Goal: Task Accomplishment & Management: Complete application form

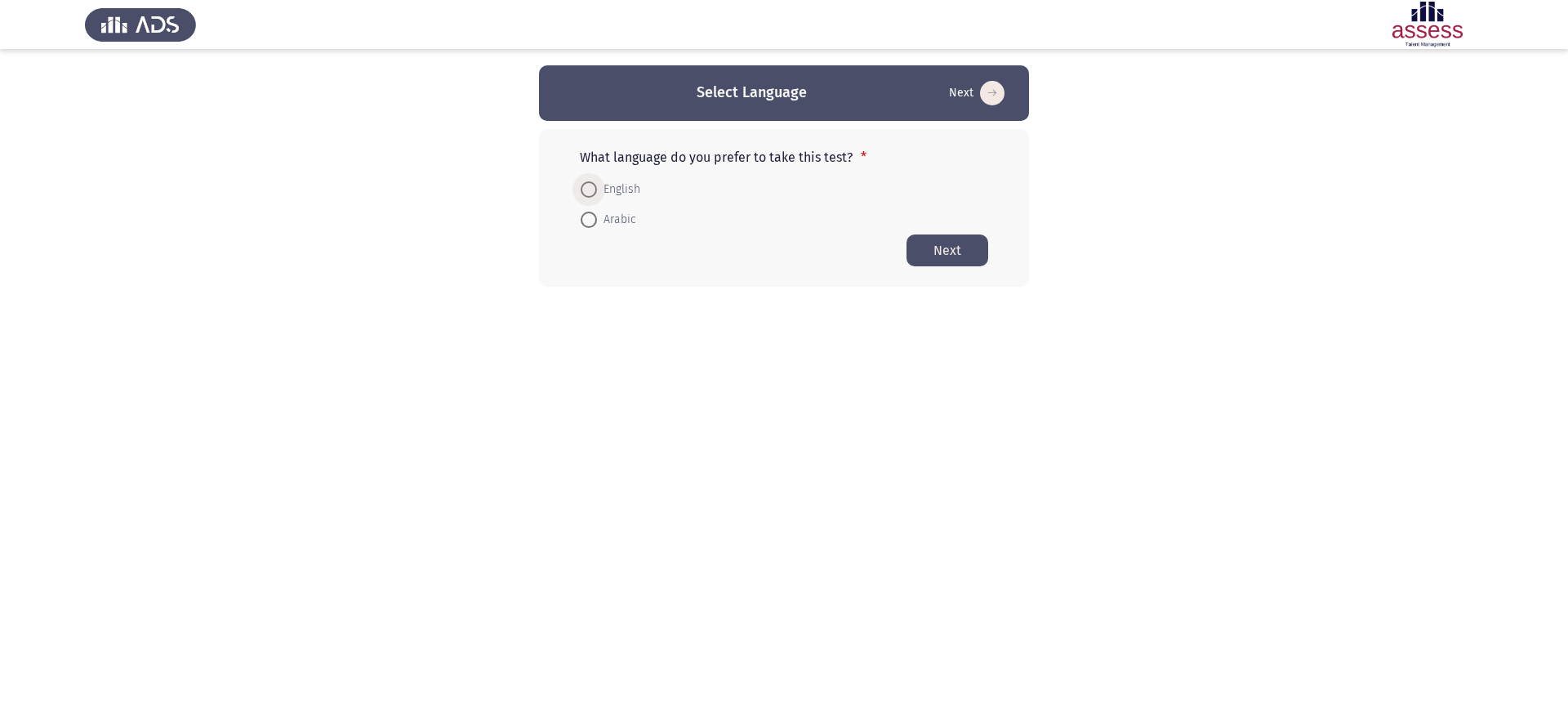
click at [591, 184] on span at bounding box center [588, 190] width 16 height 16
click at [591, 184] on input "English" at bounding box center [588, 190] width 16 height 16
radio input "true"
click at [967, 254] on button "Next" at bounding box center [947, 249] width 81 height 32
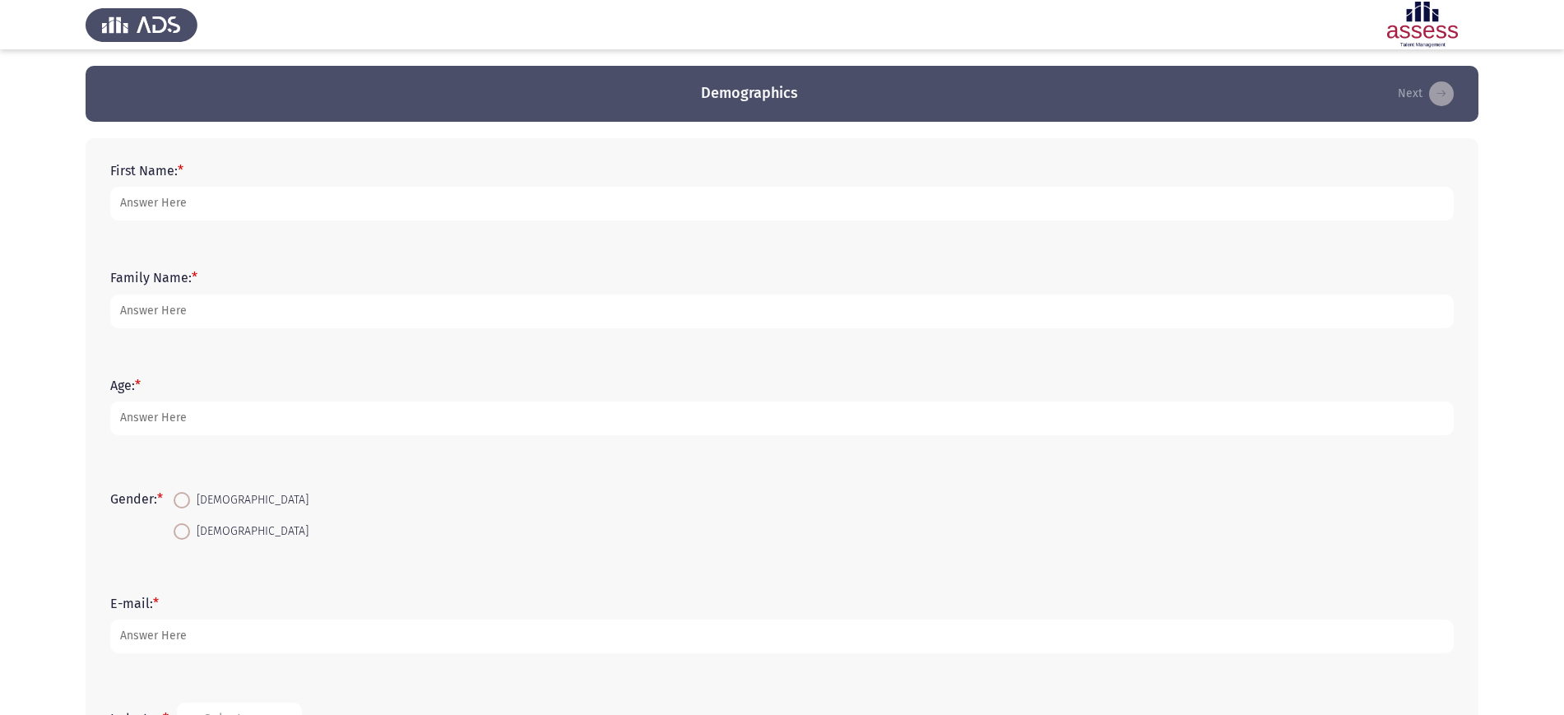
drag, startPoint x: 295, startPoint y: 222, endPoint x: 259, endPoint y: 197, distance: 43.8
click at [259, 197] on div "First Name: *" at bounding box center [782, 192] width 1360 height 74
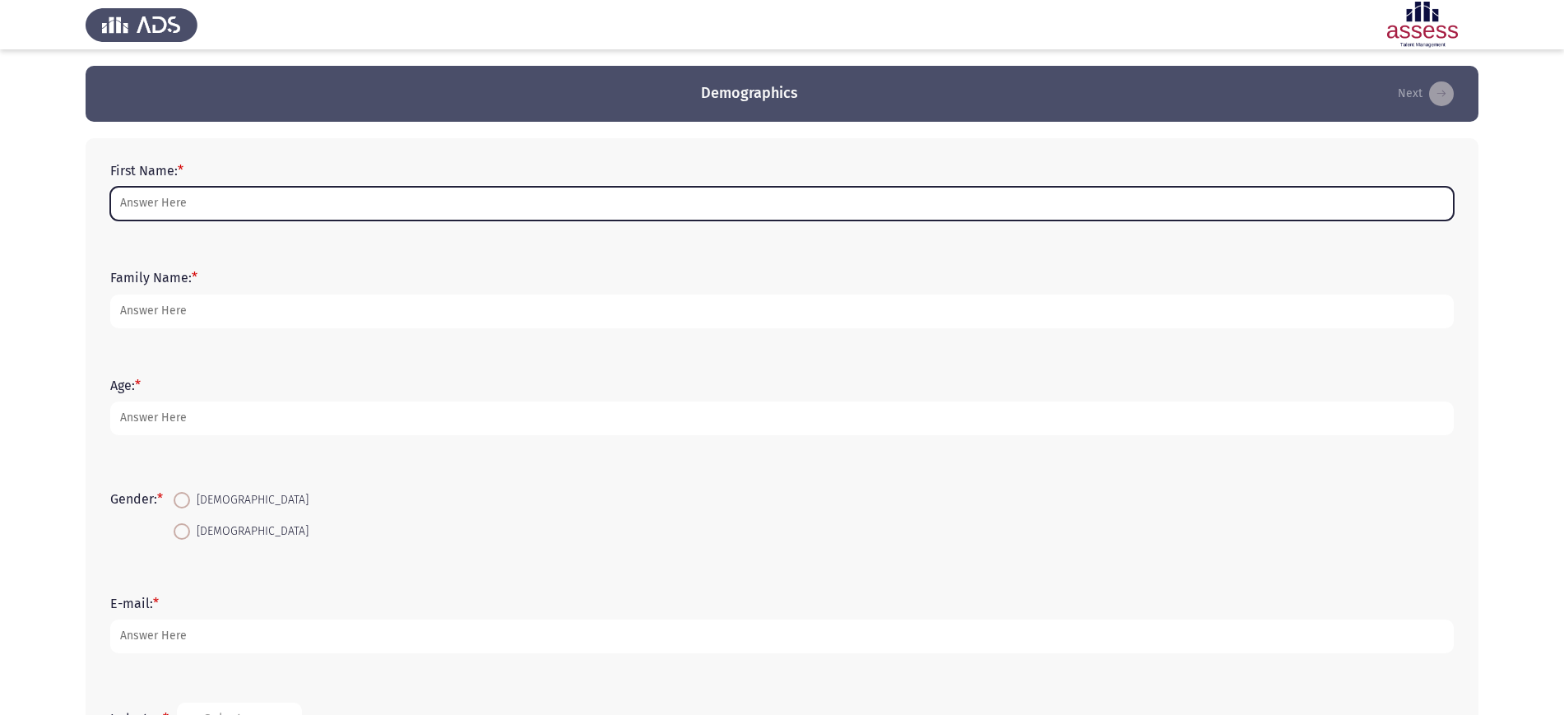
click at [259, 197] on input "First Name: *" at bounding box center [781, 204] width 1343 height 34
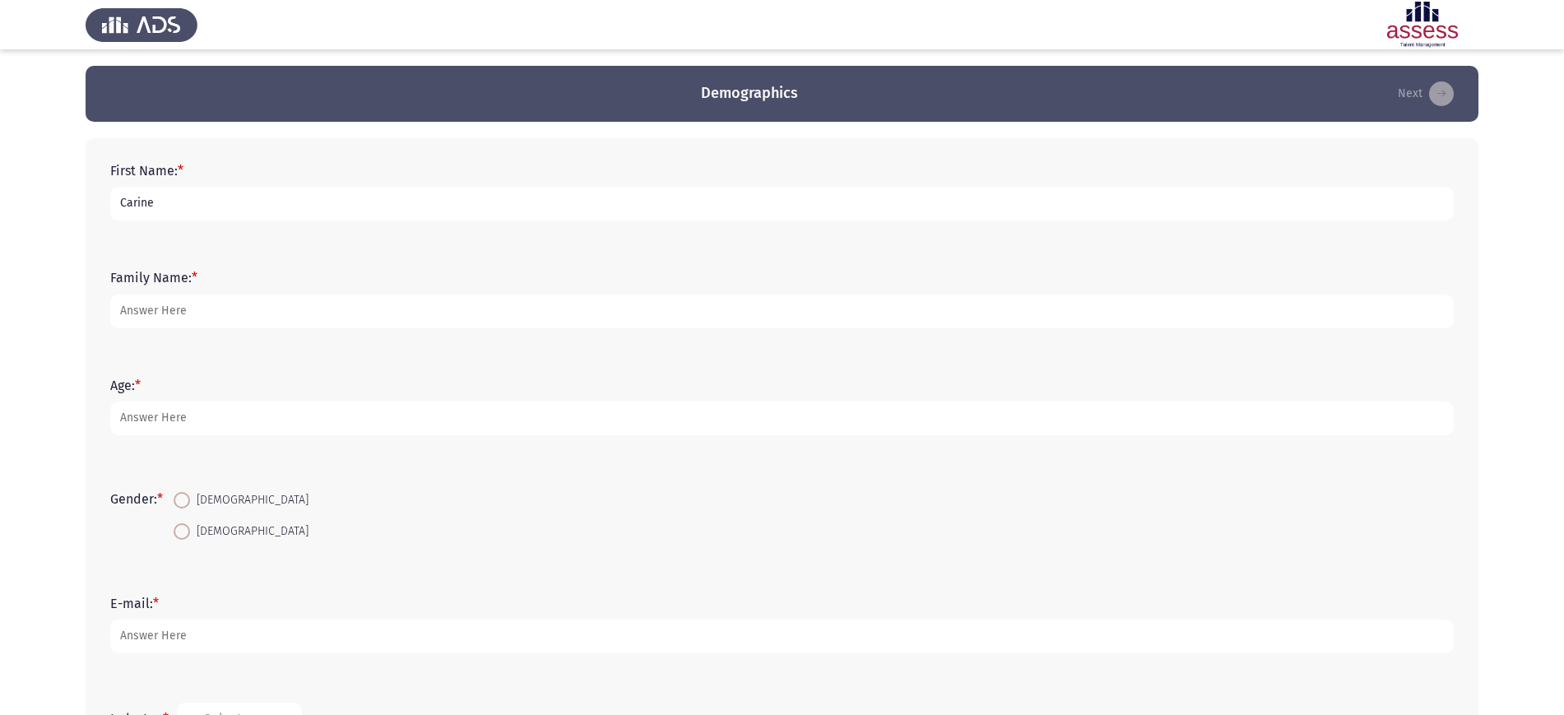
type input "Carine"
type input "K"
type input "32"
click at [184, 502] on span at bounding box center [182, 500] width 16 height 16
click at [184, 502] on input "[DEMOGRAPHIC_DATA]" at bounding box center [182, 500] width 16 height 16
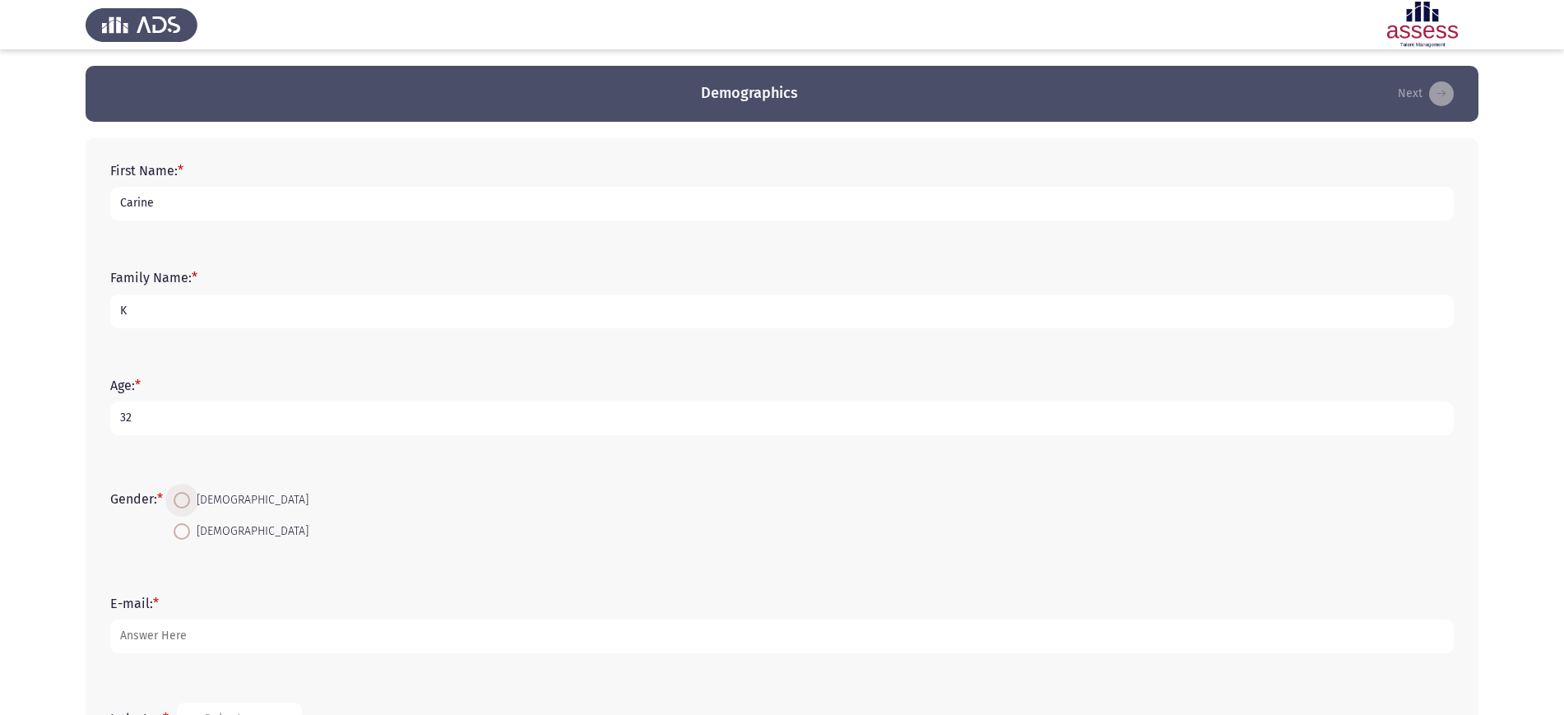
radio input "true"
click at [160, 659] on div "E-mail: *" at bounding box center [782, 624] width 1360 height 74
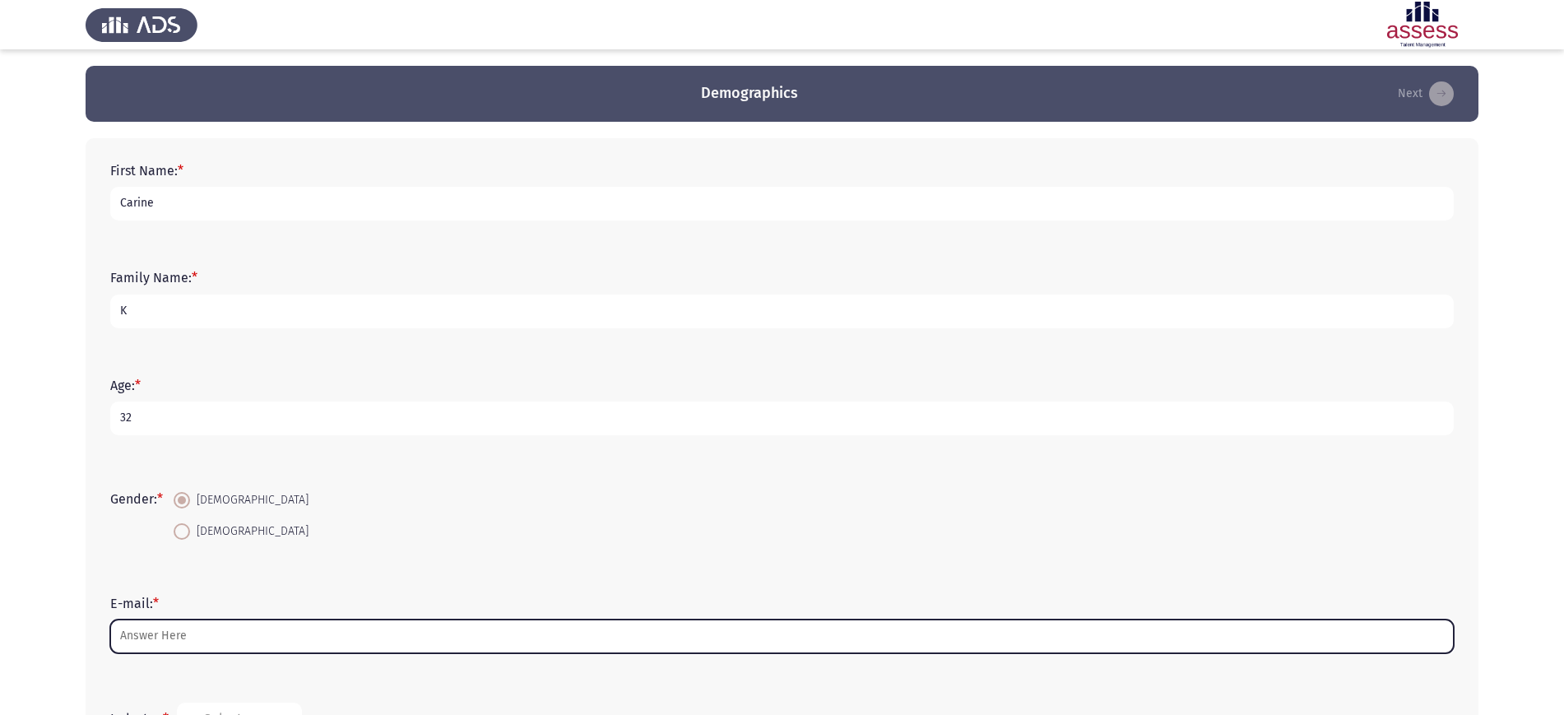
click at [158, 640] on input "E-mail: *" at bounding box center [781, 637] width 1343 height 34
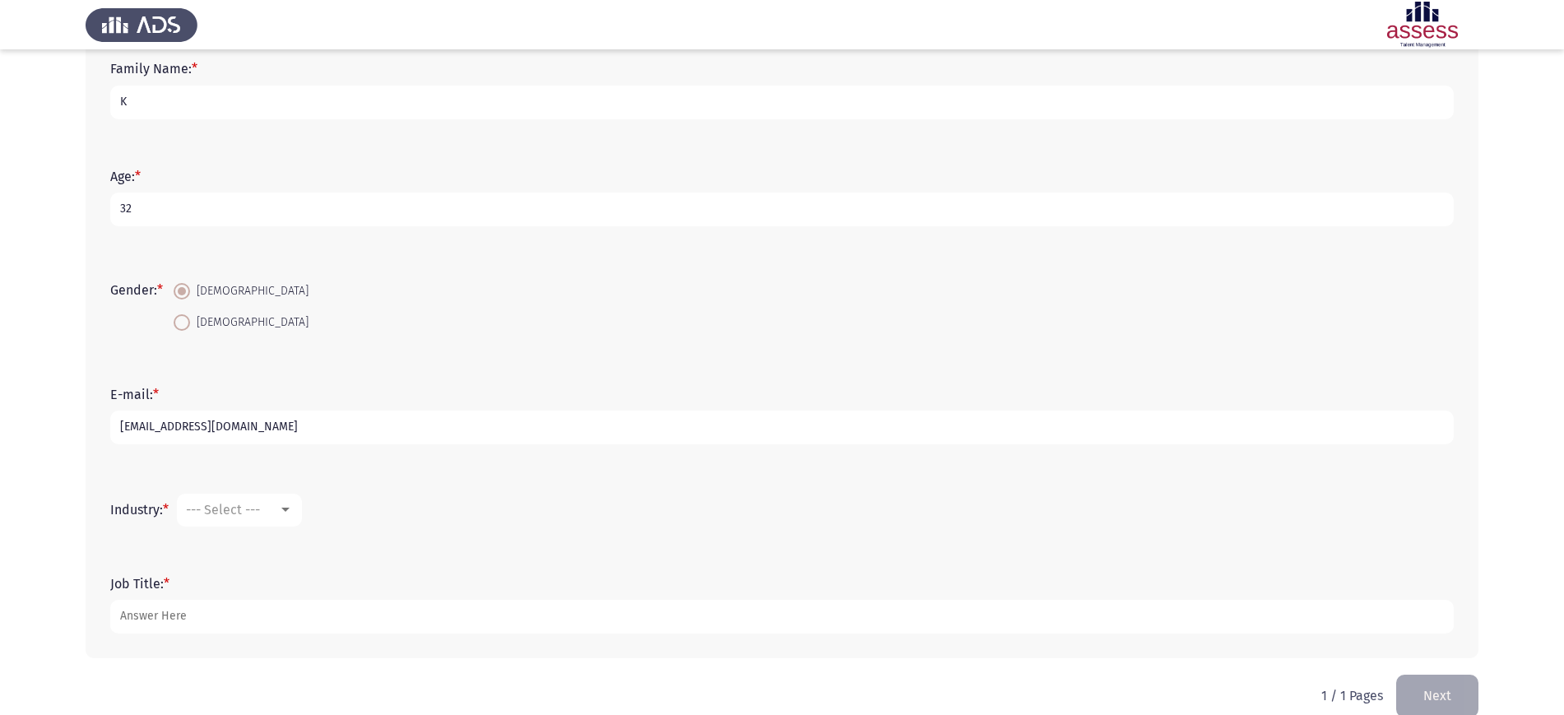
scroll to position [234, 0]
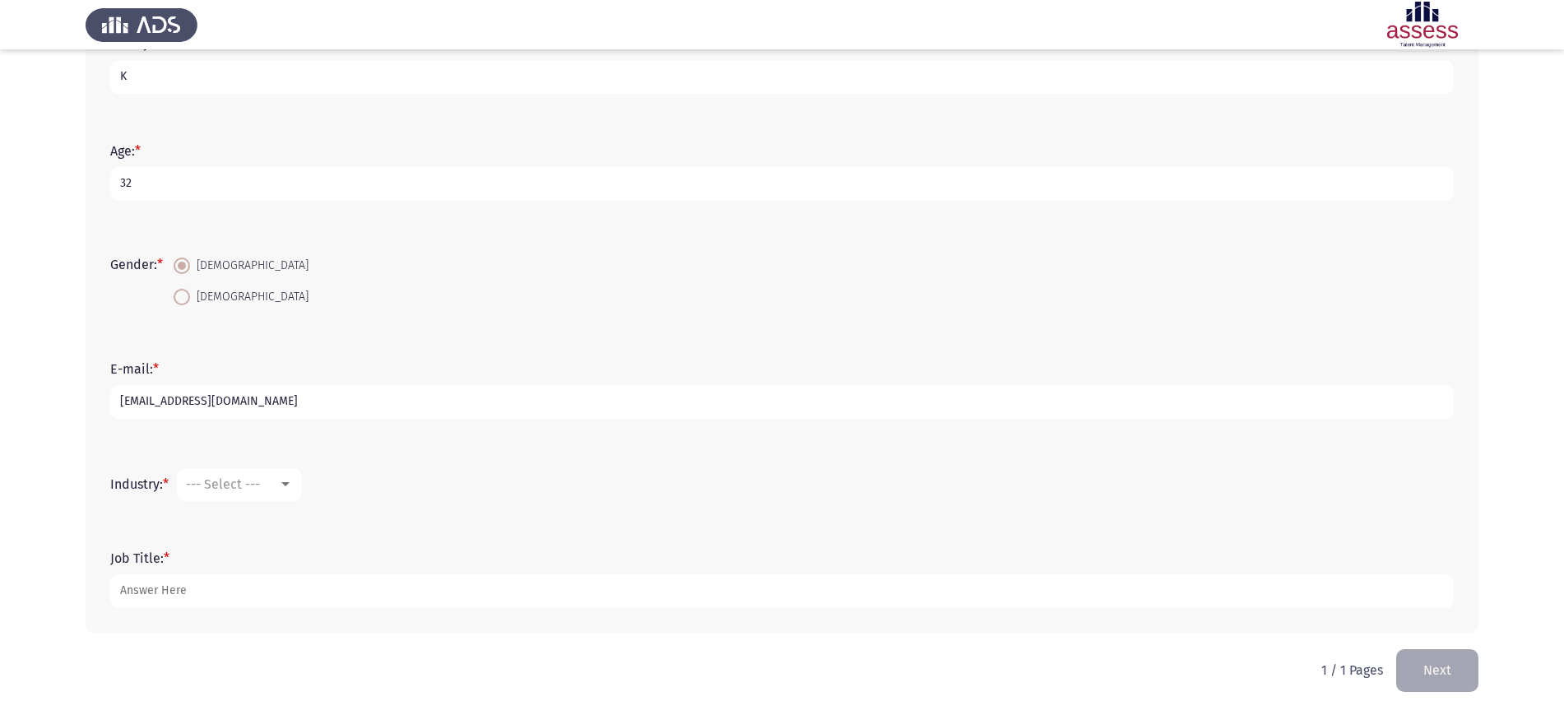
type input "[EMAIL_ADDRESS][DOMAIN_NAME]"
click at [227, 473] on mat-select "--- Select ---" at bounding box center [239, 484] width 125 height 33
click at [229, 480] on span "--- Select ---" at bounding box center [223, 484] width 74 height 16
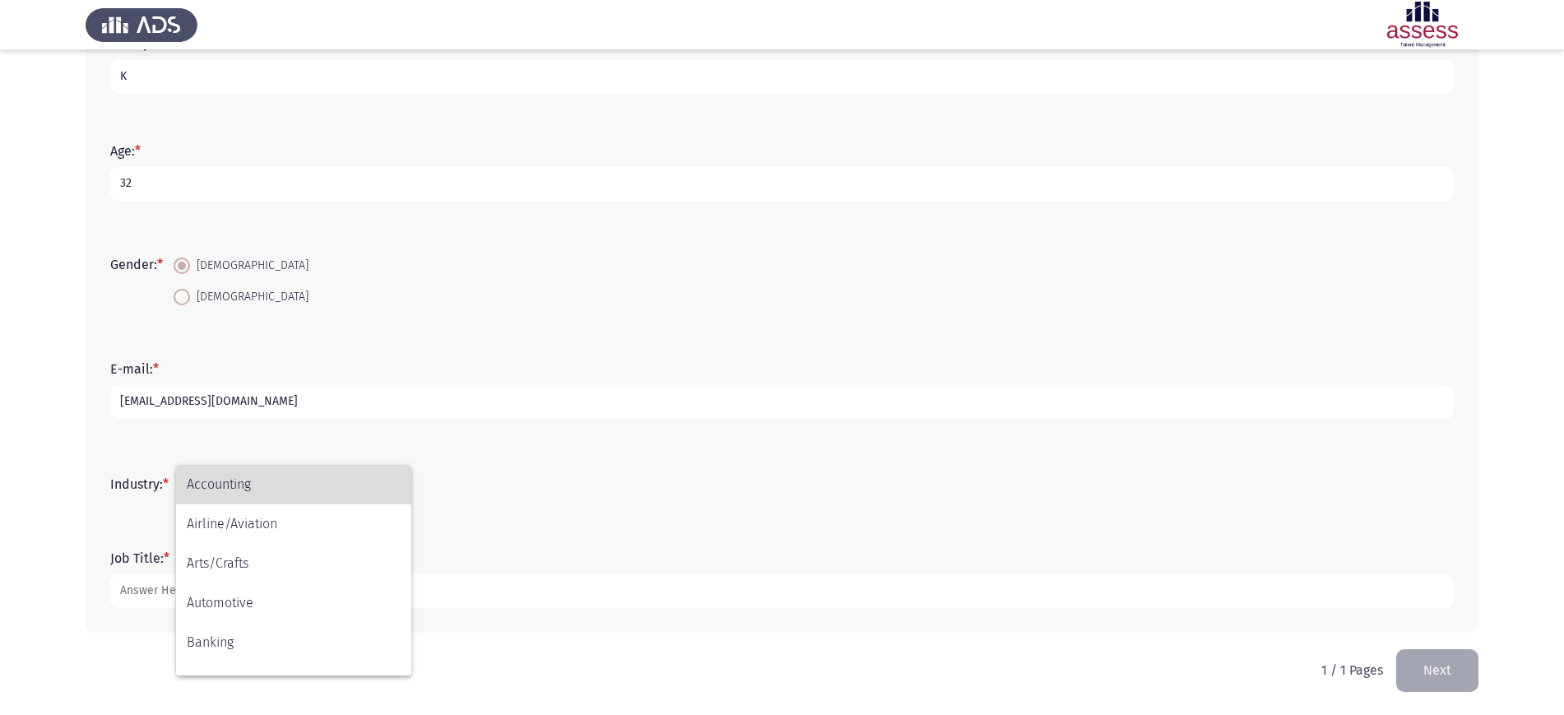
click at [235, 497] on span "Accounting" at bounding box center [294, 484] width 214 height 39
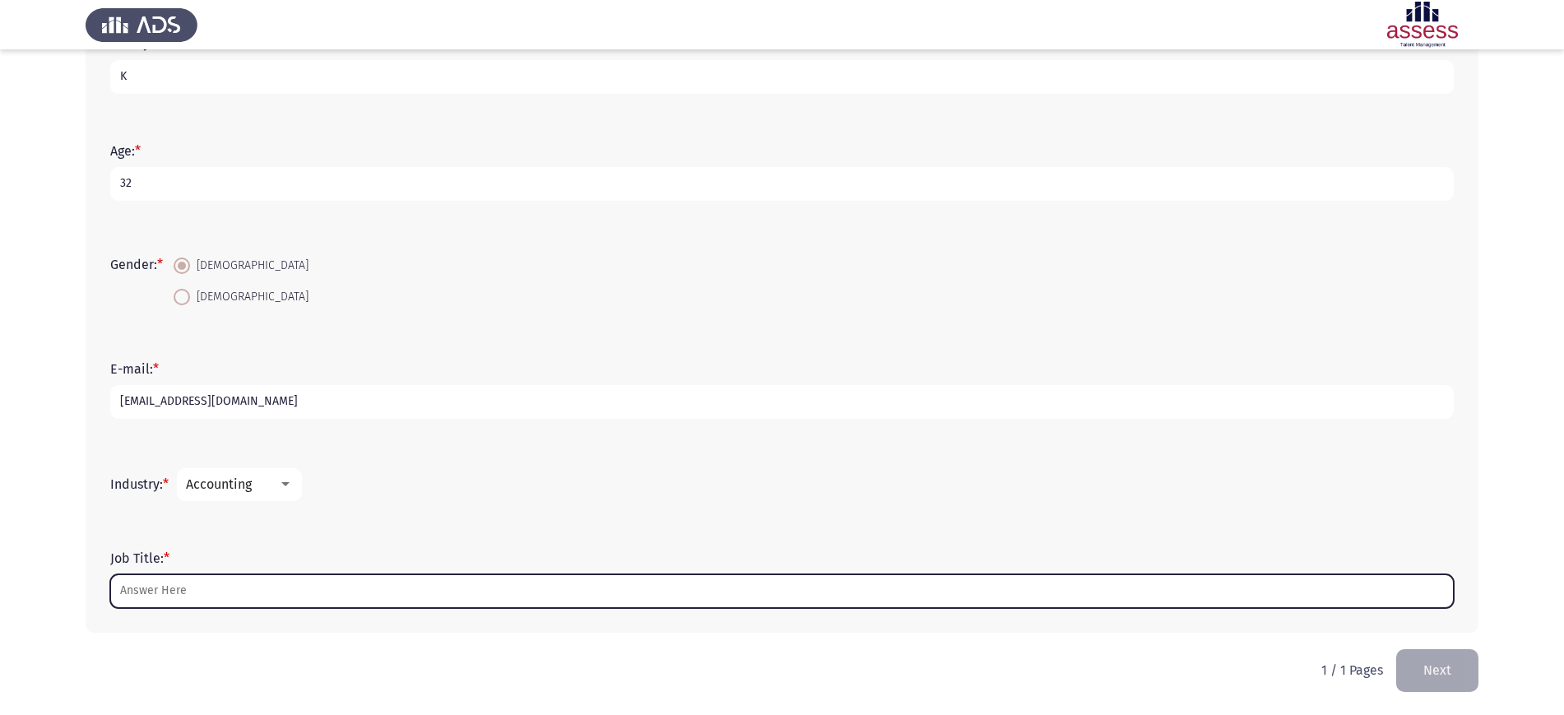
click at [195, 589] on input "Job Title: *" at bounding box center [781, 591] width 1343 height 34
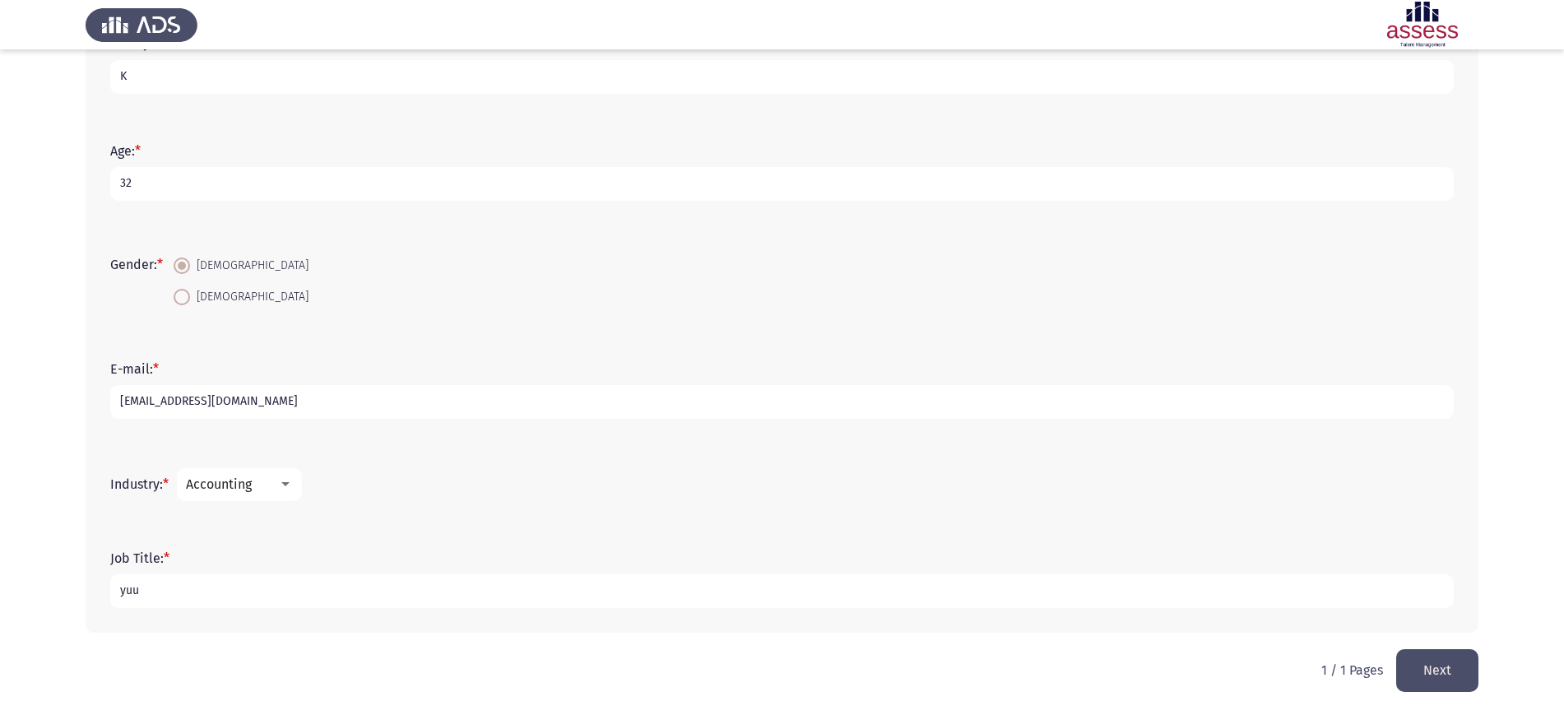
type input "yuu"
click at [1434, 665] on button "Next" at bounding box center [1437, 670] width 82 height 42
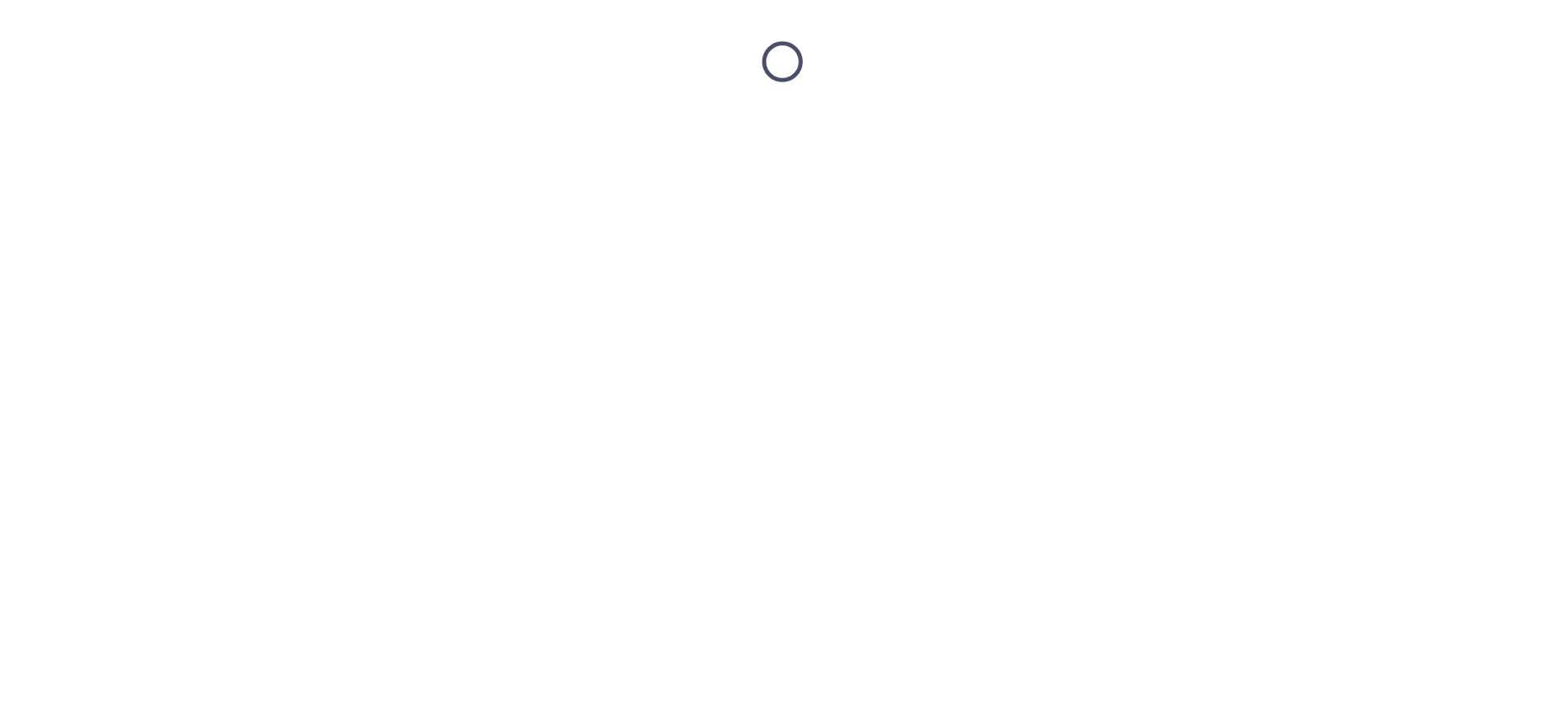
scroll to position [0, 0]
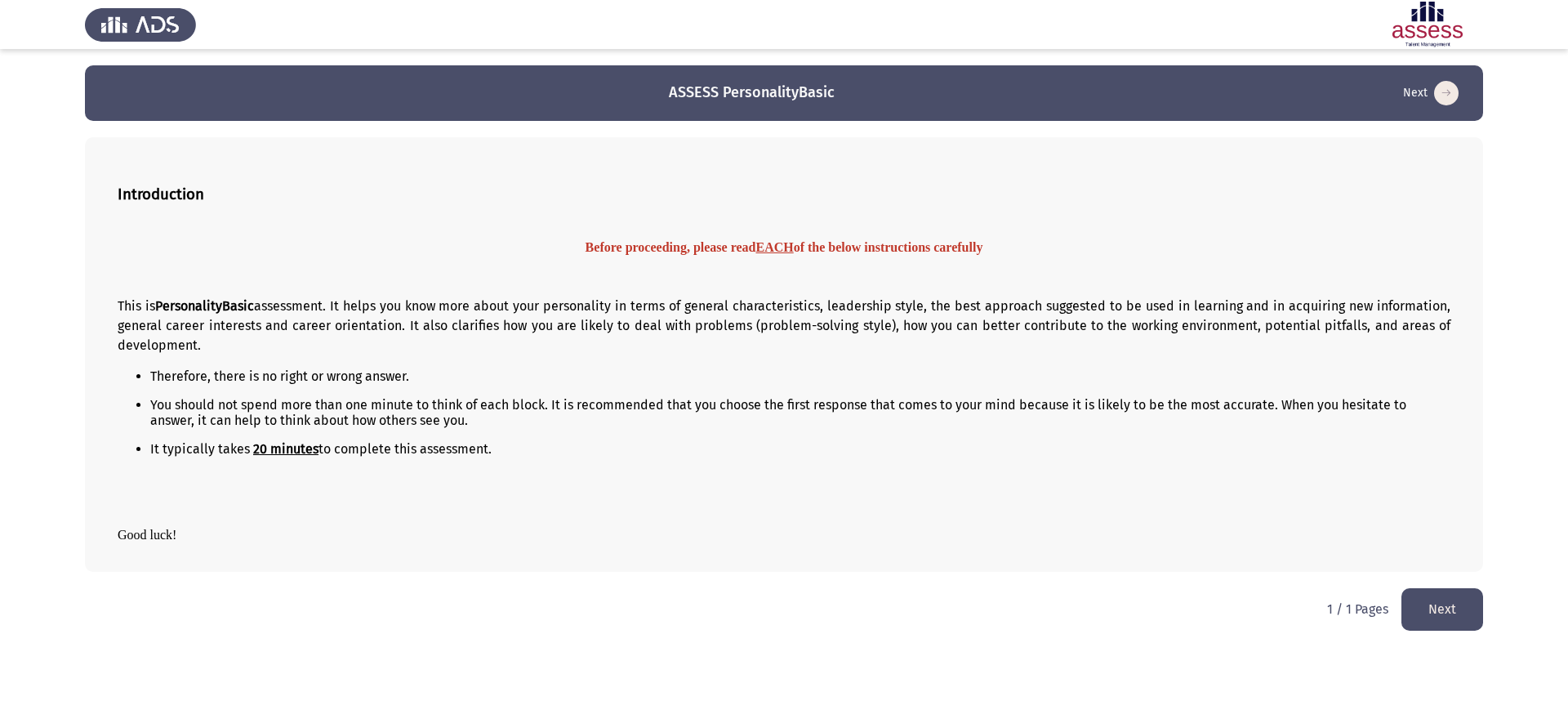
click at [1463, 611] on button "Next" at bounding box center [1442, 609] width 81 height 42
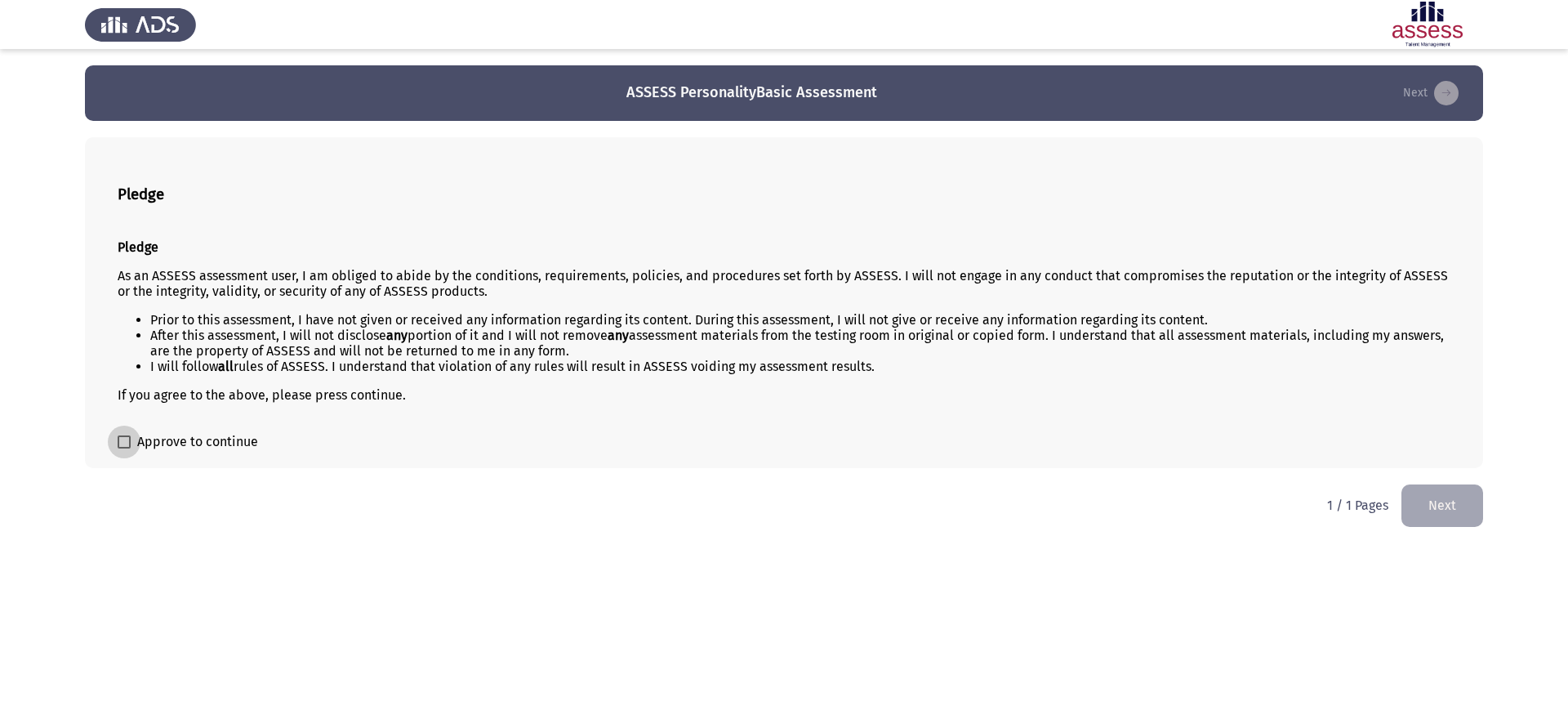
click at [122, 436] on span at bounding box center [123, 442] width 13 height 13
click at [123, 449] on input "Approve to continue" at bounding box center [123, 449] width 1 height 1
checkbox input "true"
click at [1483, 520] on html "ASSESS PersonalityBasic Assessment Next Pledge Pledge As an ASSESS assessment u…" at bounding box center [784, 271] width 1568 height 543
click at [1447, 508] on button "Next" at bounding box center [1442, 505] width 81 height 42
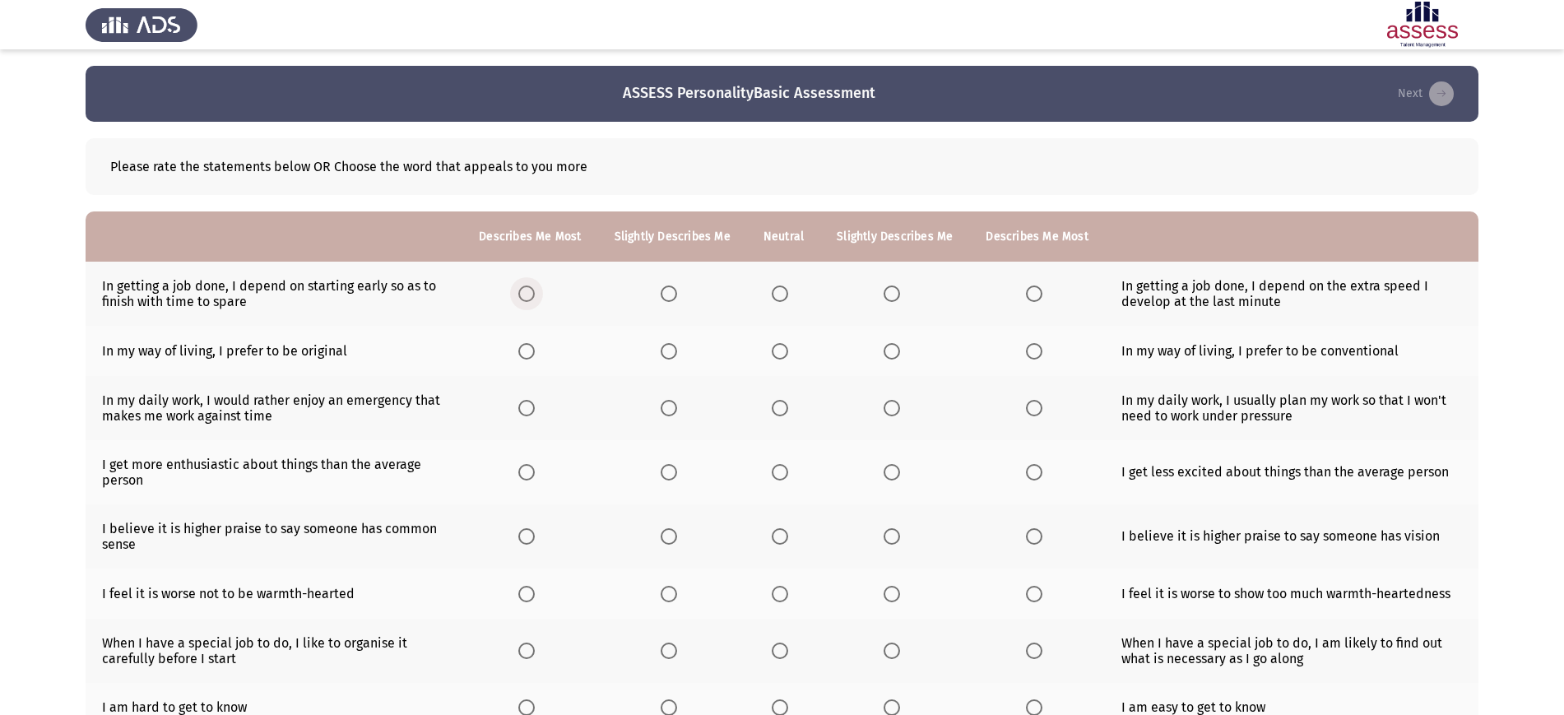
click at [534, 300] on span "Select an option" at bounding box center [526, 293] width 16 height 16
click at [534, 300] on input "Select an option" at bounding box center [526, 293] width 16 height 16
click at [536, 361] on th at bounding box center [529, 351] width 135 height 50
click at [532, 353] on span "Select an option" at bounding box center [526, 351] width 16 height 16
click at [532, 353] on input "Select an option" at bounding box center [526, 351] width 16 height 16
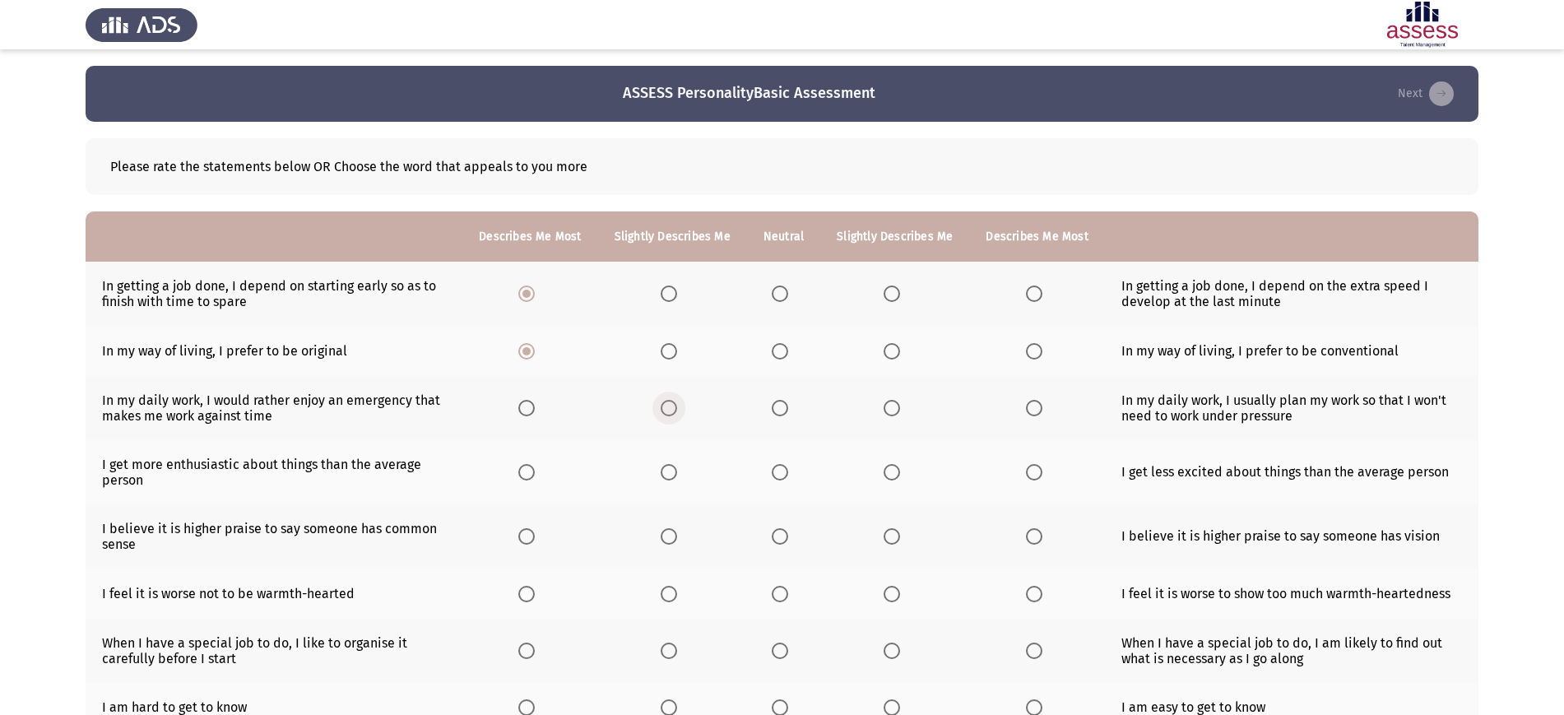
click at [674, 404] on span "Select an option" at bounding box center [669, 408] width 16 height 16
click at [674, 404] on input "Select an option" at bounding box center [669, 408] width 16 height 16
click at [671, 469] on span "Select an option" at bounding box center [669, 472] width 16 height 16
click at [671, 469] on input "Select an option" at bounding box center [669, 472] width 16 height 16
click at [669, 539] on span "Select an option" at bounding box center [669, 536] width 16 height 16
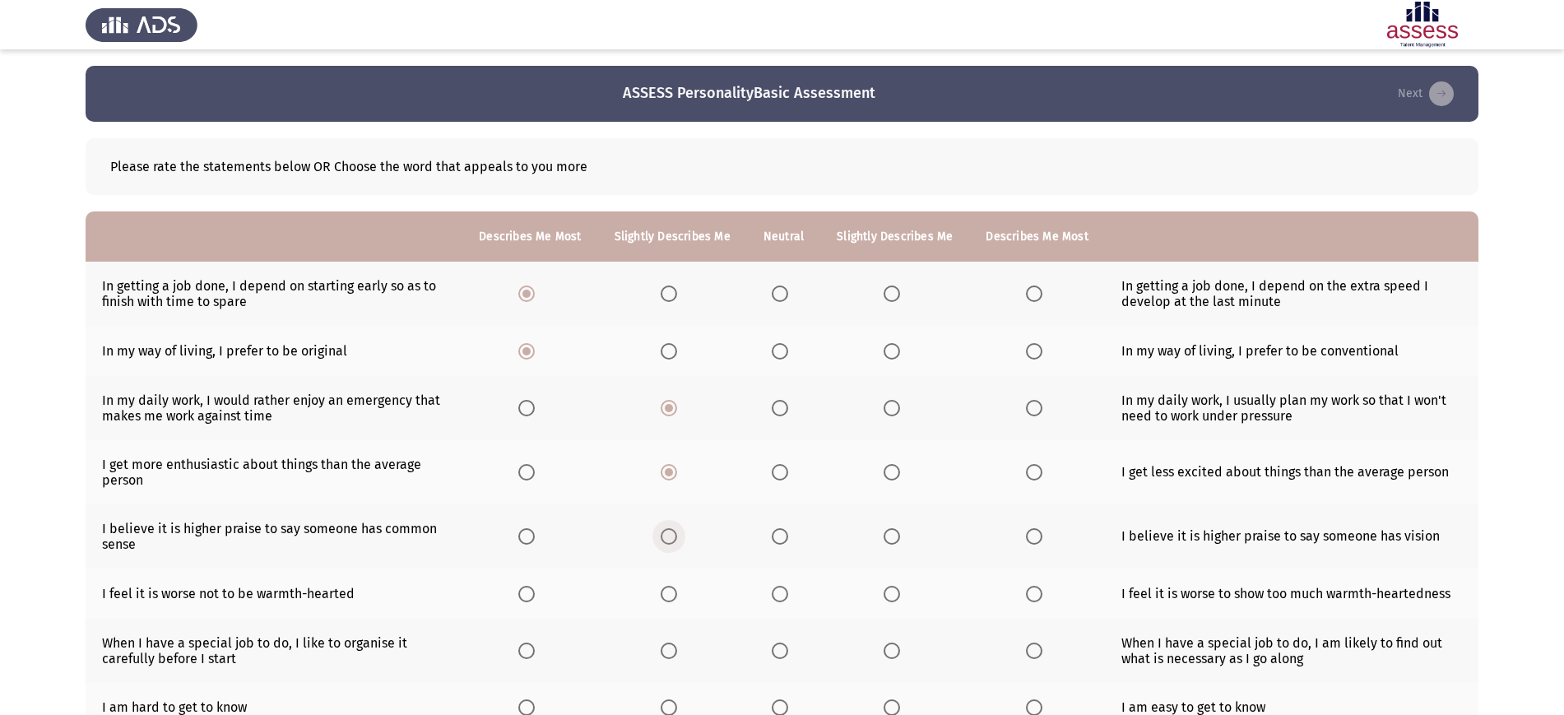
click at [669, 539] on input "Select an option" at bounding box center [669, 536] width 16 height 16
drag, startPoint x: 669, startPoint y: 539, endPoint x: 676, endPoint y: 594, distance: 55.6
click at [676, 594] on th at bounding box center [672, 593] width 149 height 50
click at [676, 594] on span "Select an option" at bounding box center [669, 594] width 16 height 16
click at [676, 594] on input "Select an option" at bounding box center [669, 594] width 16 height 16
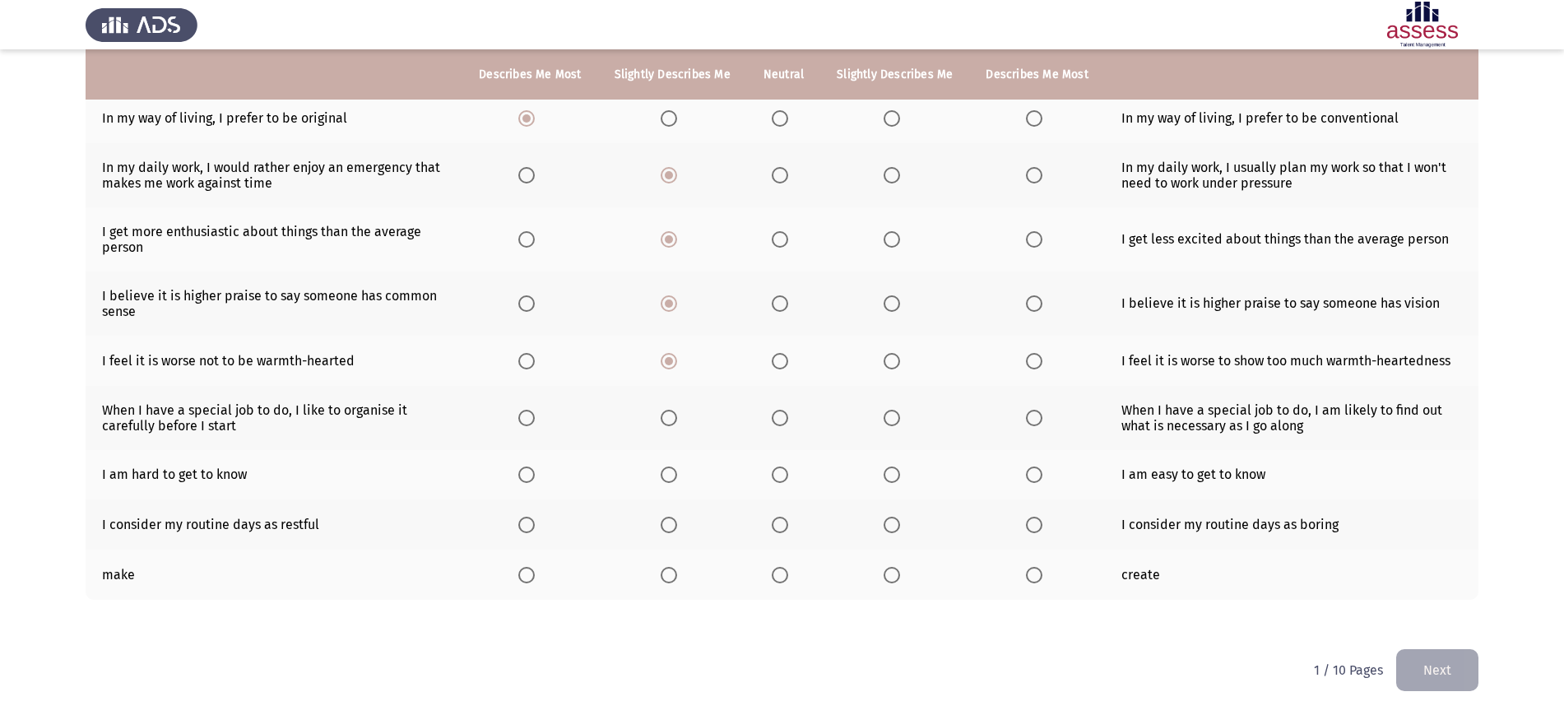
scroll to position [232, 0]
click at [779, 414] on span "Select an option" at bounding box center [780, 419] width 16 height 16
click at [779, 414] on input "Select an option" at bounding box center [780, 419] width 16 height 16
click at [782, 473] on span "Select an option" at bounding box center [780, 475] width 16 height 16
click at [782, 473] on input "Select an option" at bounding box center [780, 475] width 16 height 16
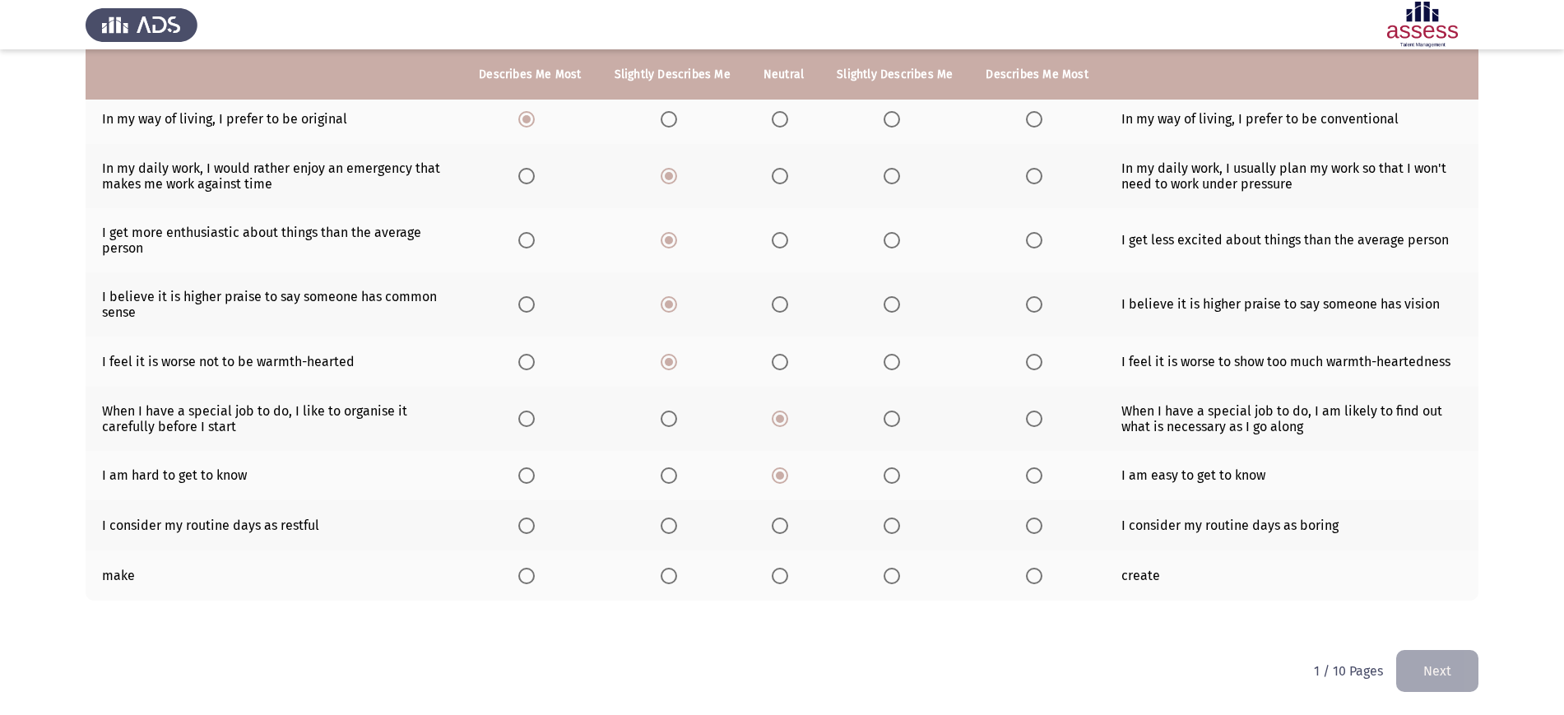
drag, startPoint x: 783, startPoint y: 490, endPoint x: 773, endPoint y: 516, distance: 27.3
click at [773, 516] on th at bounding box center [783, 525] width 73 height 50
click at [773, 517] on mat-radio-button "Select an option" at bounding box center [783, 525] width 23 height 17
click at [778, 528] on span "Select an option" at bounding box center [780, 525] width 16 height 16
click at [778, 528] on input "Select an option" at bounding box center [780, 525] width 16 height 16
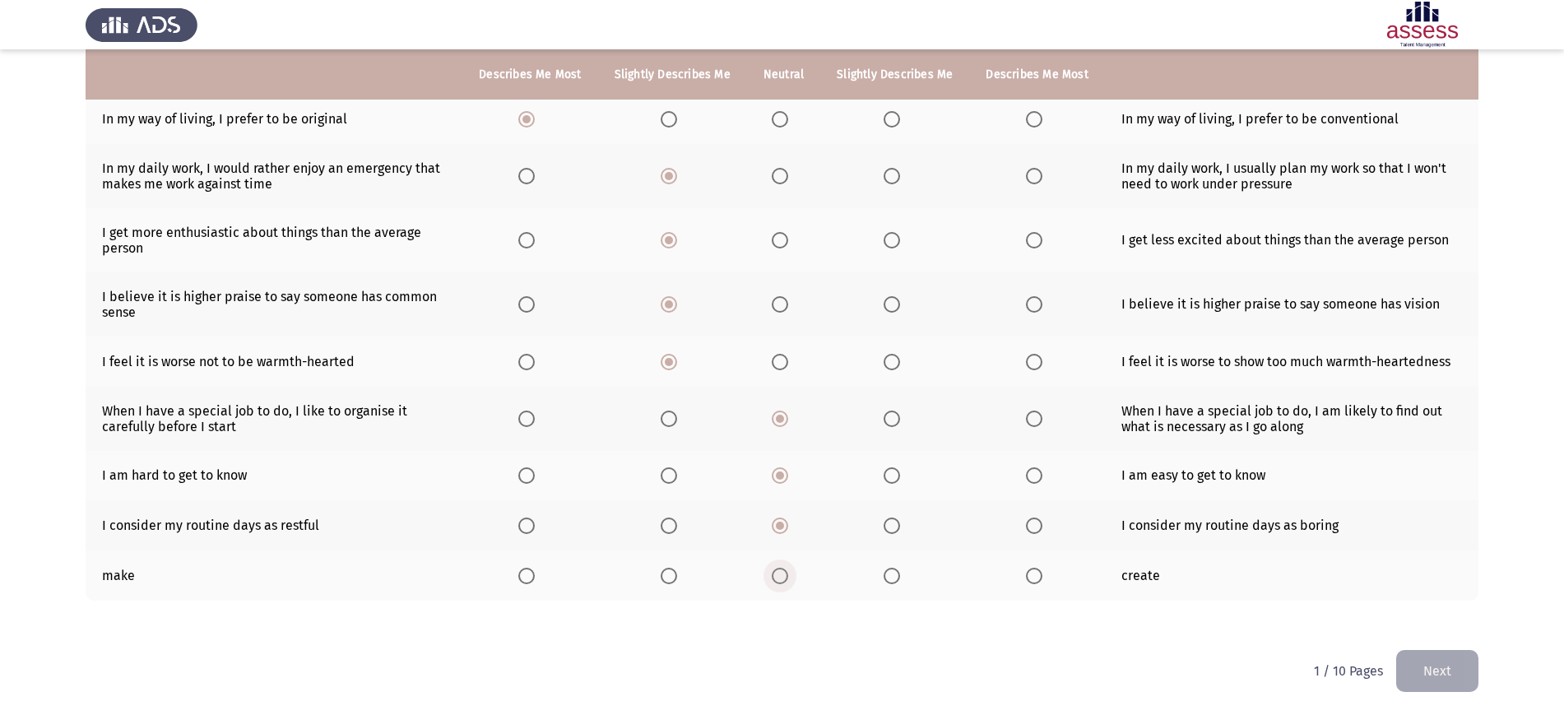
click at [782, 568] on span "Select an option" at bounding box center [780, 576] width 16 height 16
click at [782, 568] on input "Select an option" at bounding box center [780, 576] width 16 height 16
click at [1436, 671] on button "Next" at bounding box center [1437, 671] width 82 height 42
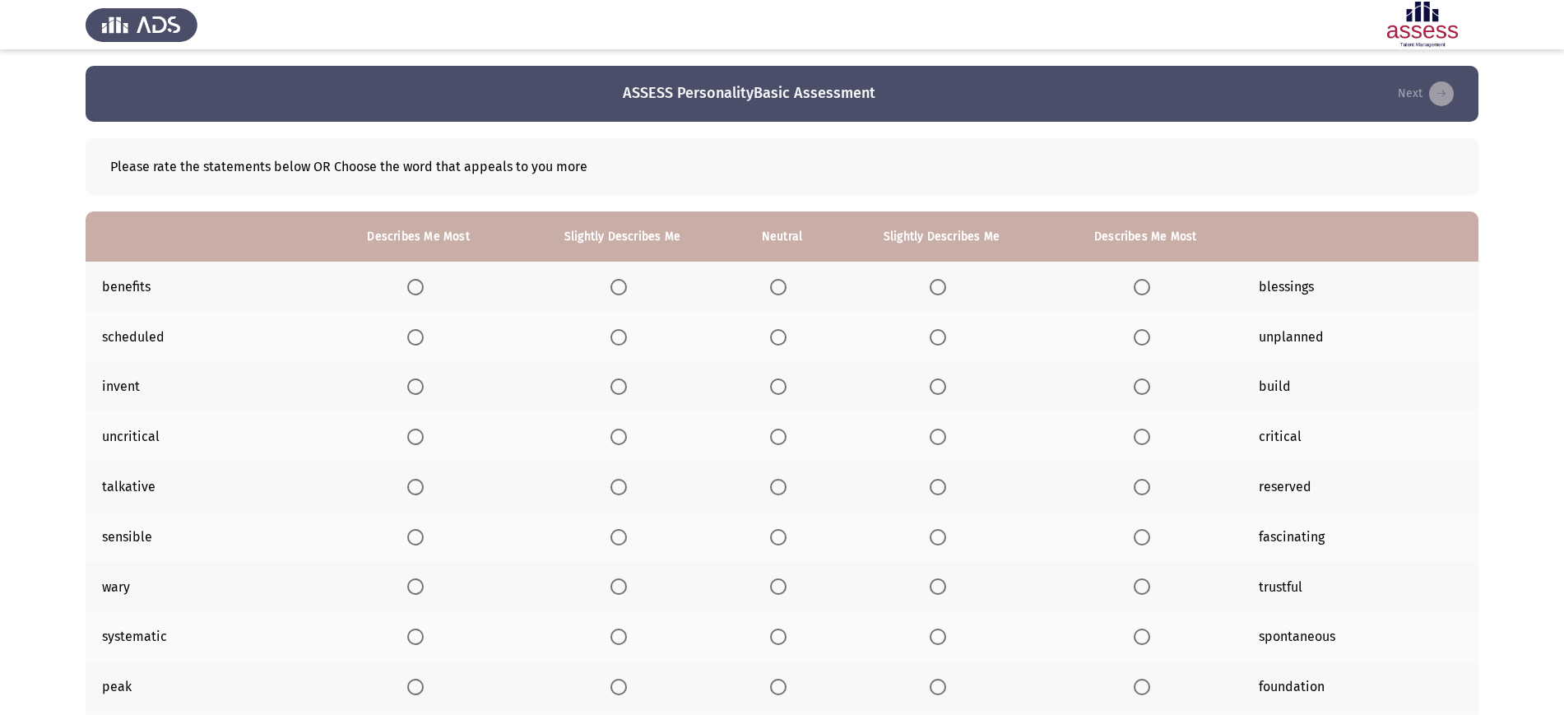
click at [1130, 281] on th at bounding box center [1145, 287] width 194 height 50
click at [1139, 289] on span "Select an option" at bounding box center [1142, 287] width 16 height 16
click at [1139, 289] on input "Select an option" at bounding box center [1142, 287] width 16 height 16
click at [935, 344] on span "Select an option" at bounding box center [938, 337] width 16 height 16
click at [935, 344] on input "Select an option" at bounding box center [938, 337] width 16 height 16
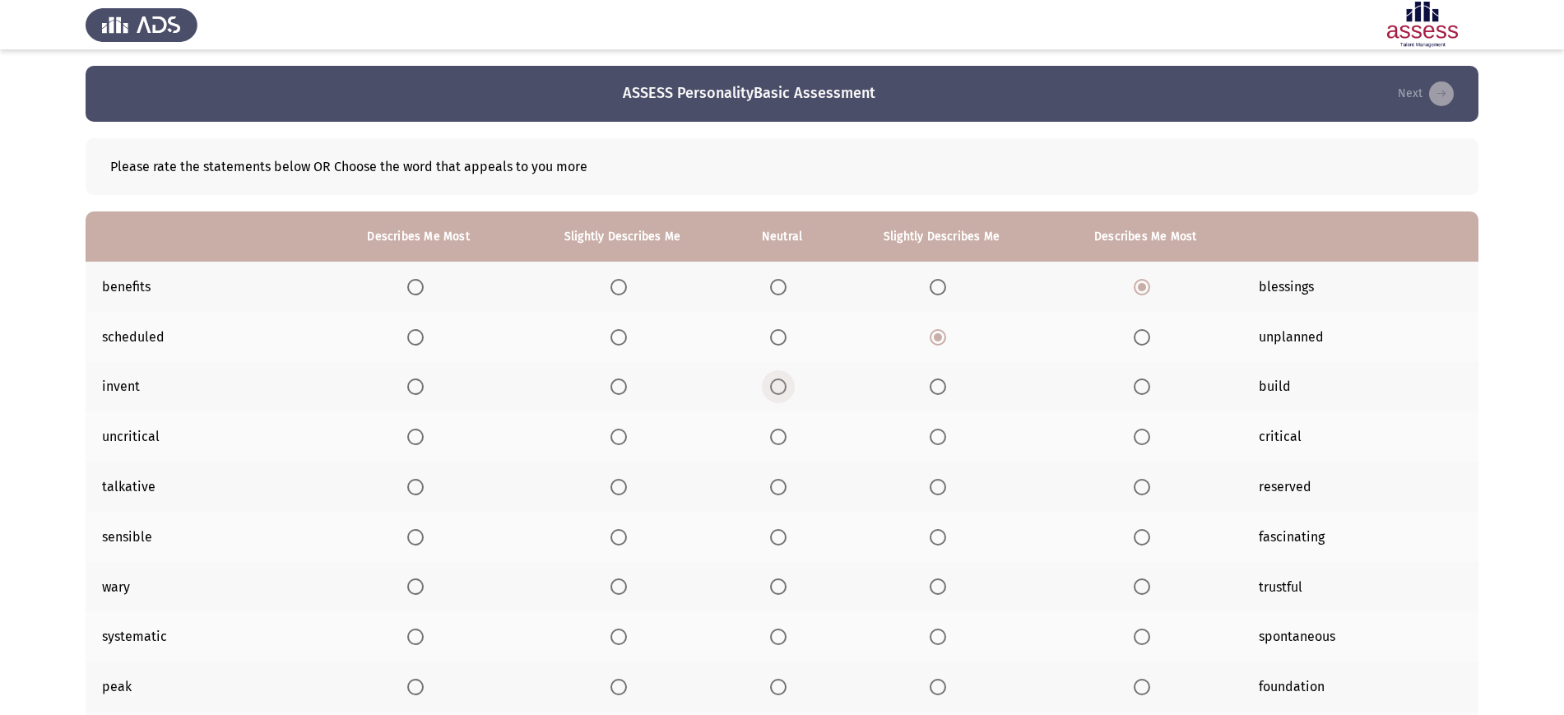
click at [782, 383] on span "Select an option" at bounding box center [778, 386] width 16 height 16
click at [782, 383] on input "Select an option" at bounding box center [778, 386] width 16 height 16
click at [615, 437] on span "Select an option" at bounding box center [618, 437] width 16 height 16
click at [615, 437] on input "Select an option" at bounding box center [618, 437] width 16 height 16
click at [415, 485] on span "Select an option" at bounding box center [415, 487] width 16 height 16
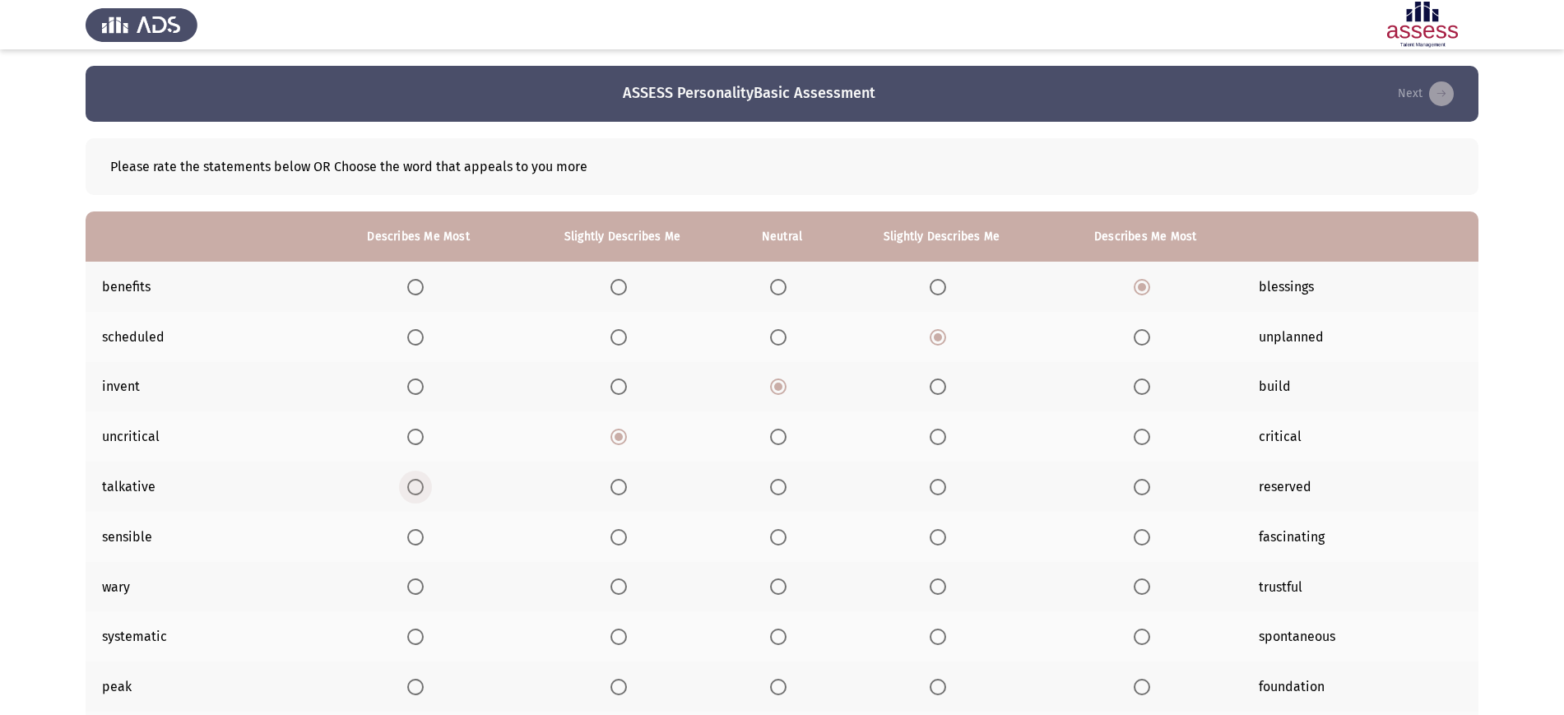
click at [415, 485] on input "Select an option" at bounding box center [415, 487] width 16 height 16
click at [413, 532] on span "Select an option" at bounding box center [415, 537] width 16 height 16
click at [413, 532] on input "Select an option" at bounding box center [415, 537] width 16 height 16
click at [619, 587] on span "Select an option" at bounding box center [619, 587] width 0 height 0
click at [620, 586] on input "Select an option" at bounding box center [618, 586] width 16 height 16
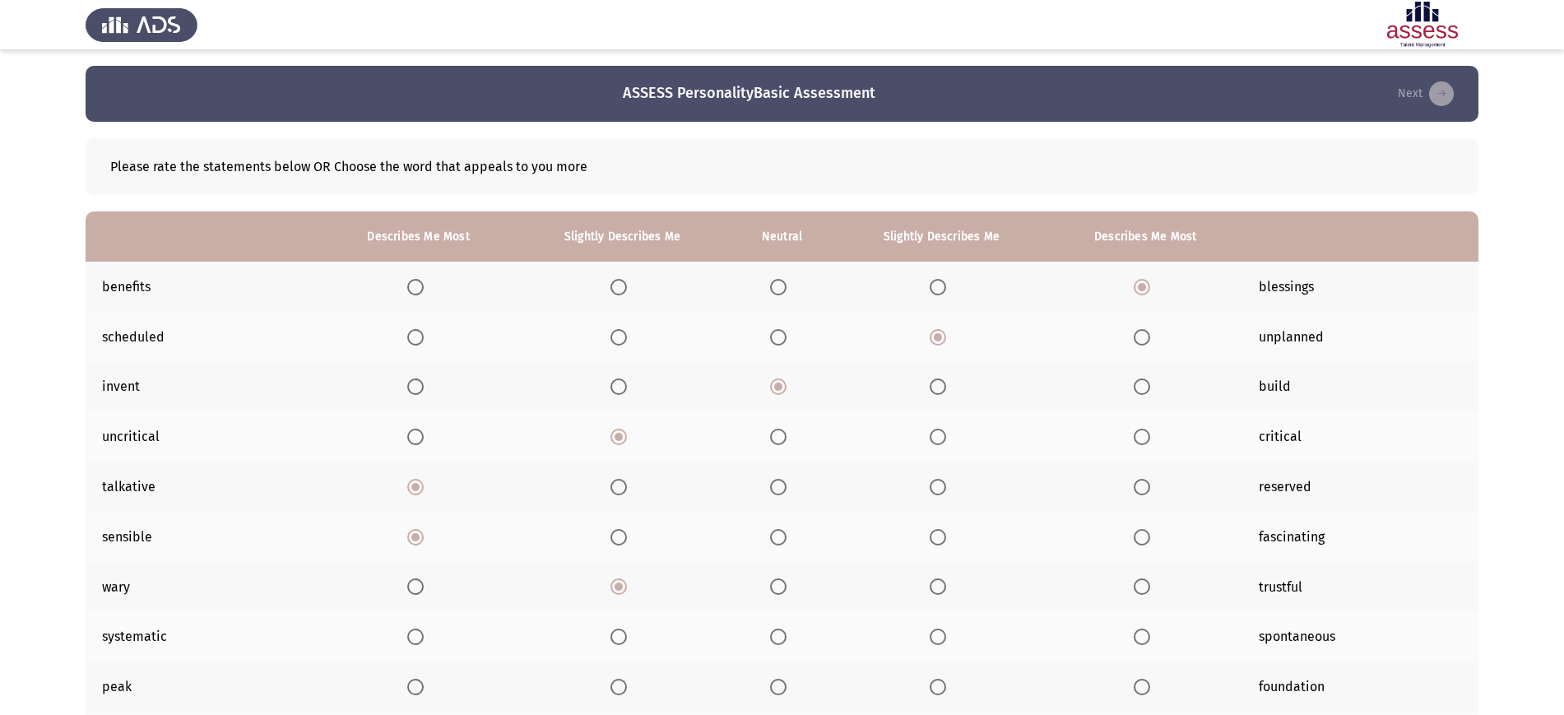
click at [763, 638] on th at bounding box center [781, 636] width 105 height 50
click at [766, 638] on th at bounding box center [781, 636] width 105 height 50
click at [776, 637] on span "Select an option" at bounding box center [778, 637] width 16 height 16
click at [776, 637] on input "Select an option" at bounding box center [778, 637] width 16 height 16
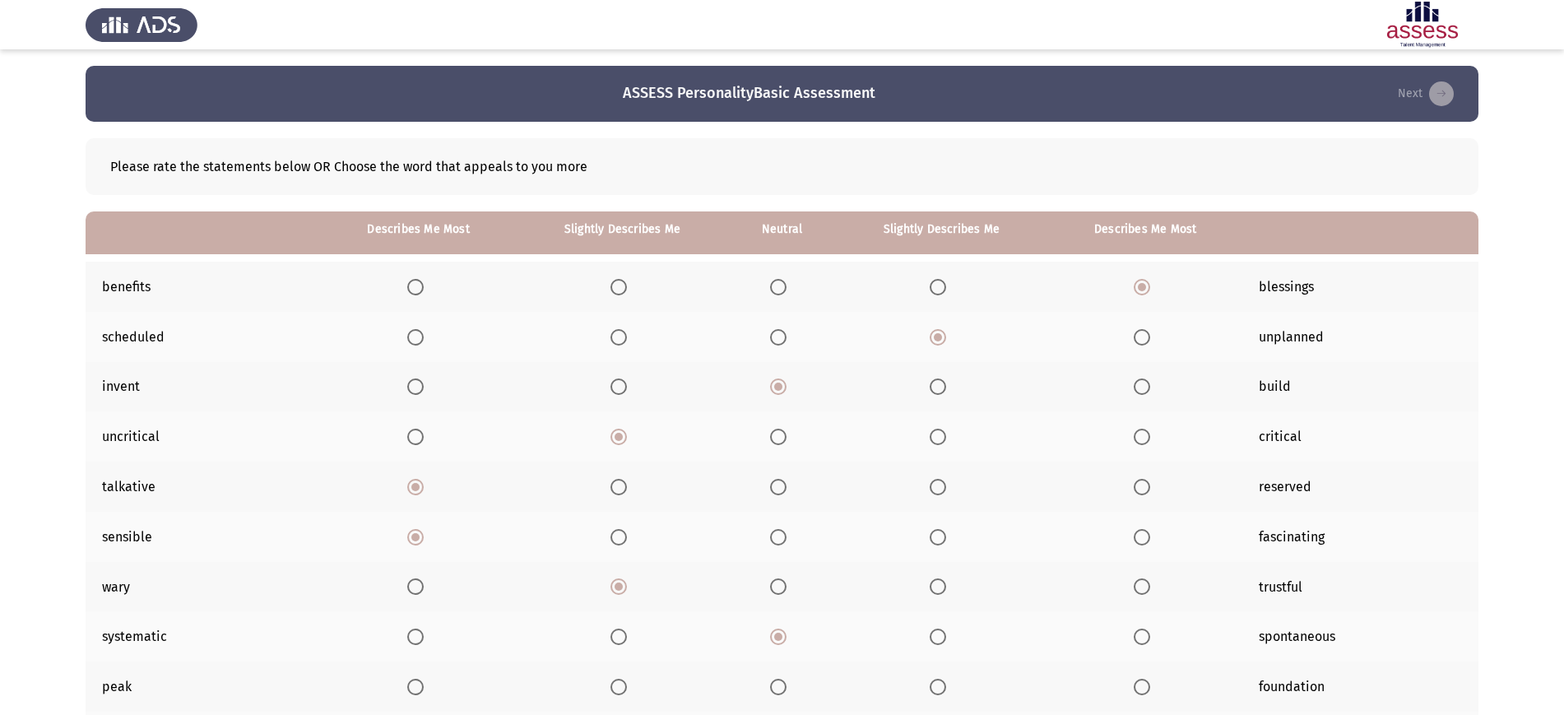
scroll to position [162, 0]
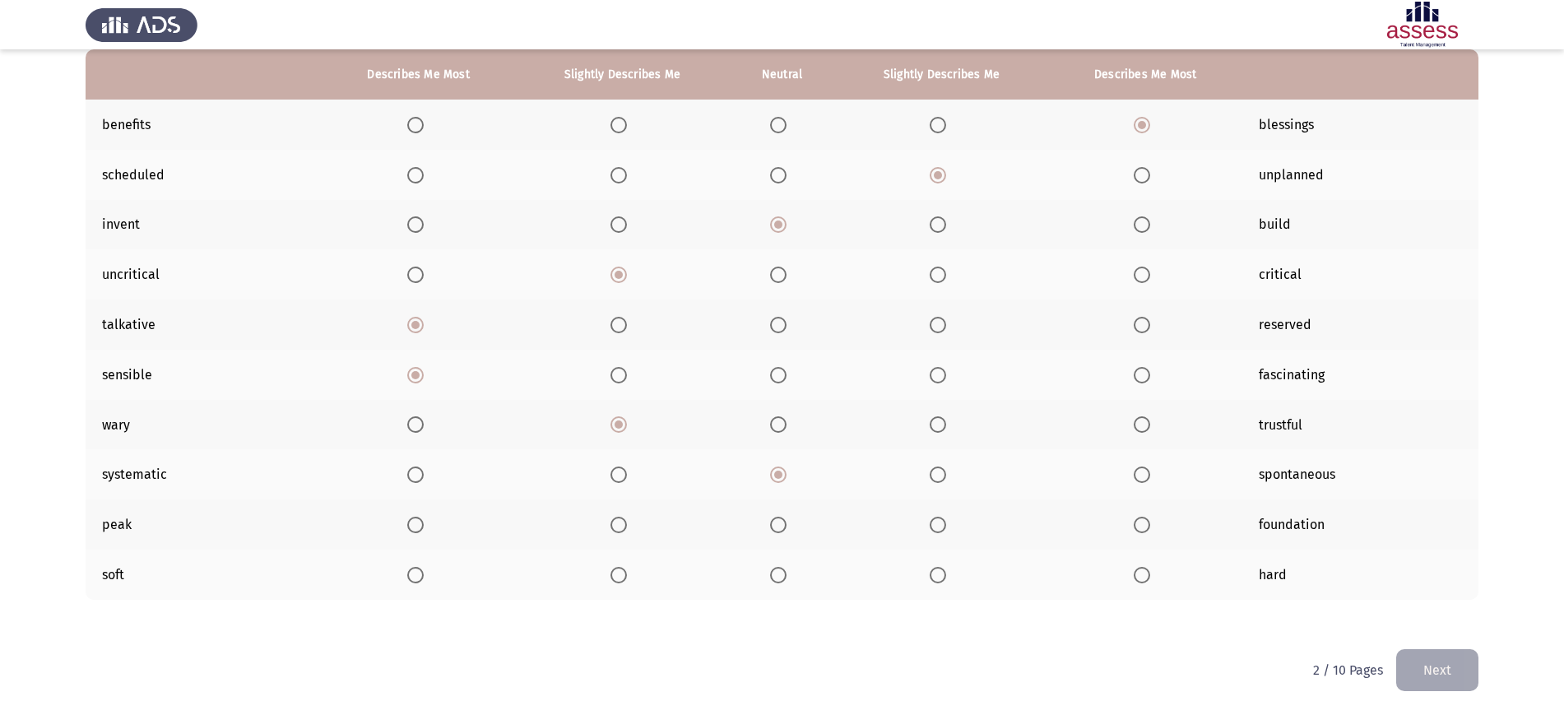
click at [778, 522] on span "Select an option" at bounding box center [778, 525] width 16 height 16
click at [778, 522] on input "Select an option" at bounding box center [778, 525] width 16 height 16
click at [773, 573] on span "Select an option" at bounding box center [778, 575] width 16 height 16
click at [773, 573] on input "Select an option" at bounding box center [778, 575] width 16 height 16
click at [1447, 644] on div "Please rate the statements below OR Choose the word that appeals to you more De…" at bounding box center [782, 304] width 1393 height 689
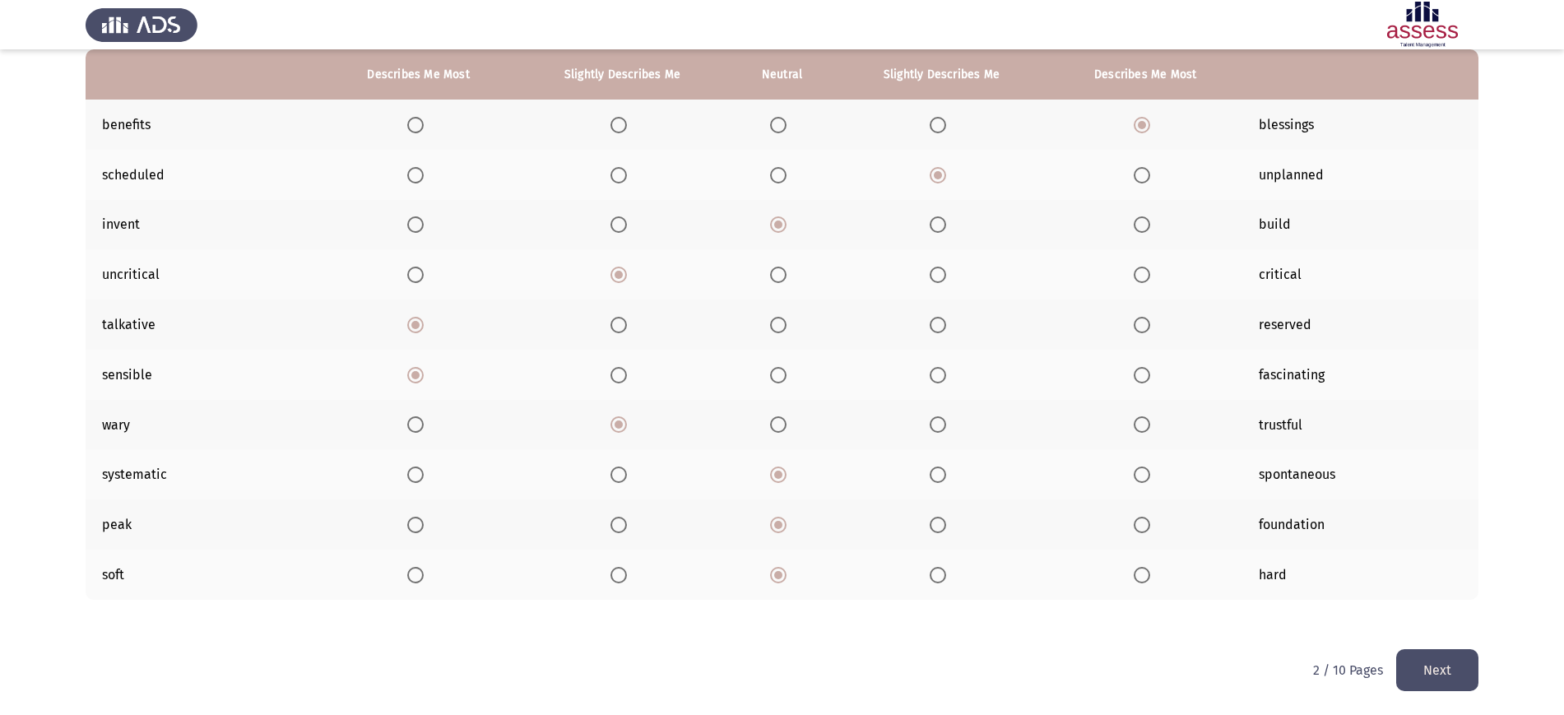
click at [1446, 662] on button "Next" at bounding box center [1437, 670] width 82 height 42
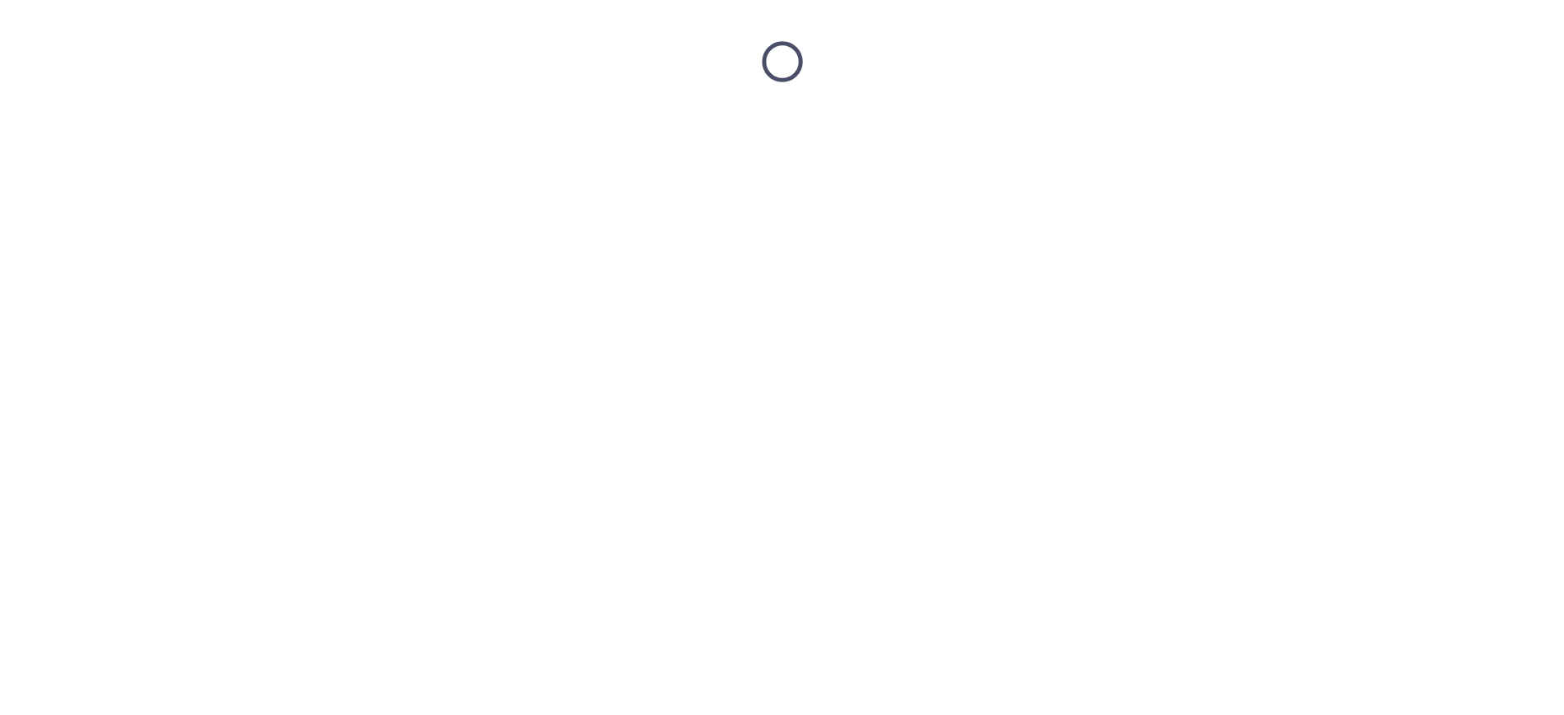
scroll to position [0, 0]
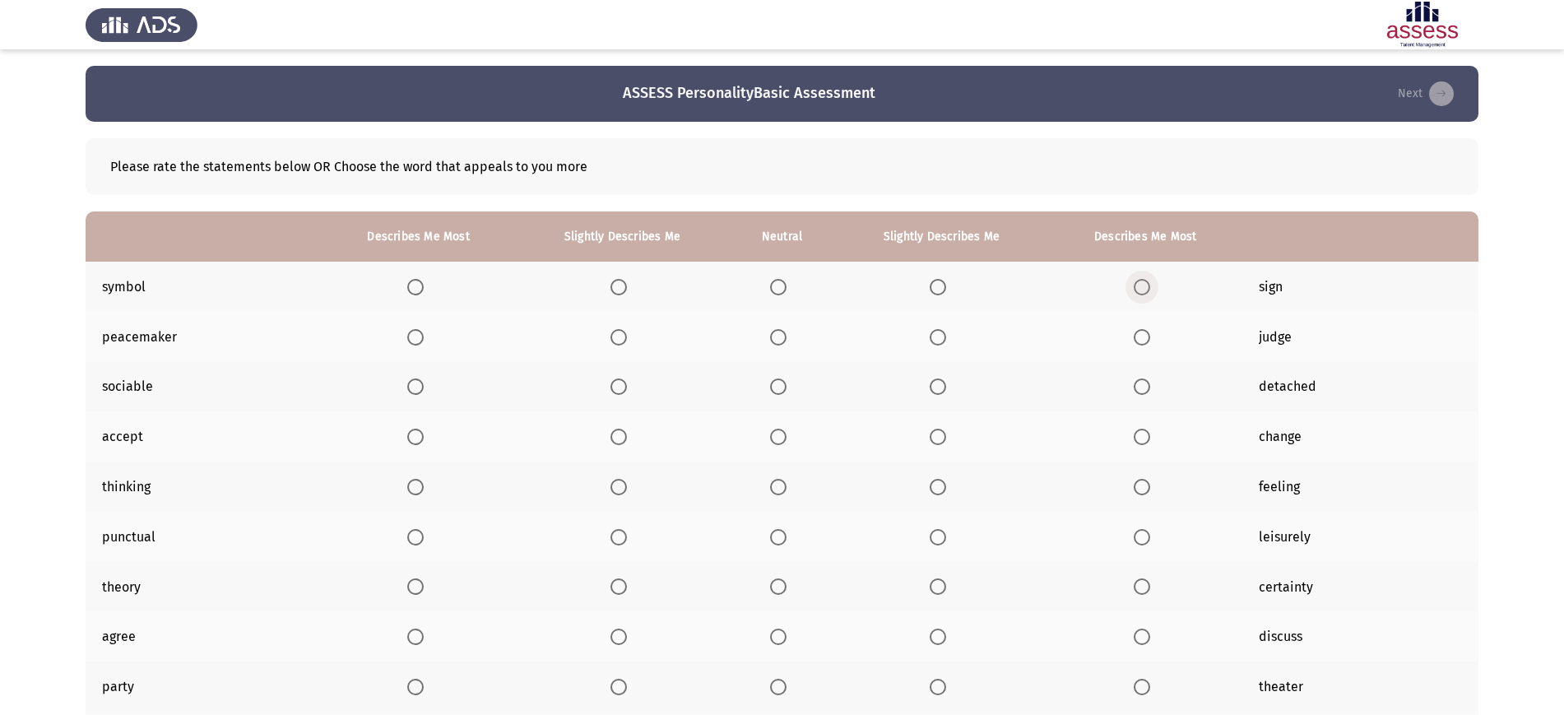
click at [1150, 283] on label "Select an option" at bounding box center [1145, 287] width 23 height 16
click at [1150, 283] on input "Select an option" at bounding box center [1142, 287] width 16 height 16
click at [939, 340] on span "Select an option" at bounding box center [938, 337] width 16 height 16
click at [939, 340] on input "Select an option" at bounding box center [938, 337] width 16 height 16
click at [777, 383] on span "Select an option" at bounding box center [778, 386] width 16 height 16
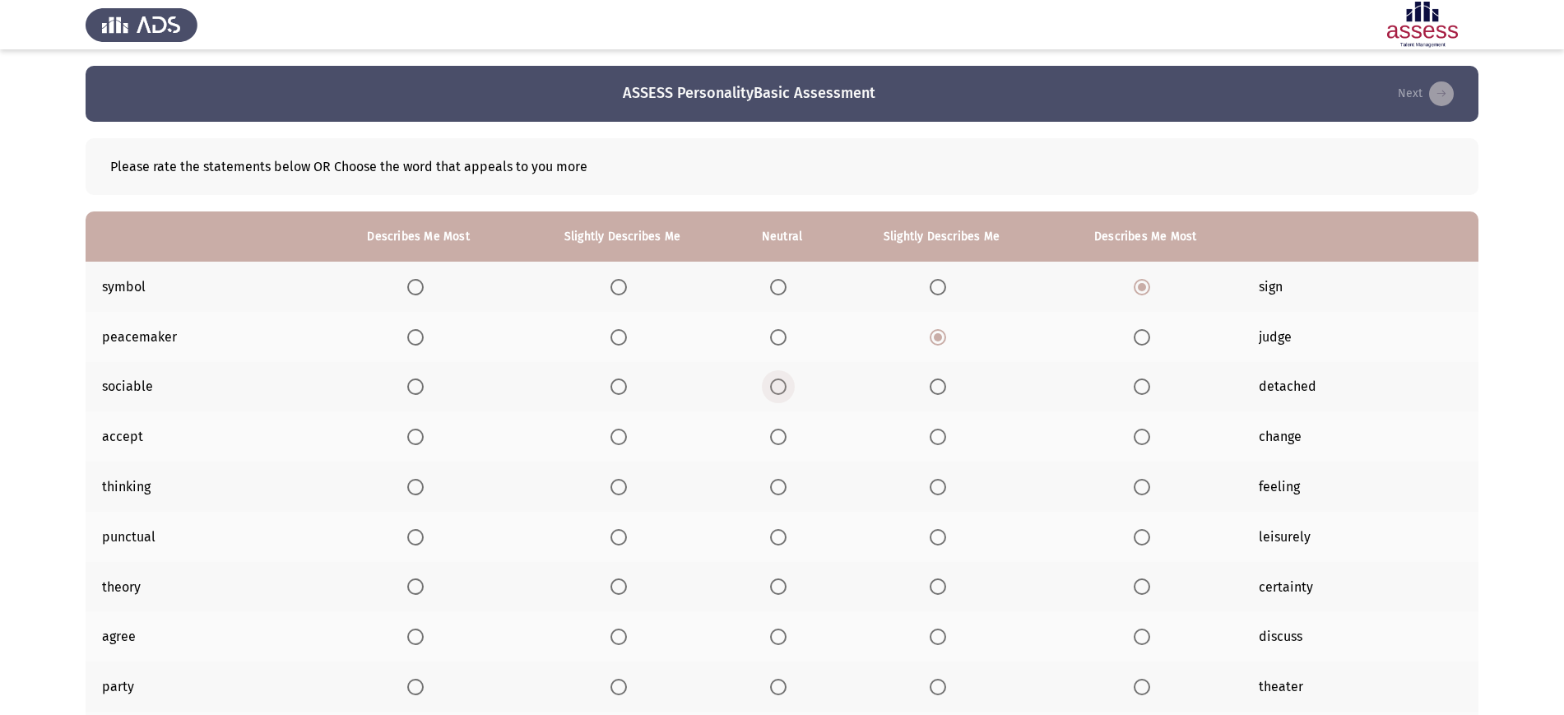
click at [777, 383] on input "Select an option" at bounding box center [778, 386] width 16 height 16
click at [614, 444] on span "Select an option" at bounding box center [618, 437] width 16 height 16
click at [614, 444] on input "Select an option" at bounding box center [618, 437] width 16 height 16
click at [418, 485] on span "Select an option" at bounding box center [415, 487] width 16 height 16
click at [418, 485] on input "Select an option" at bounding box center [415, 487] width 16 height 16
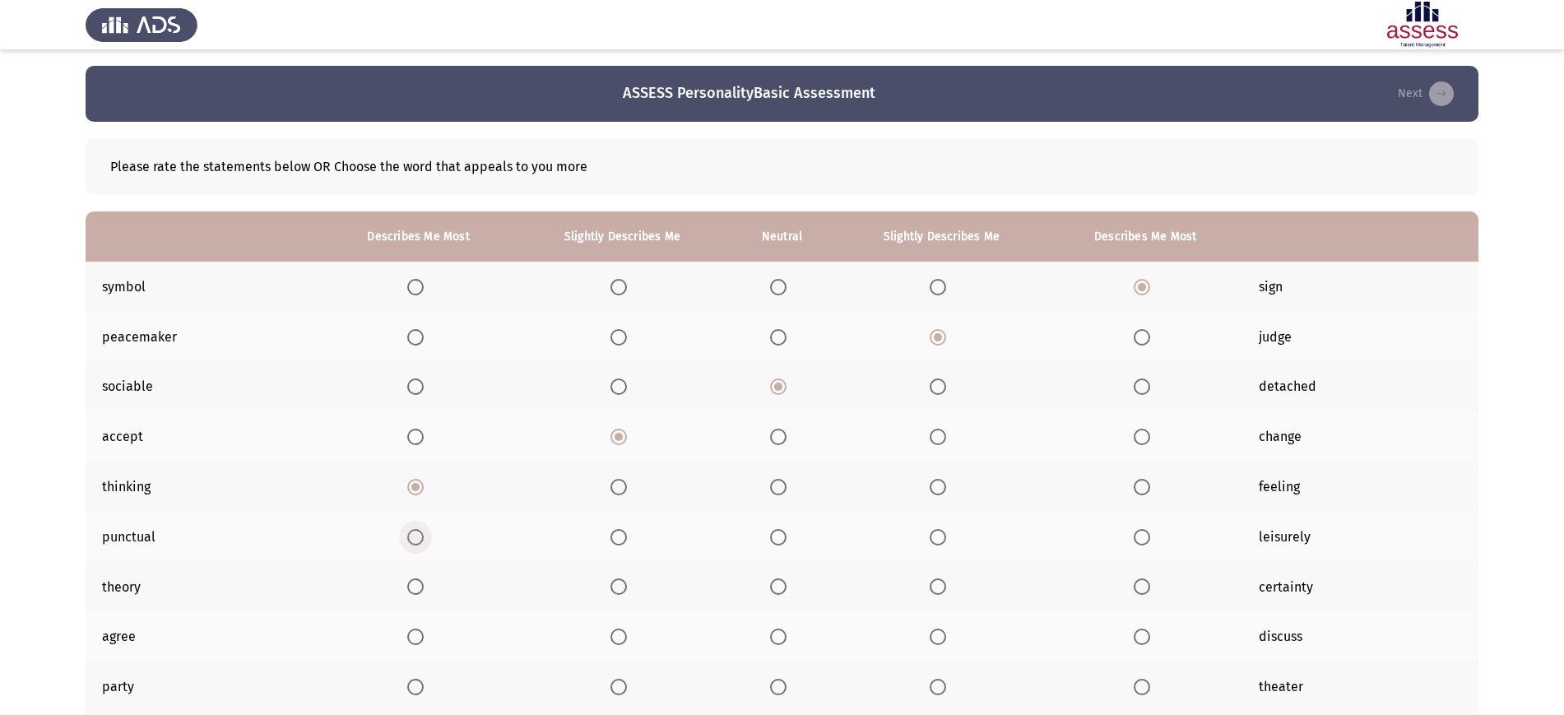
click at [411, 541] on span "Select an option" at bounding box center [415, 537] width 16 height 16
click at [411, 541] on input "Select an option" at bounding box center [415, 537] width 16 height 16
click at [413, 580] on span "Select an option" at bounding box center [415, 586] width 16 height 16
click at [413, 580] on input "Select an option" at bounding box center [415, 586] width 16 height 16
click at [620, 629] on span "Select an option" at bounding box center [618, 637] width 16 height 16
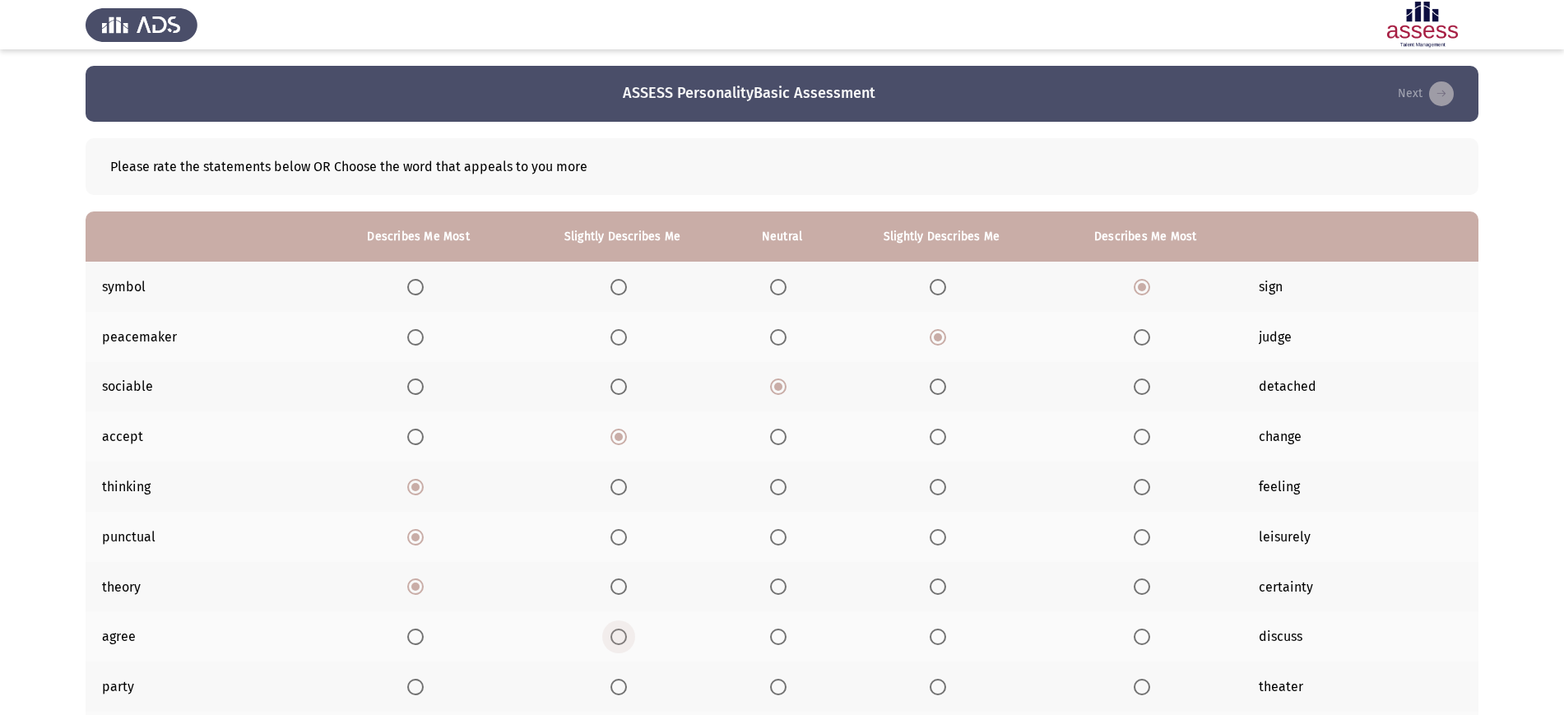
click at [620, 629] on input "Select an option" at bounding box center [618, 637] width 16 height 16
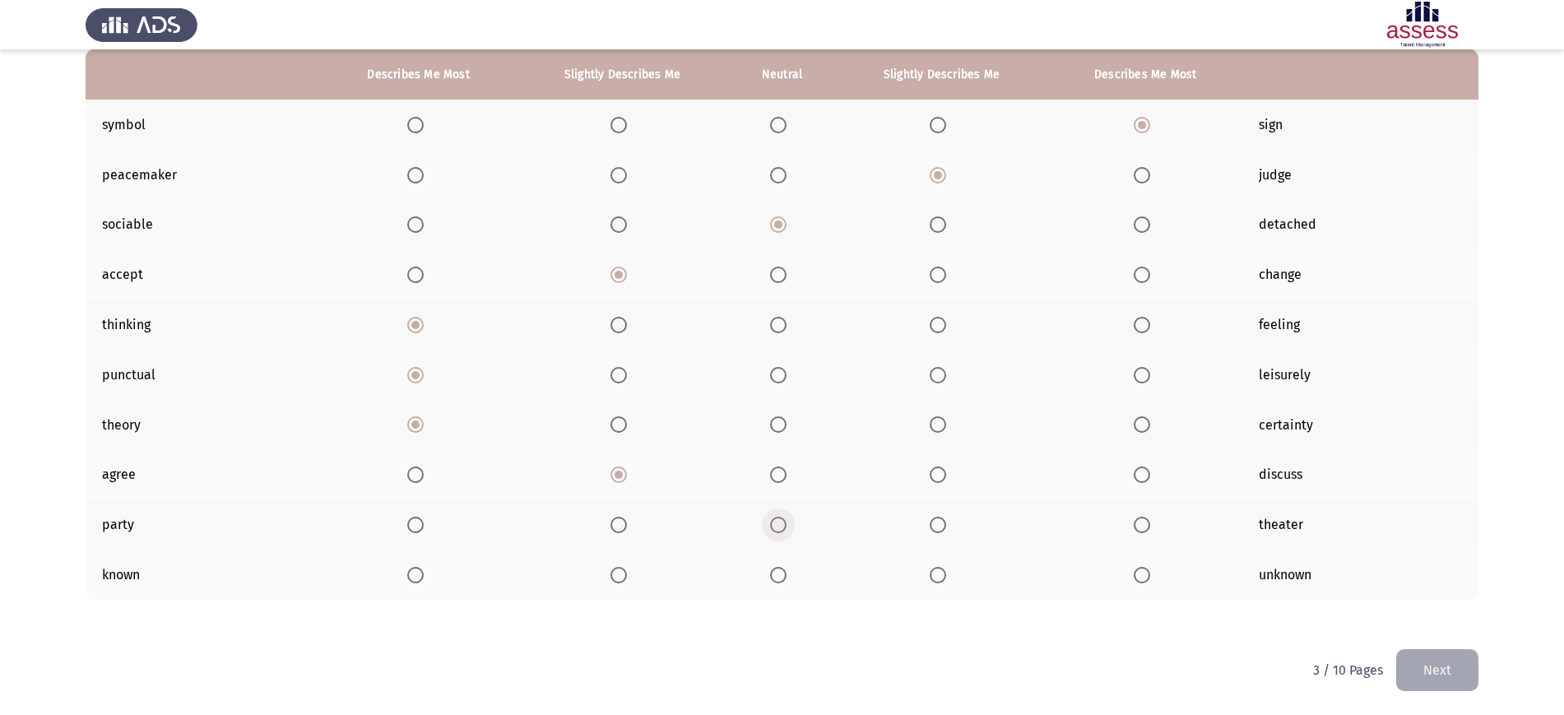
click at [778, 522] on span "Select an option" at bounding box center [778, 525] width 16 height 16
click at [778, 522] on input "Select an option" at bounding box center [778, 525] width 16 height 16
drag, startPoint x: 778, startPoint y: 522, endPoint x: 778, endPoint y: 568, distance: 46.9
click at [778, 568] on th at bounding box center [781, 575] width 105 height 50
click at [778, 568] on span "Select an option" at bounding box center [778, 575] width 16 height 16
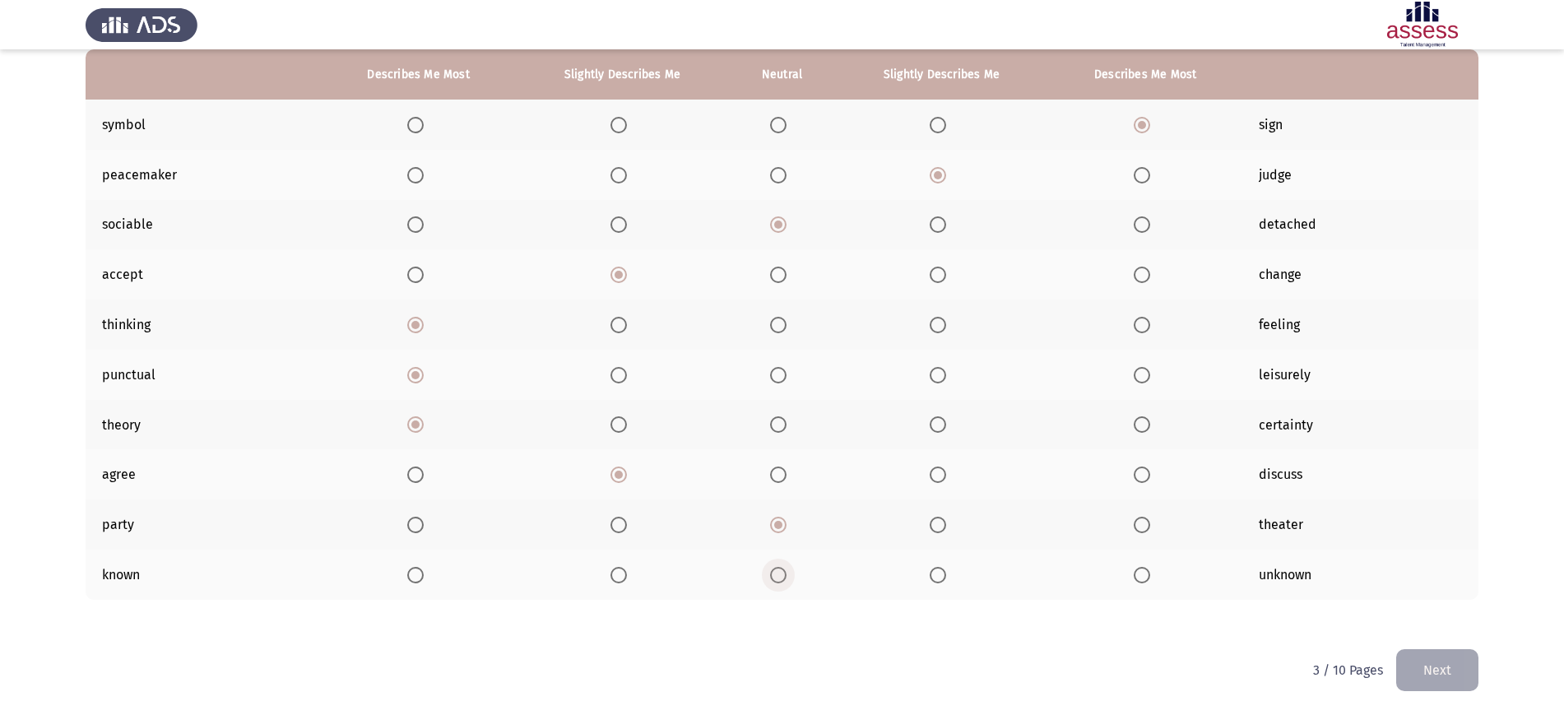
click at [778, 568] on input "Select an option" at bounding box center [778, 575] width 16 height 16
click at [1441, 669] on button "Next" at bounding box center [1437, 670] width 82 height 42
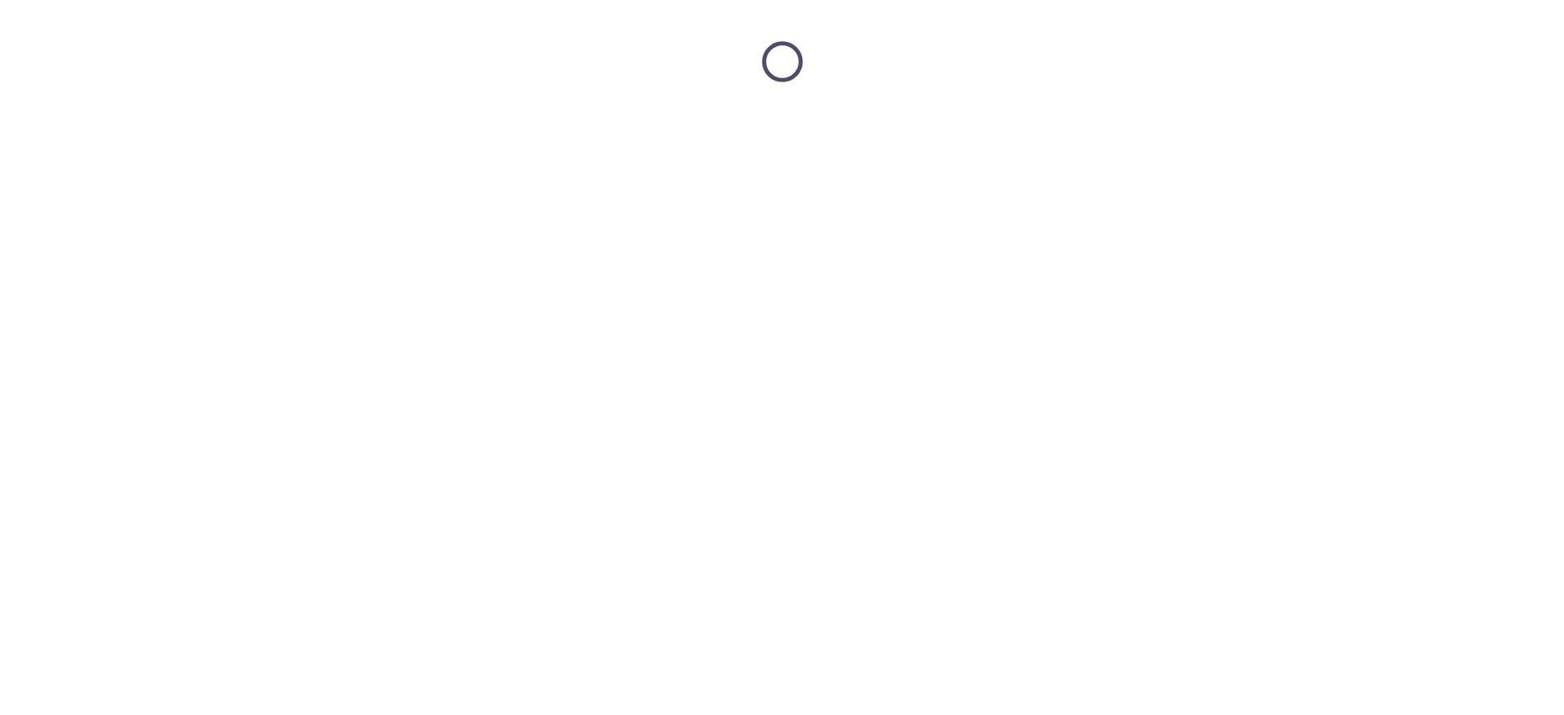
scroll to position [0, 0]
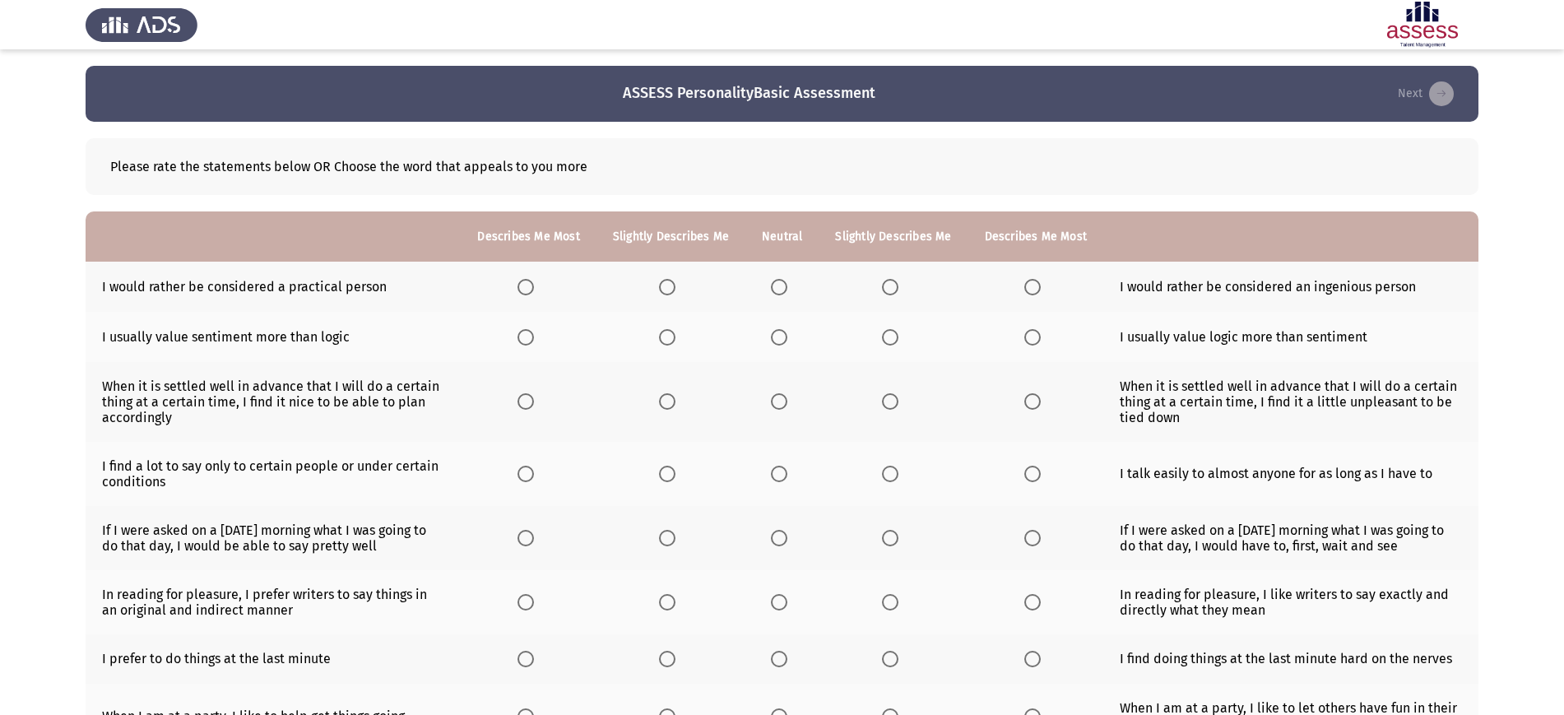
click at [765, 294] on th at bounding box center [781, 287] width 73 height 50
click at [773, 292] on span "Select an option" at bounding box center [779, 287] width 16 height 16
click at [773, 292] on input "Select an option" at bounding box center [779, 287] width 16 height 16
click at [668, 338] on span "Select an option" at bounding box center [667, 337] width 16 height 16
click at [668, 338] on input "Select an option" at bounding box center [667, 337] width 16 height 16
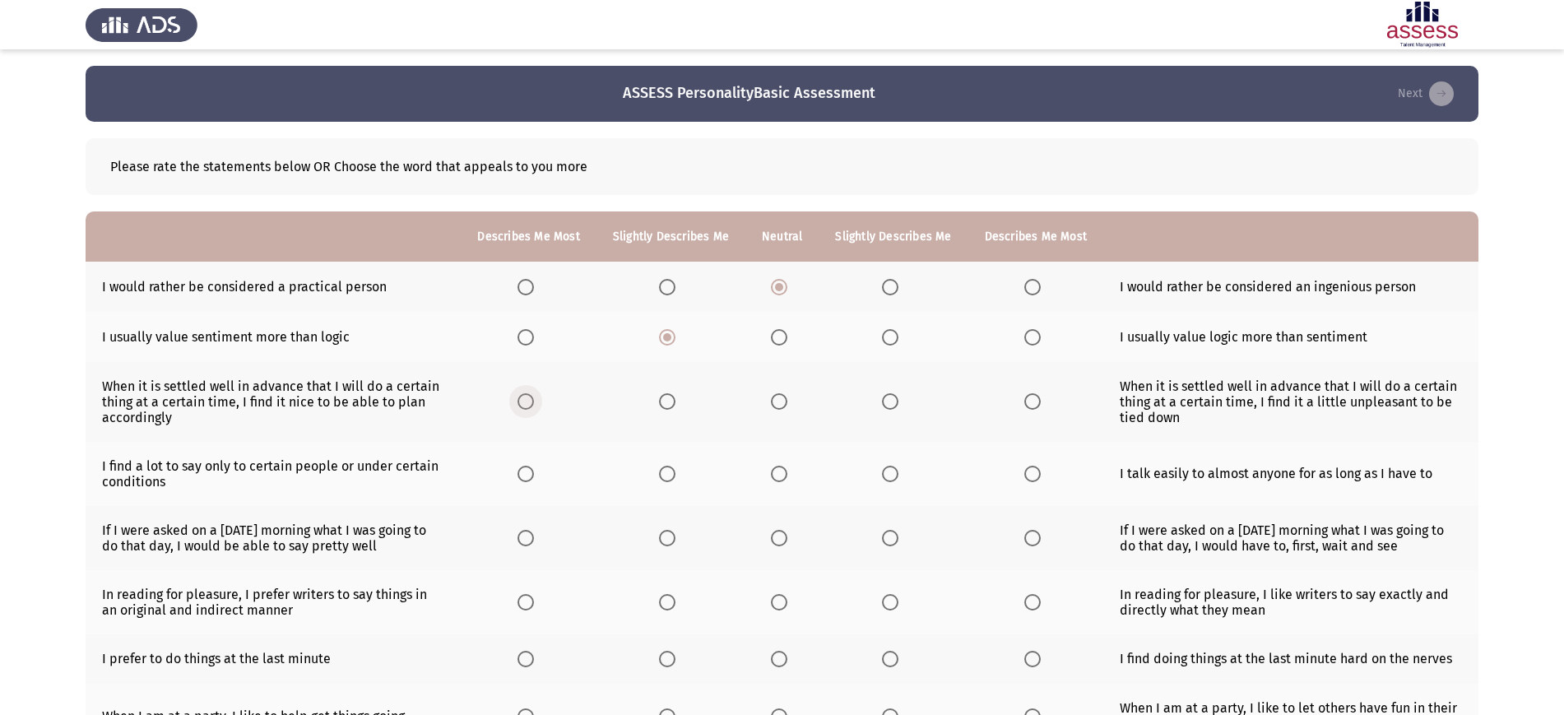
click at [531, 405] on span "Select an option" at bounding box center [525, 401] width 16 height 16
click at [531, 405] on input "Select an option" at bounding box center [525, 401] width 16 height 16
drag, startPoint x: 531, startPoint y: 416, endPoint x: 532, endPoint y: 476, distance: 59.2
click at [532, 476] on th at bounding box center [528, 474] width 135 height 64
click at [532, 476] on span "Select an option" at bounding box center [525, 474] width 16 height 16
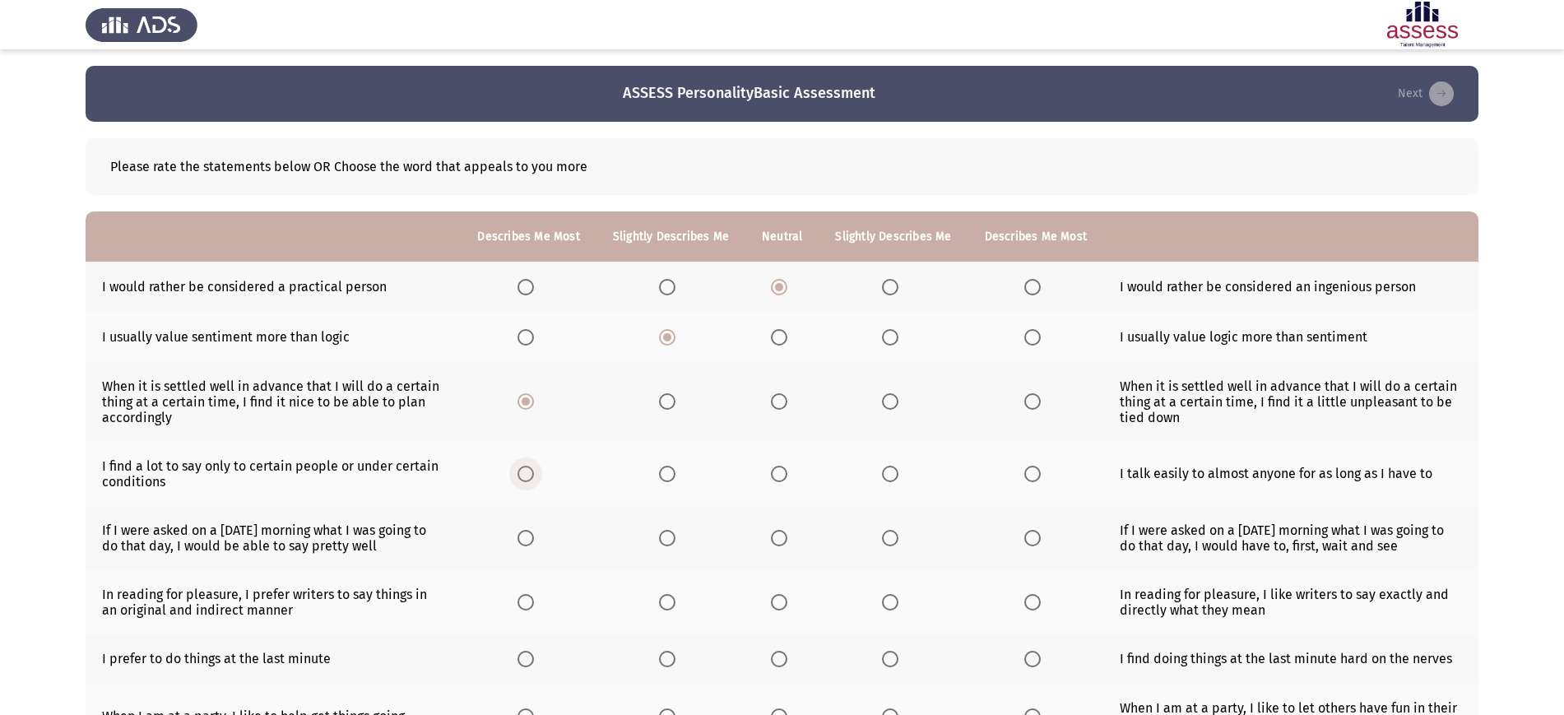
click at [532, 476] on input "Select an option" at bounding box center [525, 474] width 16 height 16
click at [532, 530] on span "Select an option" at bounding box center [525, 538] width 16 height 16
click at [532, 530] on input "Select an option" at bounding box center [525, 538] width 16 height 16
click at [529, 594] on span "Select an option" at bounding box center [525, 602] width 16 height 16
click at [529, 594] on input "Select an option" at bounding box center [525, 602] width 16 height 16
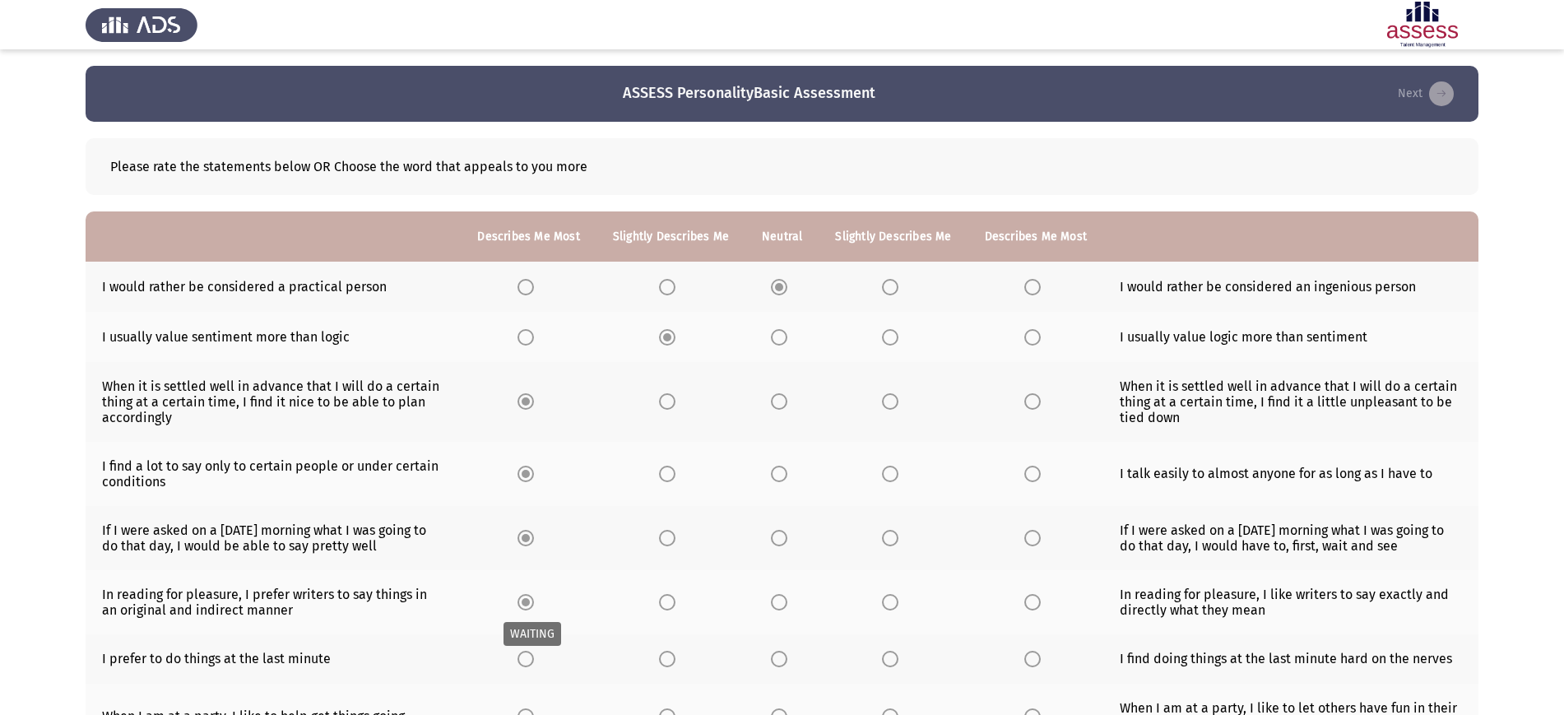
scroll to position [276, 0]
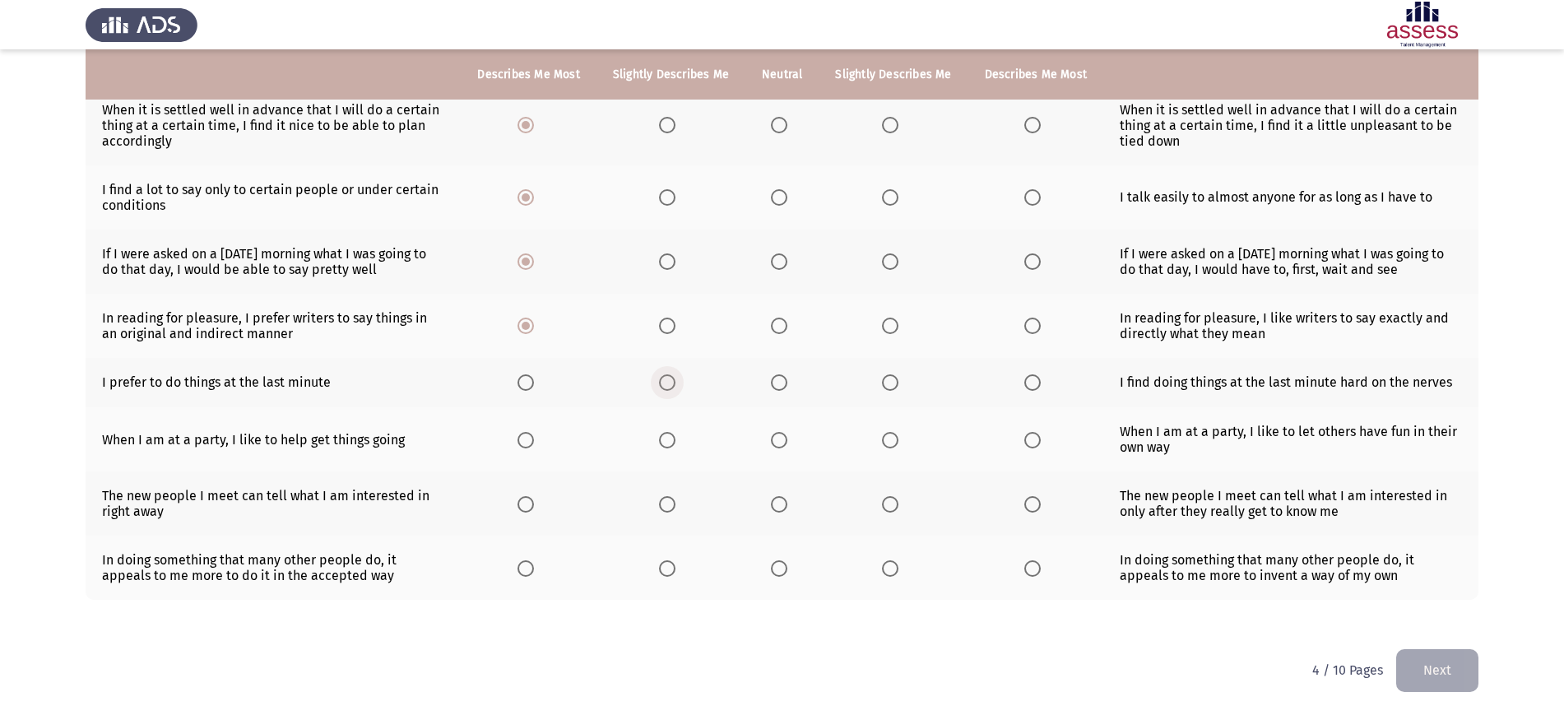
click at [671, 383] on span "Select an option" at bounding box center [667, 382] width 16 height 16
click at [671, 383] on input "Select an option" at bounding box center [667, 382] width 16 height 16
click at [673, 436] on span "Select an option" at bounding box center [667, 440] width 16 height 16
click at [673, 436] on input "Select an option" at bounding box center [667, 440] width 16 height 16
click at [672, 494] on th at bounding box center [670, 503] width 149 height 64
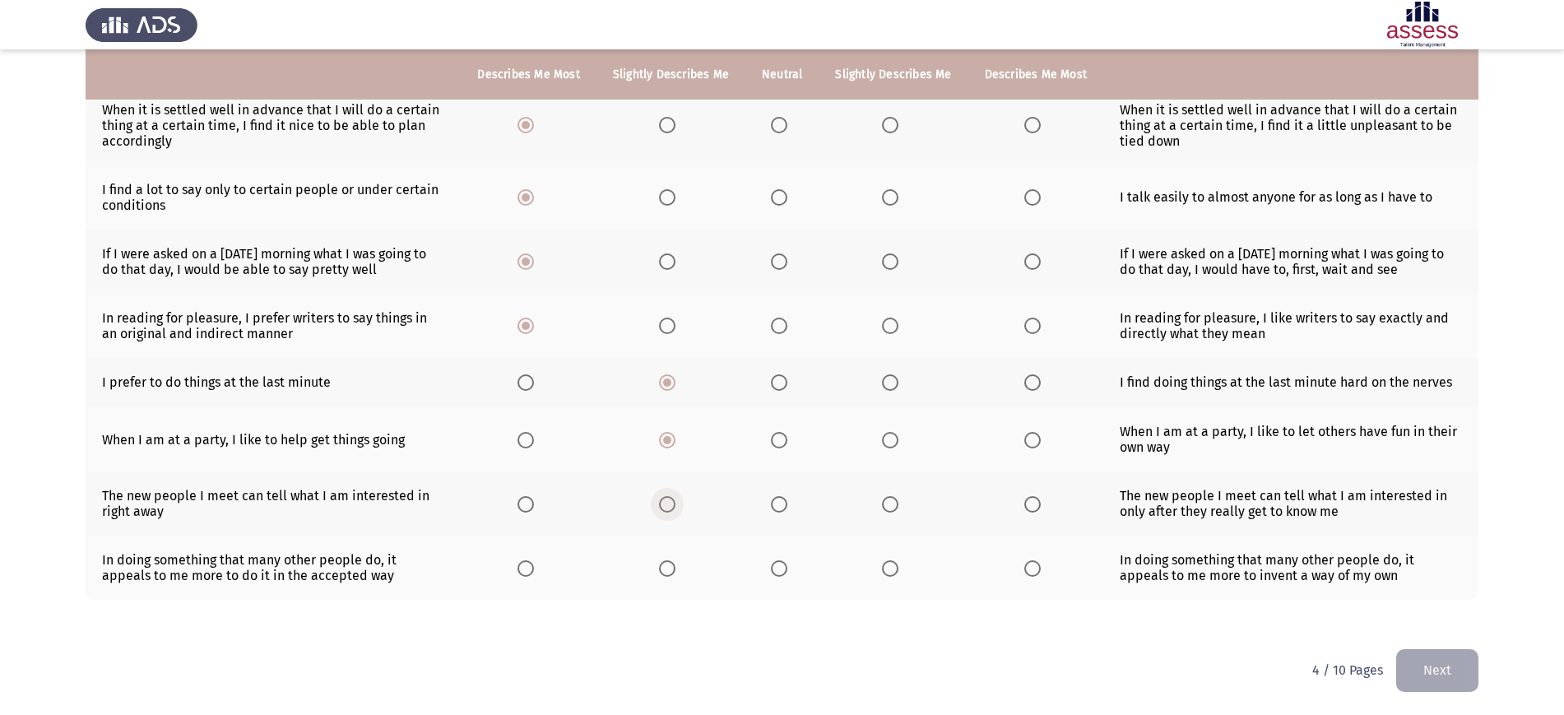
click at [672, 510] on span "Select an option" at bounding box center [667, 504] width 16 height 16
click at [672, 510] on input "Select an option" at bounding box center [667, 504] width 16 height 16
click at [671, 570] on span "Select an option" at bounding box center [667, 568] width 16 height 16
click at [671, 570] on input "Select an option" at bounding box center [667, 568] width 16 height 16
click at [1451, 666] on button "Next" at bounding box center [1437, 670] width 82 height 42
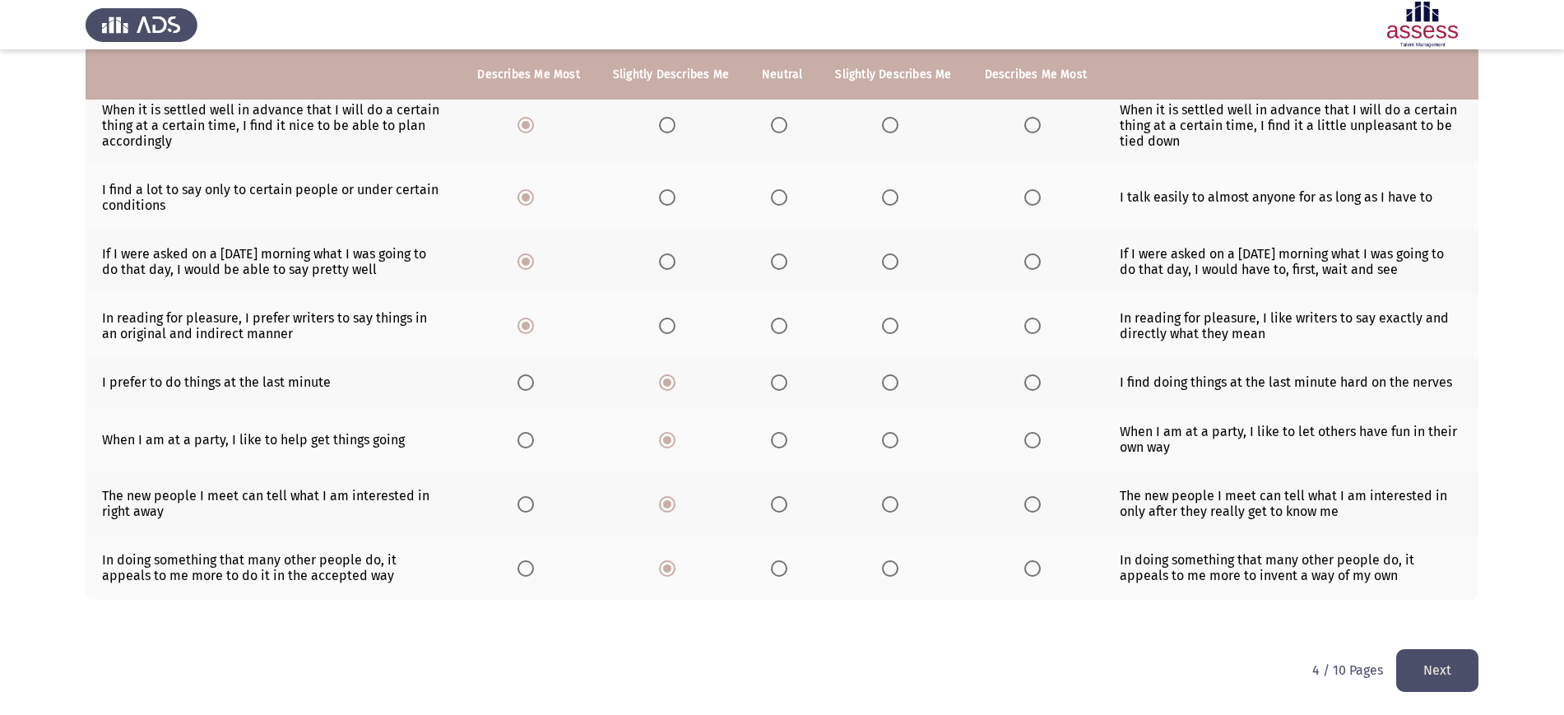
scroll to position [0, 0]
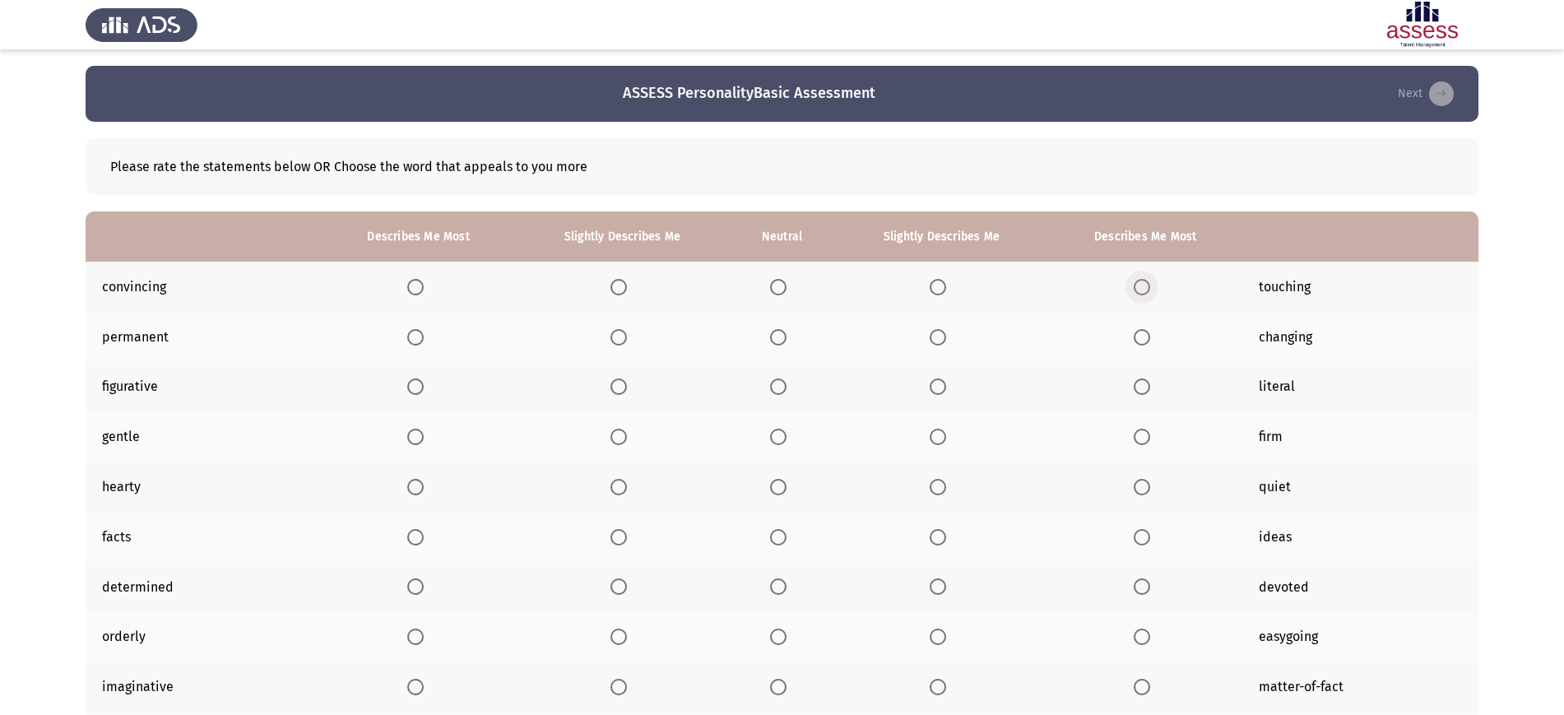
click at [1134, 289] on span "Select an option" at bounding box center [1142, 287] width 16 height 16
click at [1134, 289] on input "Select an option" at bounding box center [1142, 287] width 16 height 16
click at [945, 332] on span "Select an option" at bounding box center [938, 337] width 16 height 16
click at [945, 332] on input "Select an option" at bounding box center [938, 337] width 16 height 16
click at [770, 385] on span "Select an option" at bounding box center [778, 386] width 16 height 16
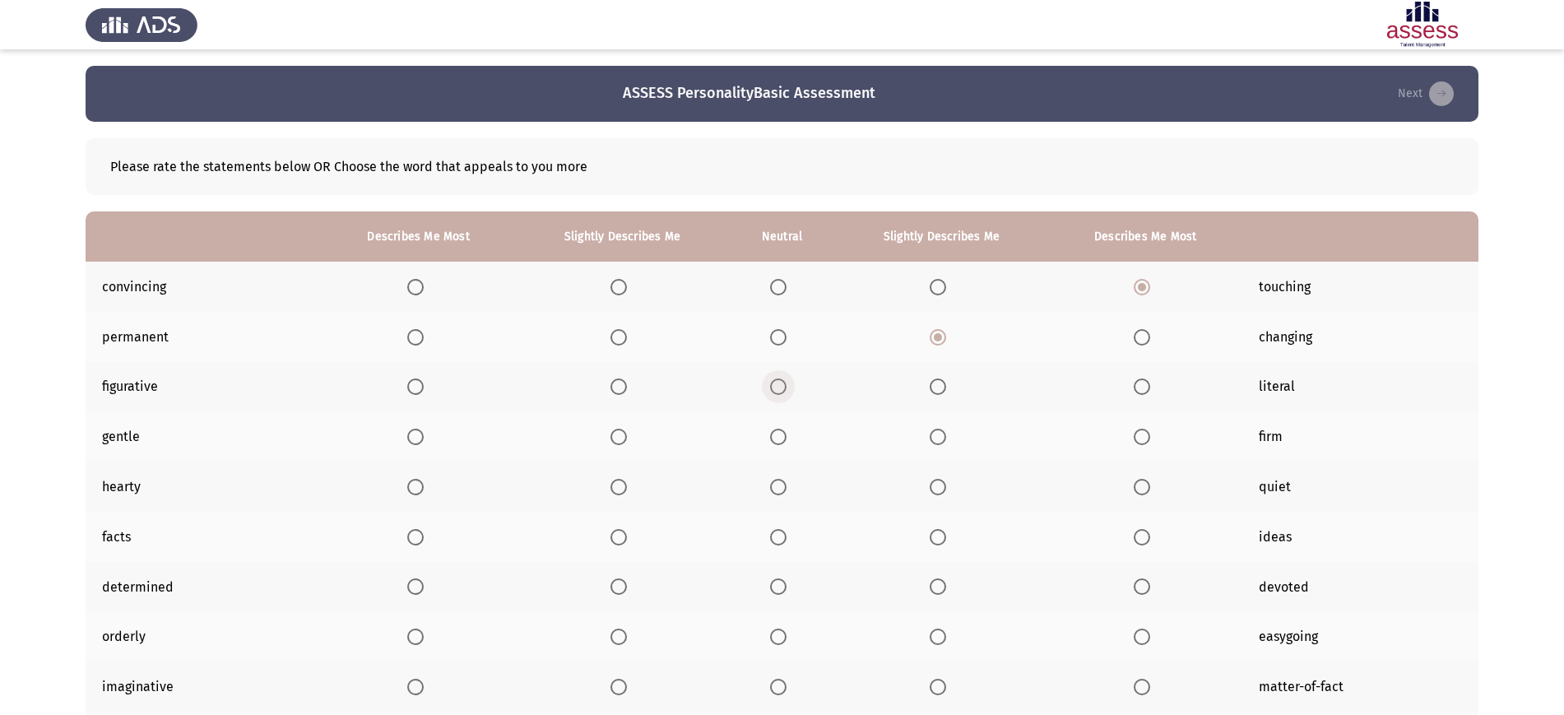
click at [770, 385] on input "Select an option" at bounding box center [778, 386] width 16 height 16
click at [614, 429] on span "Select an option" at bounding box center [618, 437] width 16 height 16
click at [614, 429] on input "Select an option" at bounding box center [618, 437] width 16 height 16
click at [420, 485] on span "Select an option" at bounding box center [415, 487] width 16 height 16
click at [420, 485] on input "Select an option" at bounding box center [415, 487] width 16 height 16
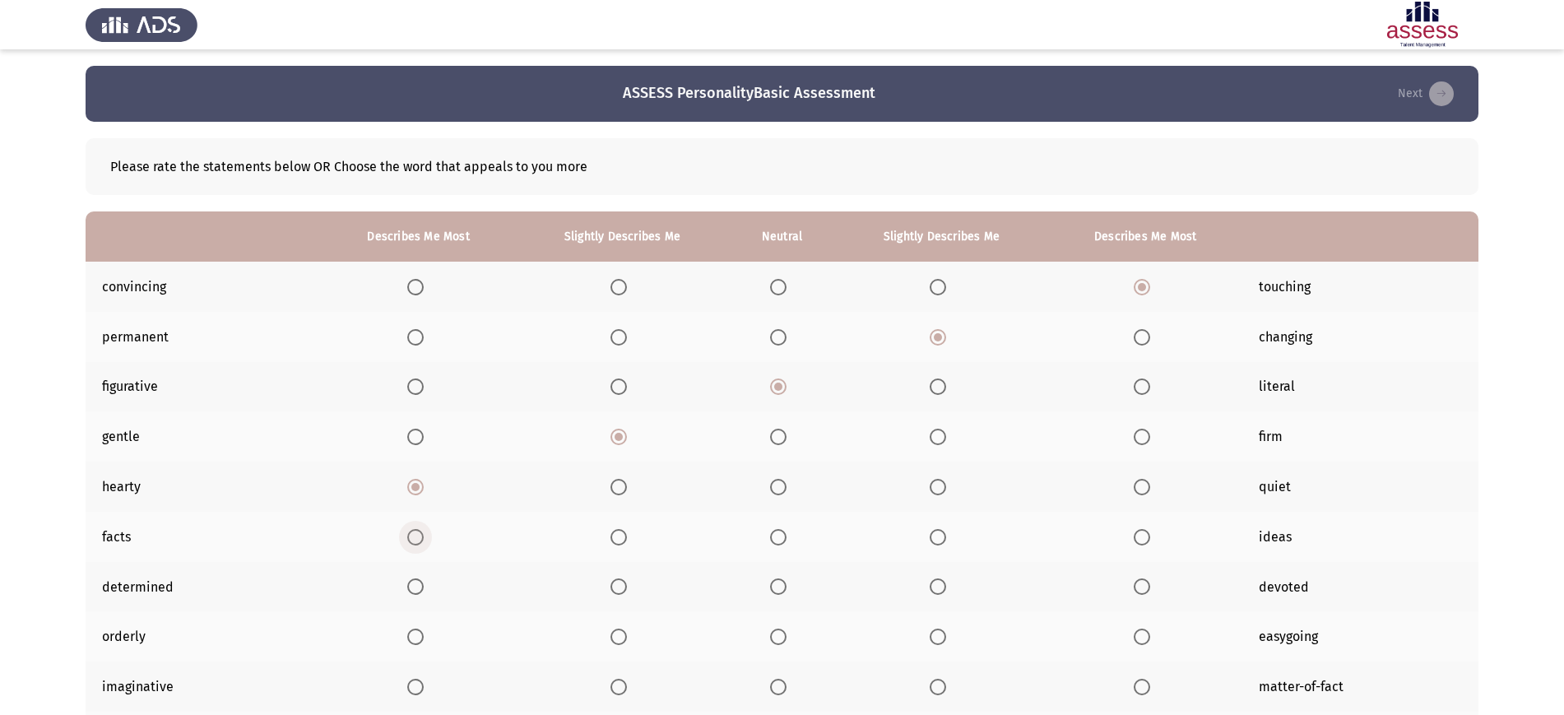
click at [416, 536] on span "Select an option" at bounding box center [415, 537] width 16 height 16
click at [416, 536] on input "Select an option" at bounding box center [415, 537] width 16 height 16
click at [417, 578] on span "Select an option" at bounding box center [415, 586] width 16 height 16
click at [417, 578] on input "Select an option" at bounding box center [415, 586] width 16 height 16
click at [417, 635] on span "Select an option" at bounding box center [415, 637] width 16 height 16
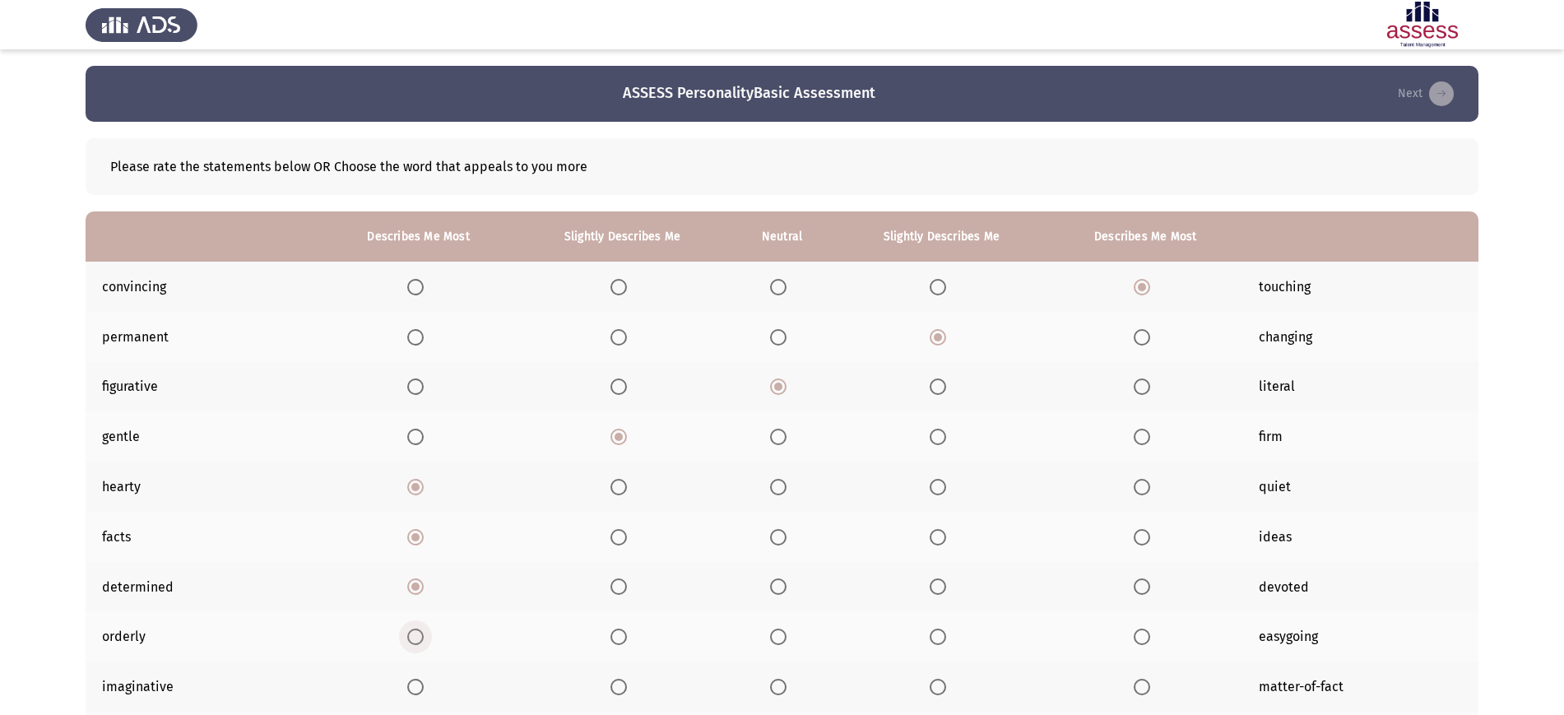
click at [417, 635] on input "Select an option" at bounding box center [415, 637] width 16 height 16
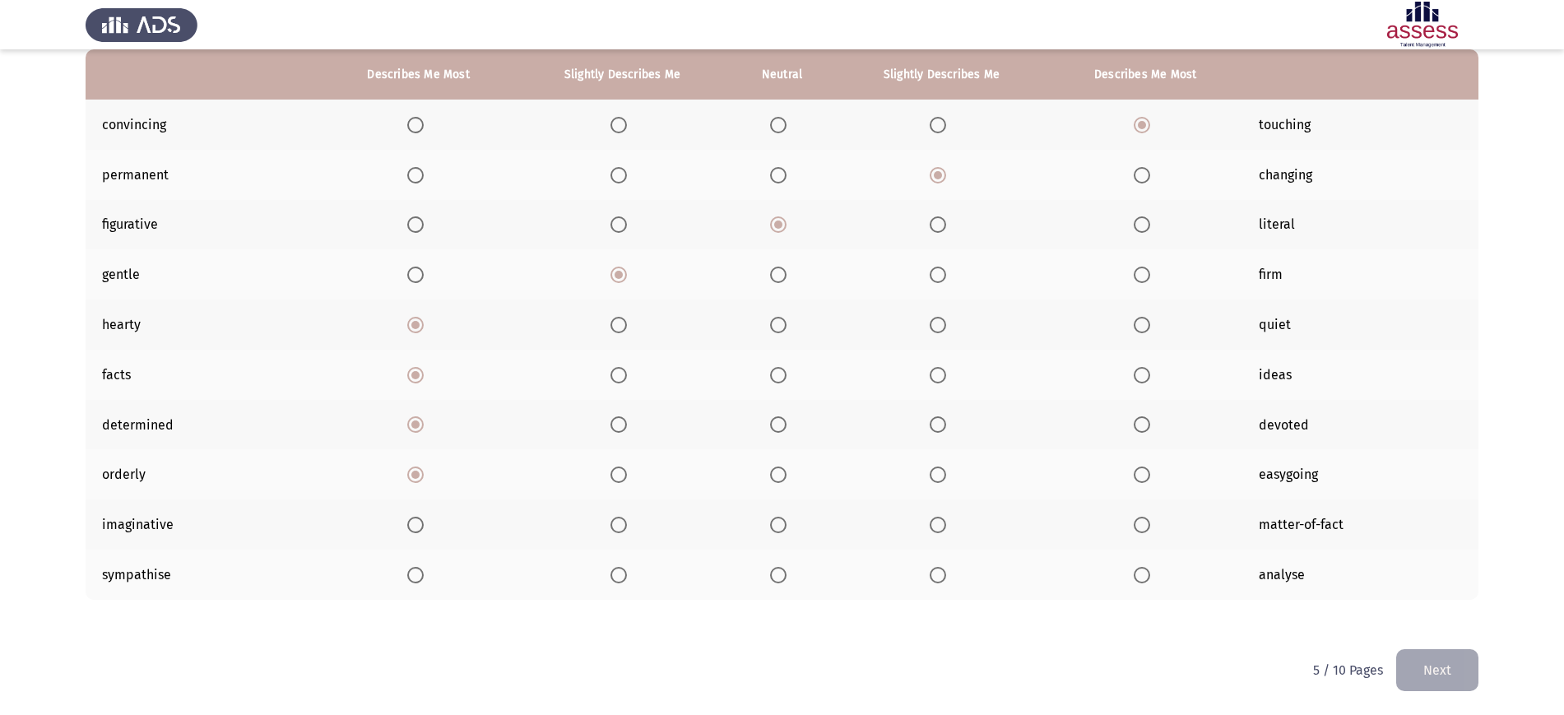
click at [407, 532] on th at bounding box center [419, 524] width 194 height 50
click at [413, 526] on span "Select an option" at bounding box center [415, 525] width 16 height 16
click at [413, 526] on input "Select an option" at bounding box center [415, 525] width 16 height 16
click at [414, 567] on span "Select an option" at bounding box center [415, 575] width 16 height 16
click at [414, 567] on input "Select an option" at bounding box center [415, 575] width 16 height 16
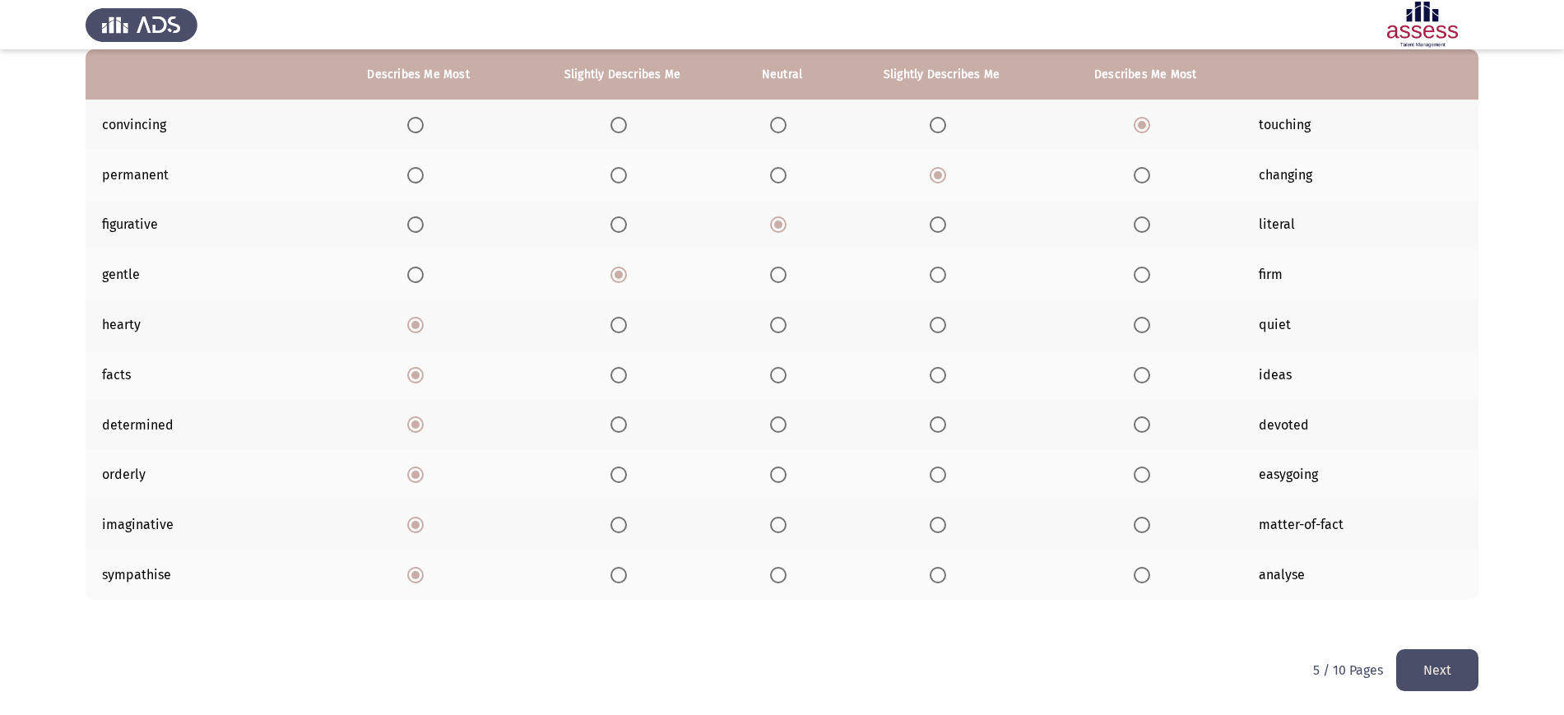
click at [1452, 662] on button "Next" at bounding box center [1437, 670] width 82 height 42
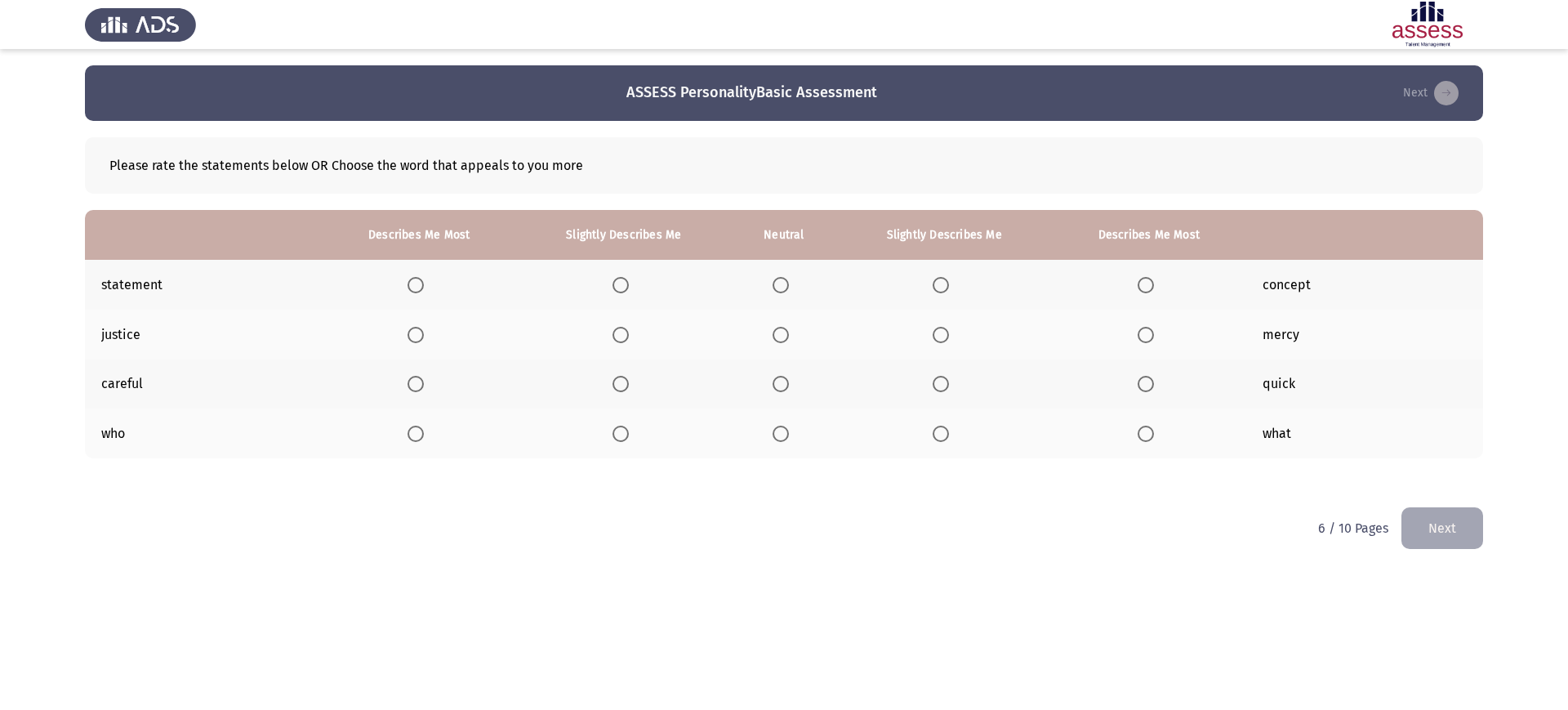
click at [943, 284] on span "Select an option" at bounding box center [941, 285] width 16 height 16
click at [943, 284] on input "Select an option" at bounding box center [941, 285] width 16 height 16
click at [941, 340] on span "Select an option" at bounding box center [941, 335] width 16 height 16
click at [941, 340] on input "Select an option" at bounding box center [941, 335] width 16 height 16
click at [788, 390] on span "Select an option" at bounding box center [780, 383] width 16 height 16
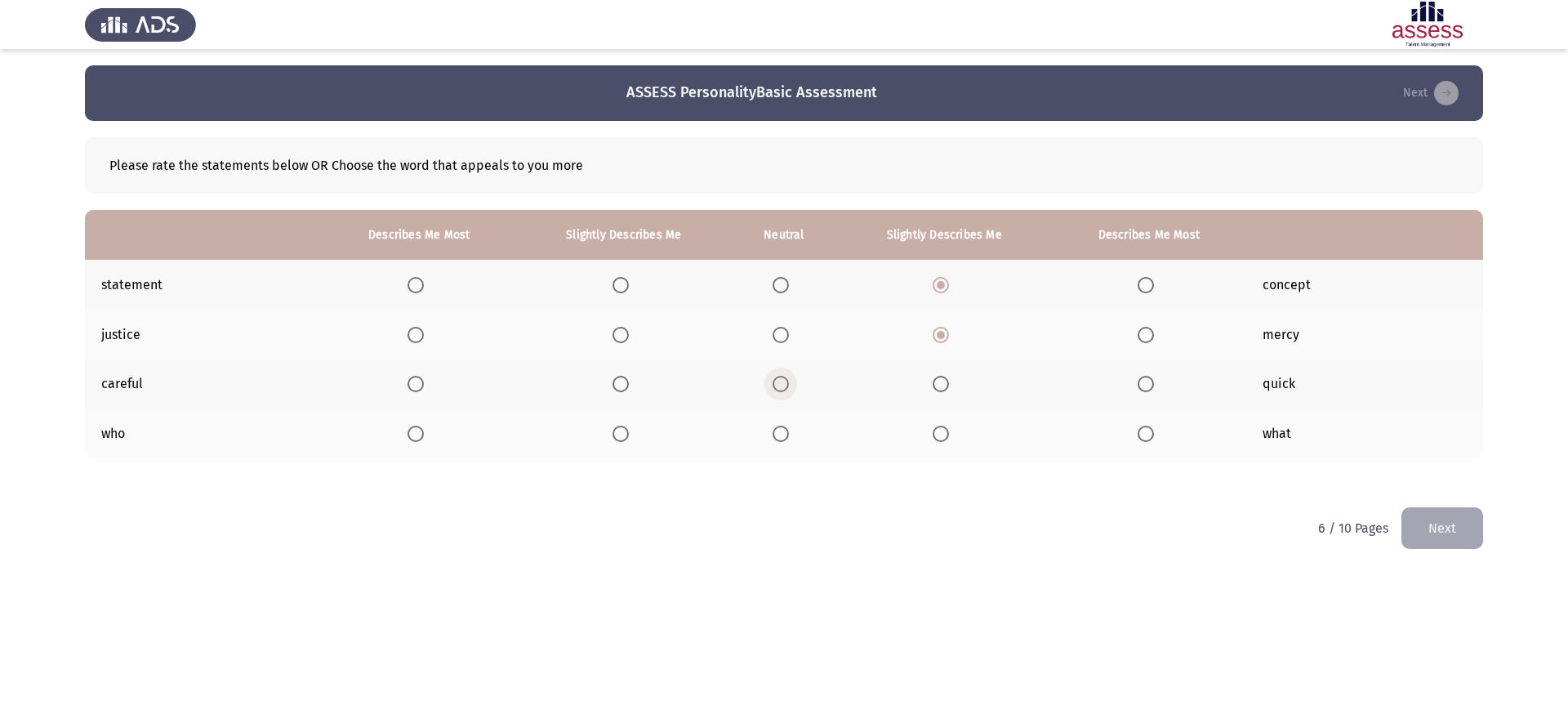
click at [788, 390] on input "Select an option" at bounding box center [780, 383] width 16 height 16
click at [780, 440] on span "Select an option" at bounding box center [780, 434] width 16 height 16
click at [780, 440] on input "Select an option" at bounding box center [780, 434] width 16 height 16
click at [1428, 522] on button "Next" at bounding box center [1442, 528] width 81 height 42
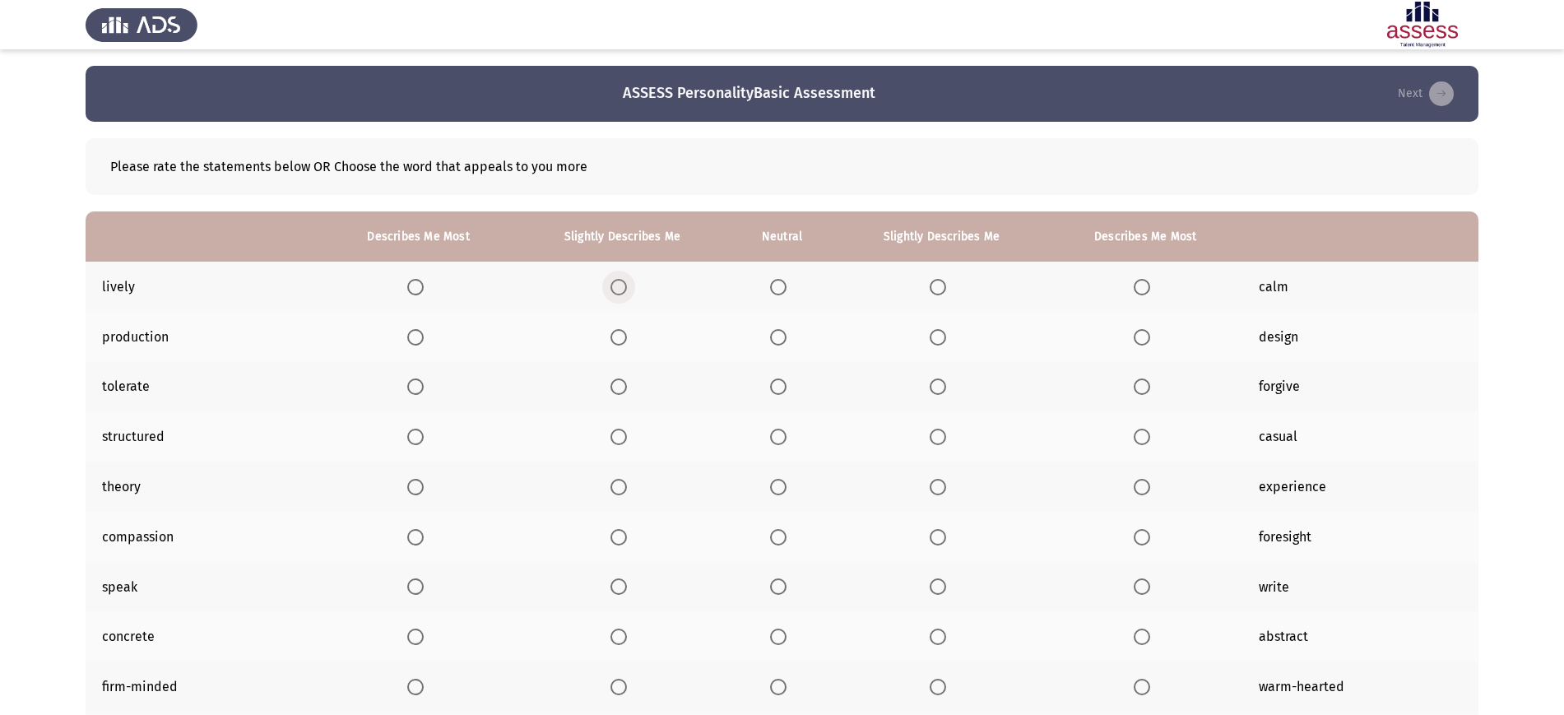
click at [615, 284] on span "Select an option" at bounding box center [618, 287] width 16 height 16
click at [615, 284] on input "Select an option" at bounding box center [618, 287] width 16 height 16
click at [616, 334] on span "Select an option" at bounding box center [618, 337] width 16 height 16
click at [616, 334] on input "Select an option" at bounding box center [618, 337] width 16 height 16
click at [622, 384] on span "Select an option" at bounding box center [618, 386] width 16 height 16
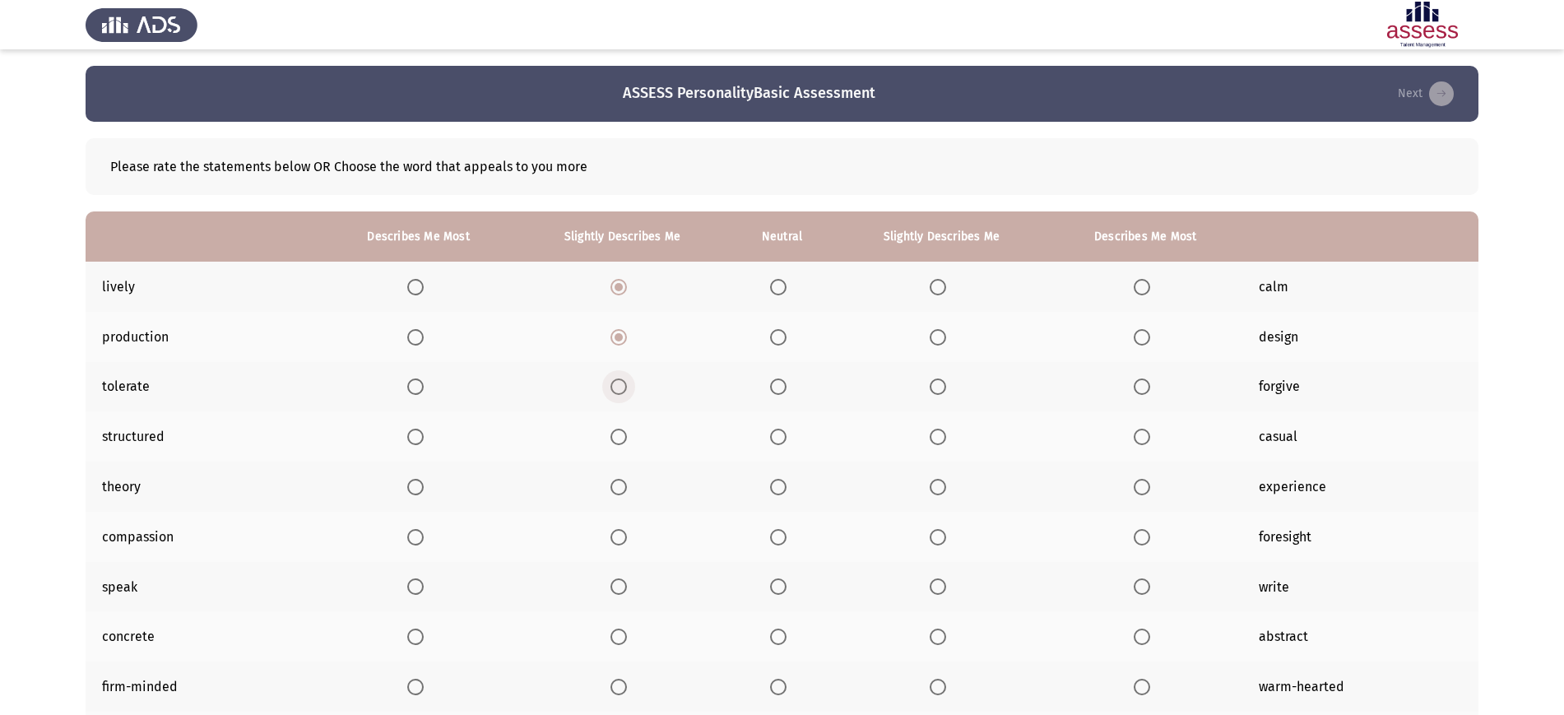
click at [622, 384] on input "Select an option" at bounding box center [618, 386] width 16 height 16
drag, startPoint x: 406, startPoint y: 454, endPoint x: 416, endPoint y: 443, distance: 15.2
click at [416, 443] on th at bounding box center [419, 436] width 194 height 50
click at [416, 443] on span "Select an option" at bounding box center [415, 437] width 16 height 16
click at [416, 443] on input "Select an option" at bounding box center [415, 437] width 16 height 16
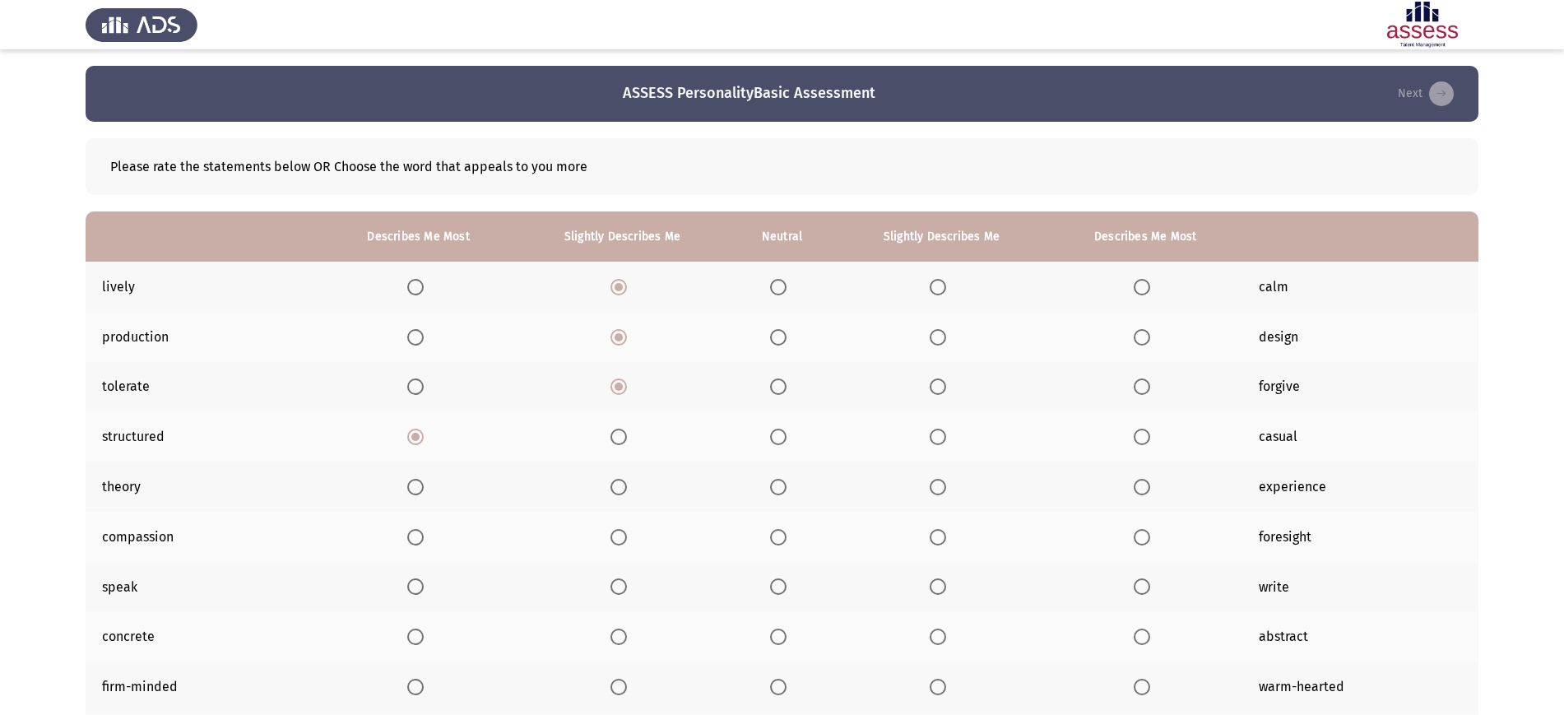
drag, startPoint x: 416, startPoint y: 499, endPoint x: 421, endPoint y: 475, distance: 24.4
click at [421, 475] on th at bounding box center [419, 487] width 194 height 50
click at [418, 487] on span "Select an option" at bounding box center [415, 487] width 16 height 16
click at [418, 487] on input "Select an option" at bounding box center [415, 487] width 16 height 16
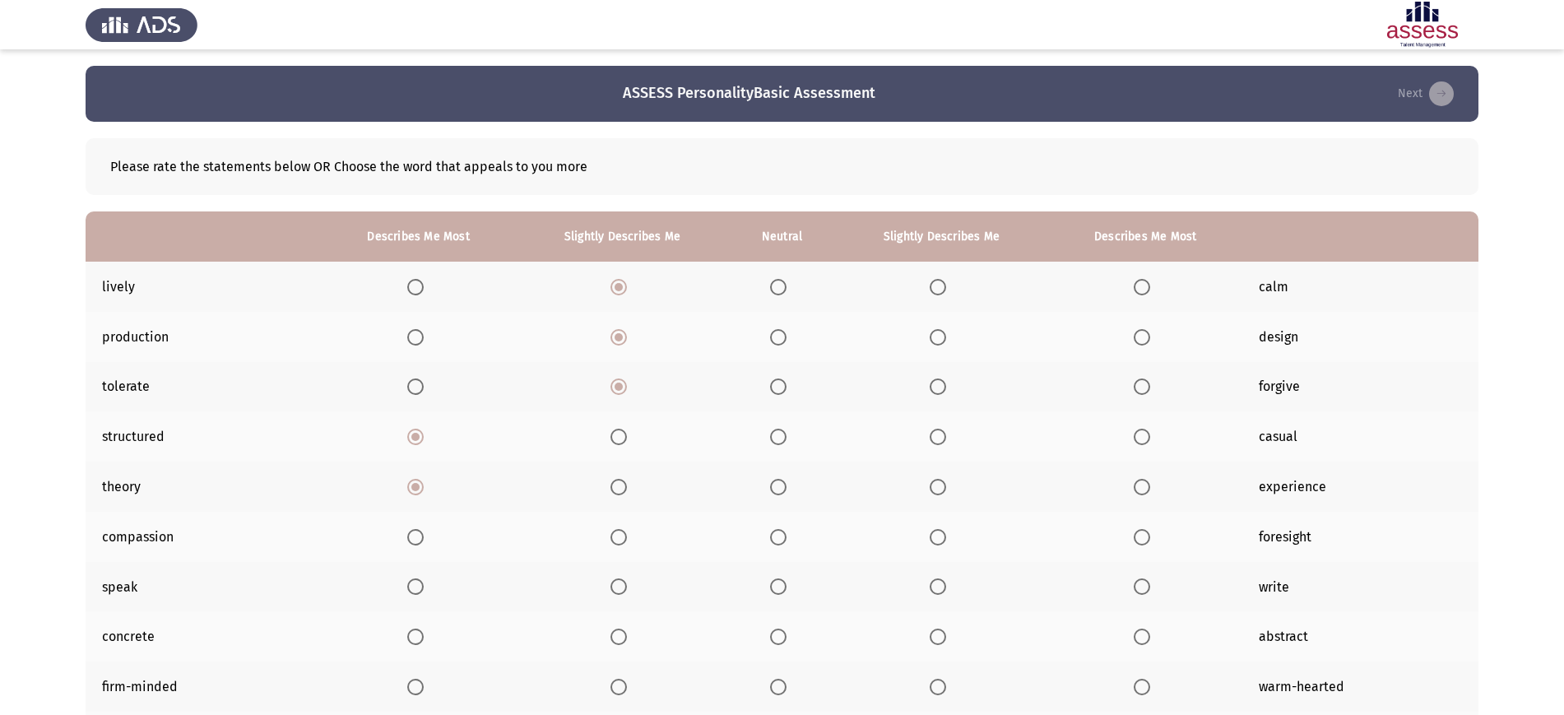
click at [606, 530] on th at bounding box center [623, 537] width 214 height 50
click at [615, 532] on span "Select an option" at bounding box center [618, 537] width 16 height 16
click at [615, 532] on input "Select an option" at bounding box center [618, 537] width 16 height 16
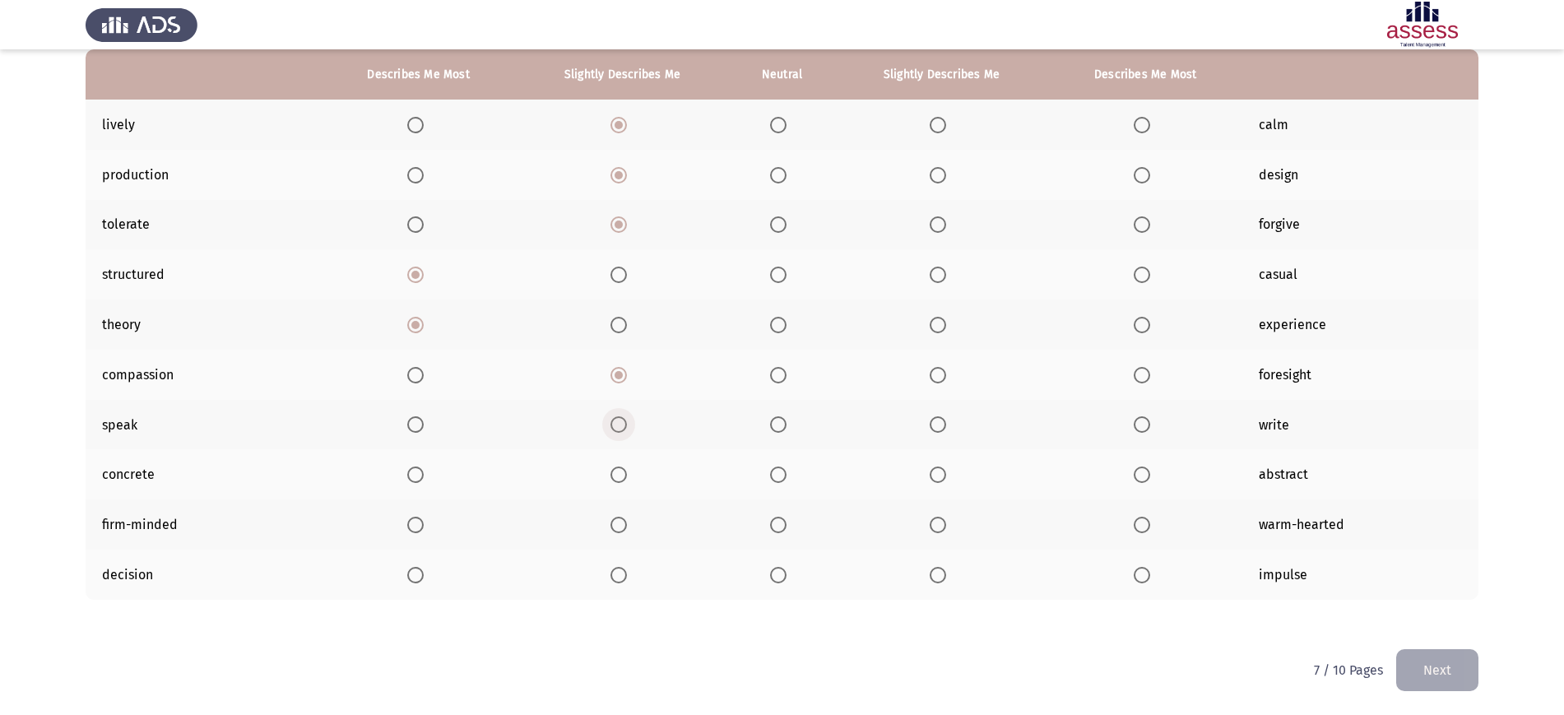
click at [622, 427] on span "Select an option" at bounding box center [618, 424] width 16 height 16
click at [622, 427] on input "Select an option" at bounding box center [618, 424] width 16 height 16
click at [777, 471] on span "Select an option" at bounding box center [778, 474] width 16 height 16
click at [777, 471] on input "Select an option" at bounding box center [778, 474] width 16 height 16
click at [778, 523] on span "Select an option" at bounding box center [778, 525] width 16 height 16
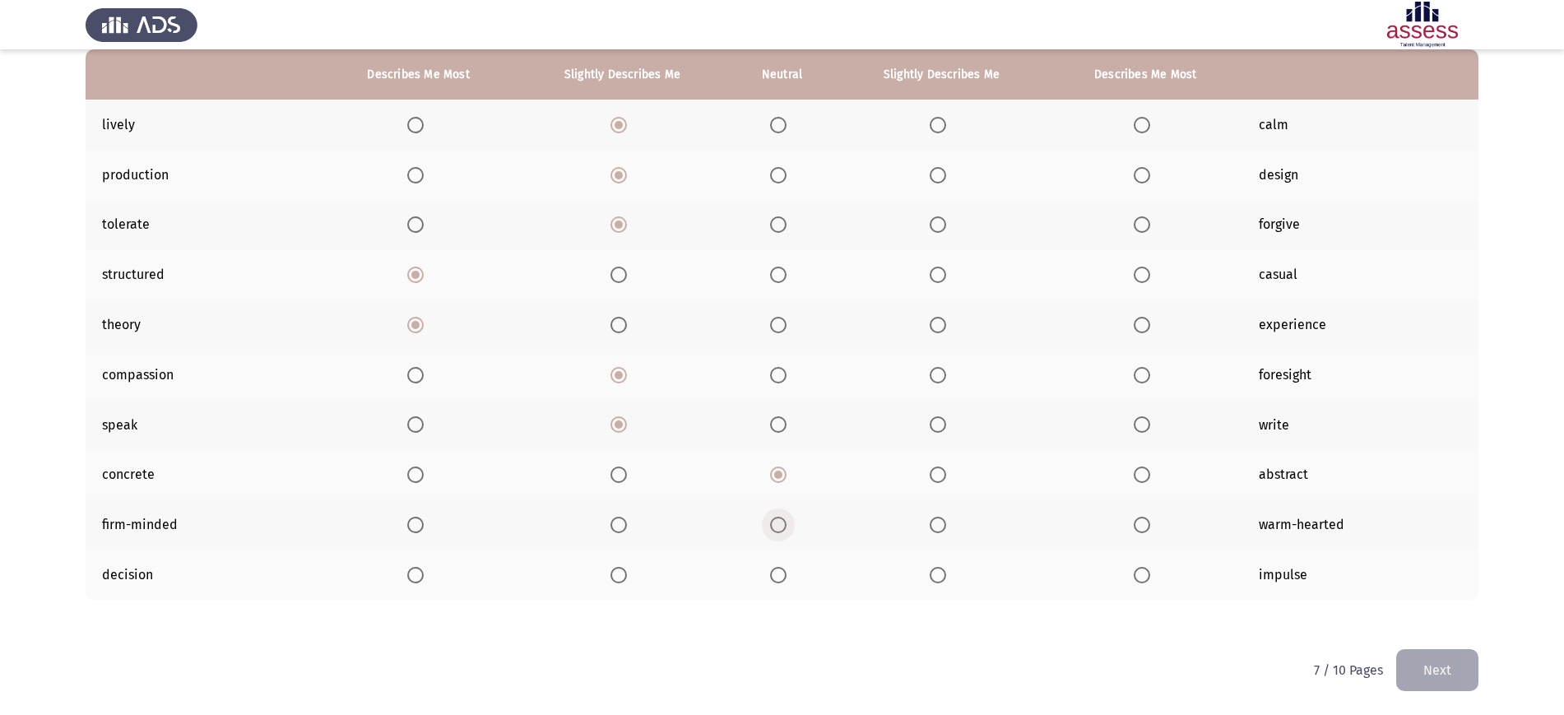
click at [778, 523] on input "Select an option" at bounding box center [778, 525] width 16 height 16
click at [930, 573] on span "Select an option" at bounding box center [938, 575] width 16 height 16
click at [930, 573] on input "Select an option" at bounding box center [938, 575] width 16 height 16
click at [1446, 654] on button "Next" at bounding box center [1437, 670] width 82 height 42
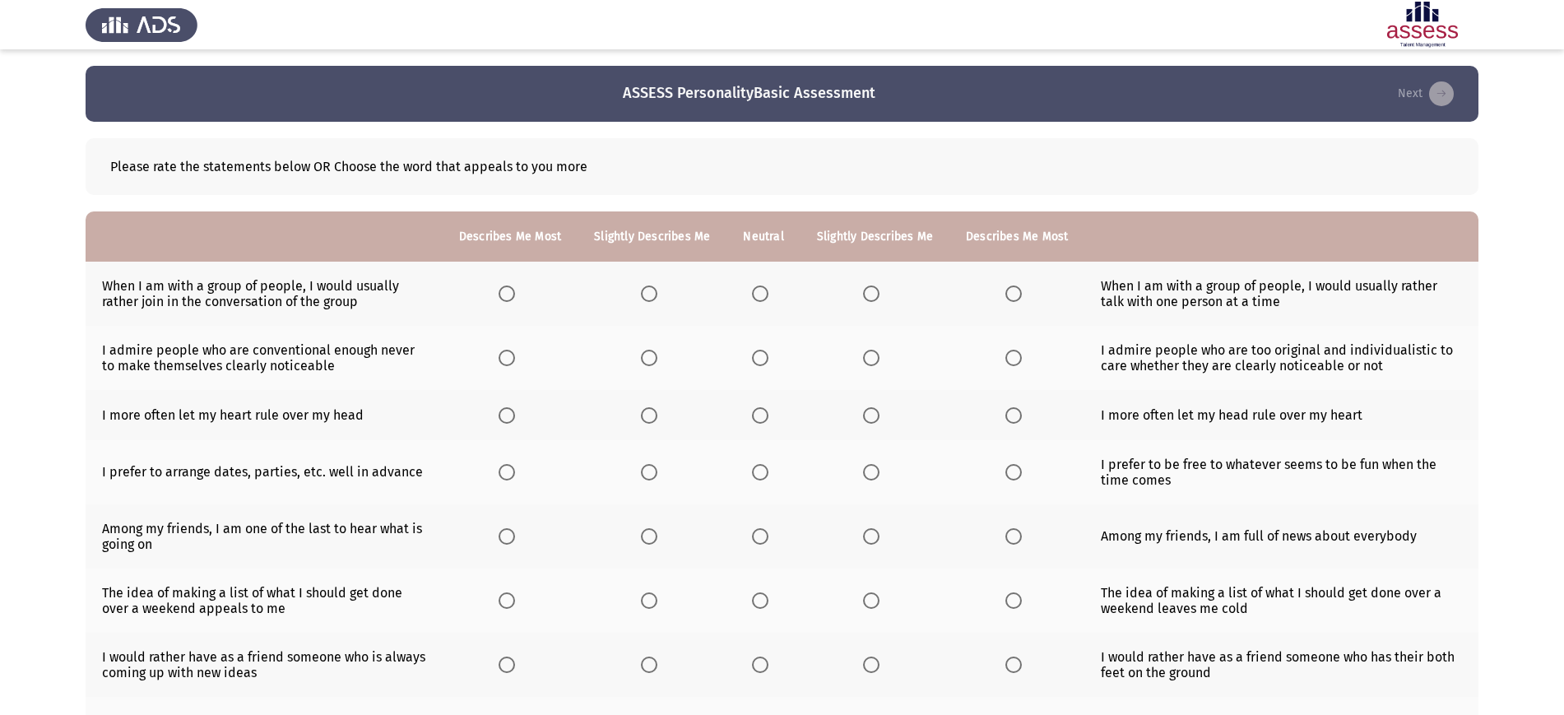
drag, startPoint x: 1000, startPoint y: 304, endPoint x: 1011, endPoint y: 287, distance: 19.6
click at [1011, 287] on th at bounding box center [1016, 294] width 135 height 64
click at [1011, 287] on span "Select an option" at bounding box center [1013, 293] width 16 height 16
click at [1011, 287] on input "Select an option" at bounding box center [1013, 293] width 16 height 16
click at [877, 353] on span "Select an option" at bounding box center [871, 358] width 16 height 16
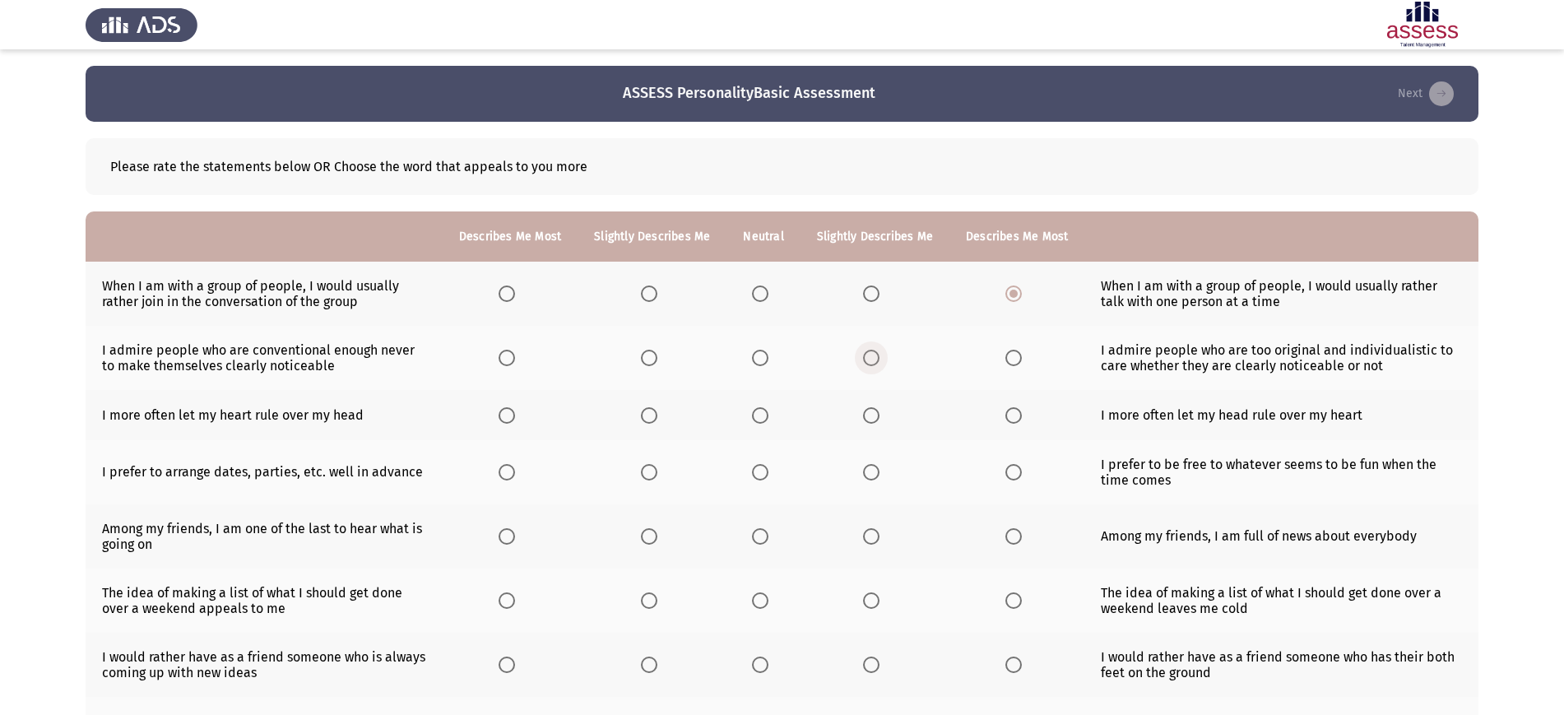
click at [877, 353] on input "Select an option" at bounding box center [871, 358] width 16 height 16
click at [765, 419] on span "Select an option" at bounding box center [760, 415] width 16 height 16
click at [765, 419] on input "Select an option" at bounding box center [760, 415] width 16 height 16
click at [645, 469] on span "Select an option" at bounding box center [649, 472] width 16 height 16
click at [645, 469] on input "Select an option" at bounding box center [649, 472] width 16 height 16
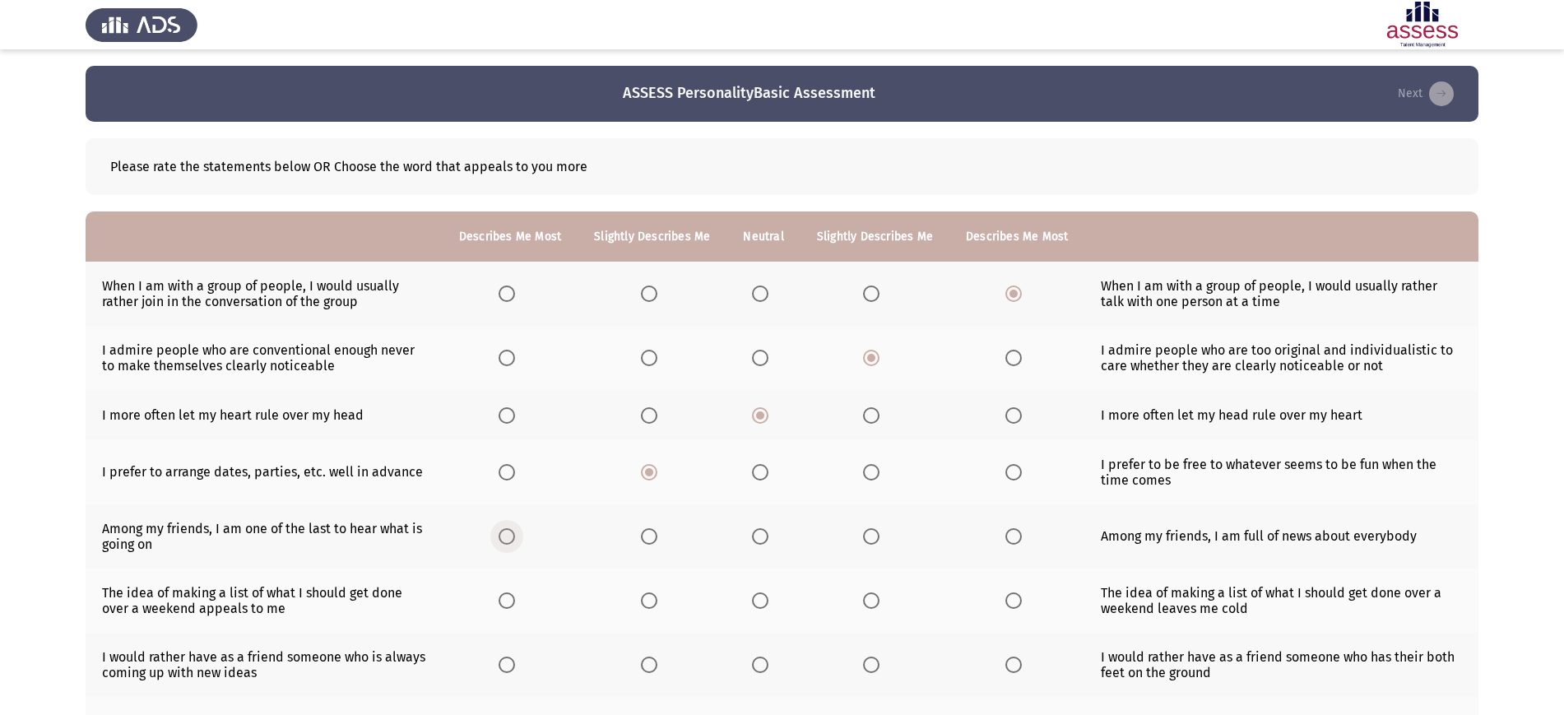
click at [507, 536] on span "Select an option" at bounding box center [507, 536] width 0 height 0
click at [512, 536] on input "Select an option" at bounding box center [507, 536] width 16 height 16
click at [514, 603] on span "Select an option" at bounding box center [507, 600] width 16 height 16
click at [514, 603] on input "Select an option" at bounding box center [507, 600] width 16 height 16
click at [649, 657] on span "Select an option" at bounding box center [649, 665] width 16 height 16
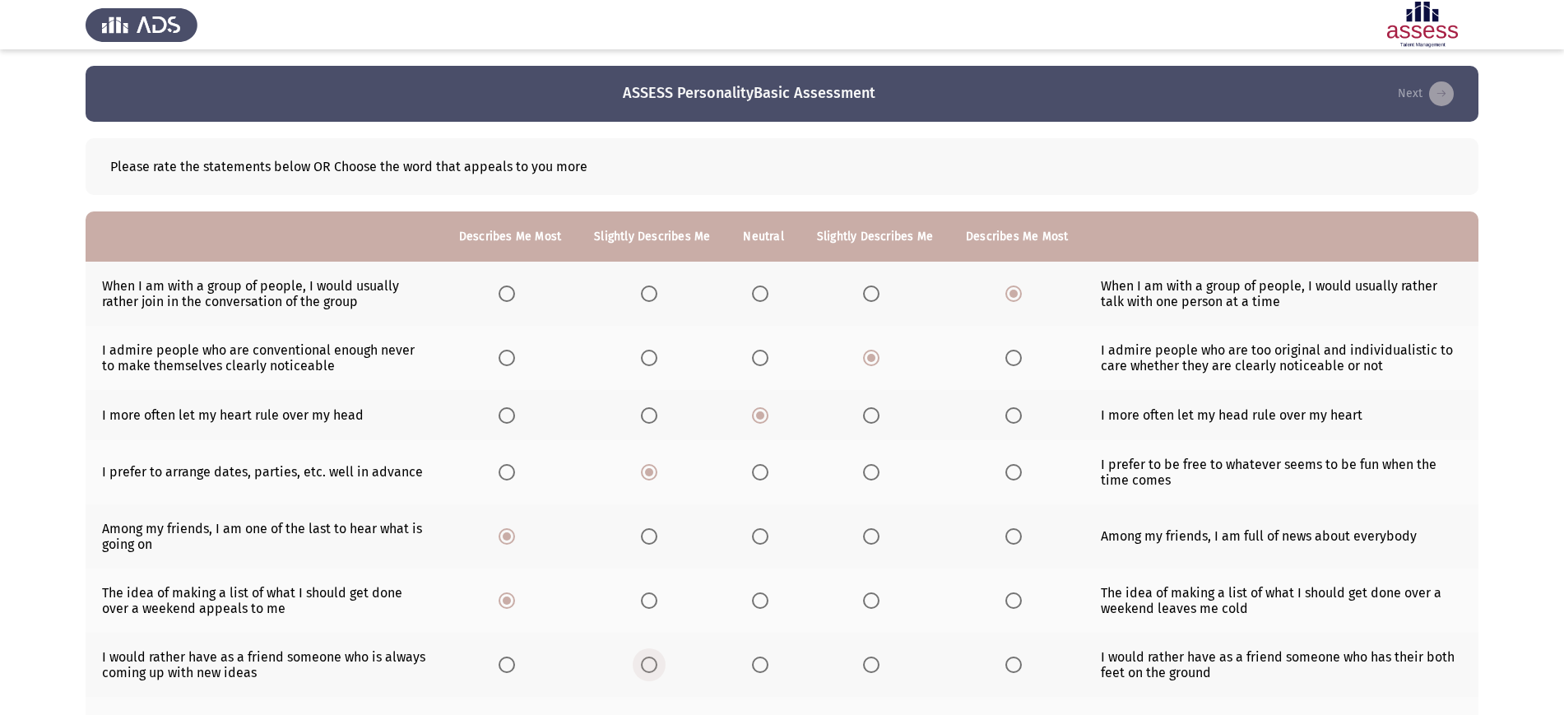
click at [649, 657] on input "Select an option" at bounding box center [649, 665] width 16 height 16
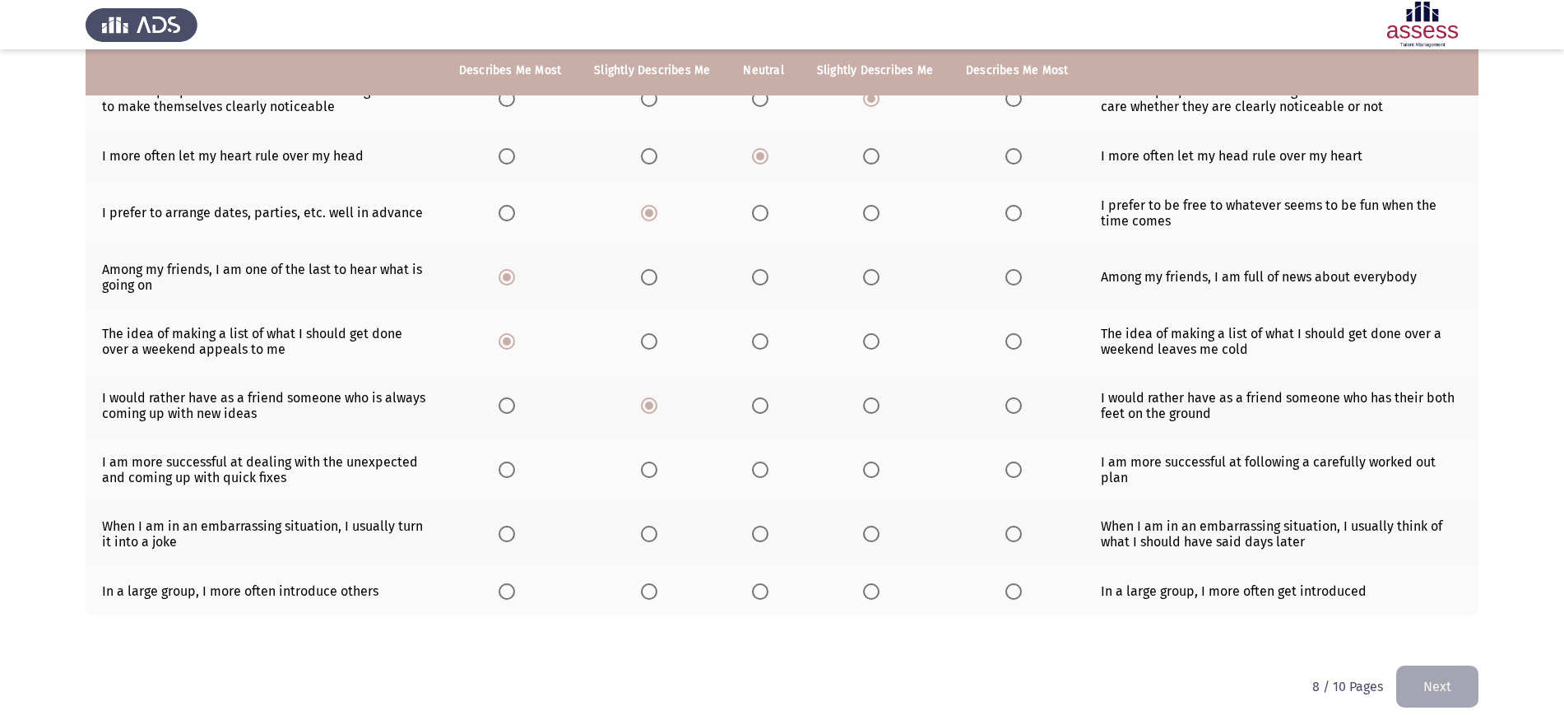
scroll to position [276, 0]
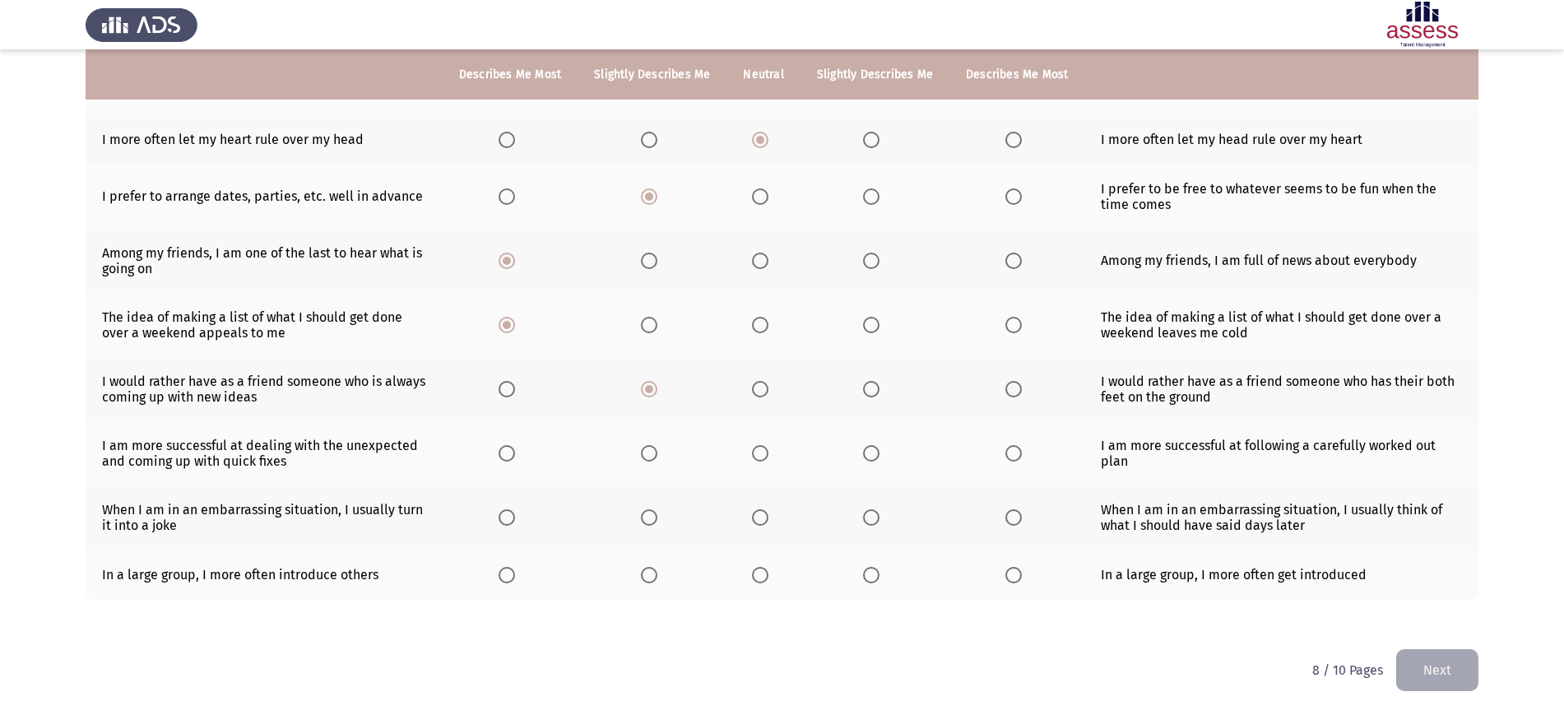
click at [751, 454] on th at bounding box center [762, 453] width 73 height 64
click at [762, 452] on span "Select an option" at bounding box center [760, 453] width 16 height 16
click at [762, 452] on input "Select an option" at bounding box center [760, 453] width 16 height 16
click at [764, 513] on span "Select an option" at bounding box center [760, 517] width 16 height 16
click at [764, 513] on input "Select an option" at bounding box center [760, 517] width 16 height 16
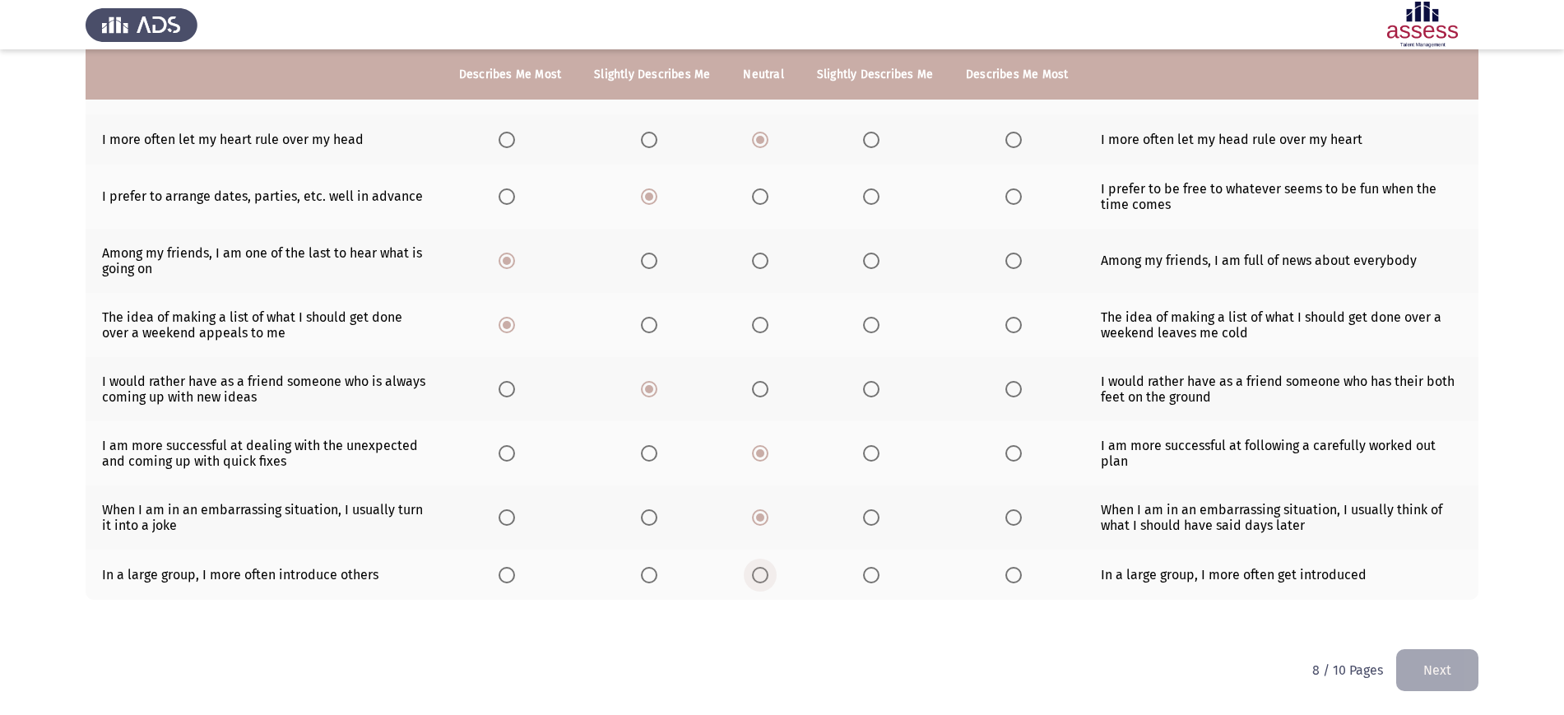
click at [764, 578] on span "Select an option" at bounding box center [760, 575] width 16 height 16
click at [764, 578] on input "Select an option" at bounding box center [760, 575] width 16 height 16
click at [1424, 649] on app-previous-next-buttons "Next" at bounding box center [1437, 670] width 82 height 42
click at [1432, 661] on button "Next" at bounding box center [1437, 670] width 82 height 42
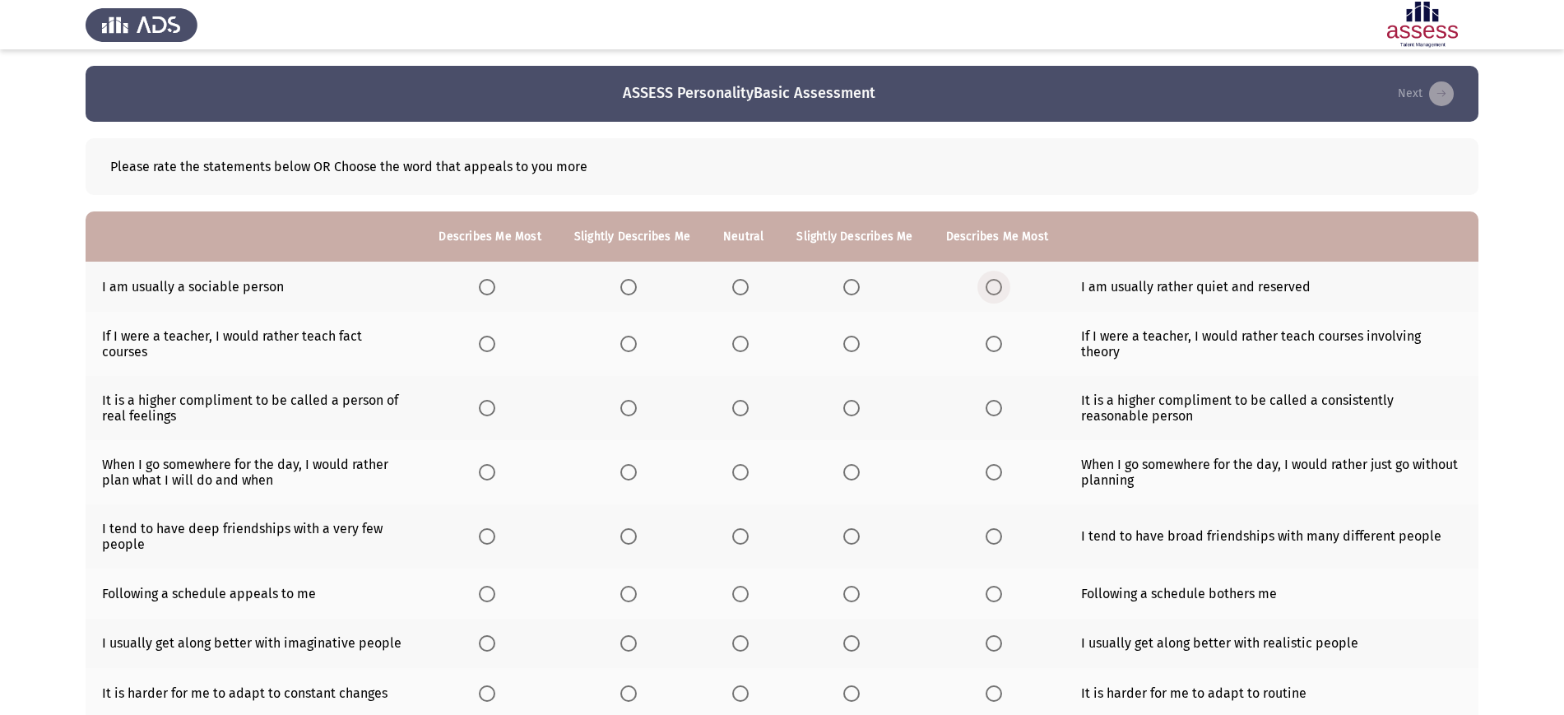
click at [994, 287] on span "Select an option" at bounding box center [994, 287] width 0 height 0
click at [991, 286] on input "Select an option" at bounding box center [994, 287] width 16 height 16
click at [856, 336] on span "Select an option" at bounding box center [851, 344] width 16 height 16
click at [856, 336] on input "Select an option" at bounding box center [851, 344] width 16 height 16
drag, startPoint x: 729, startPoint y: 385, endPoint x: 739, endPoint y: 391, distance: 11.4
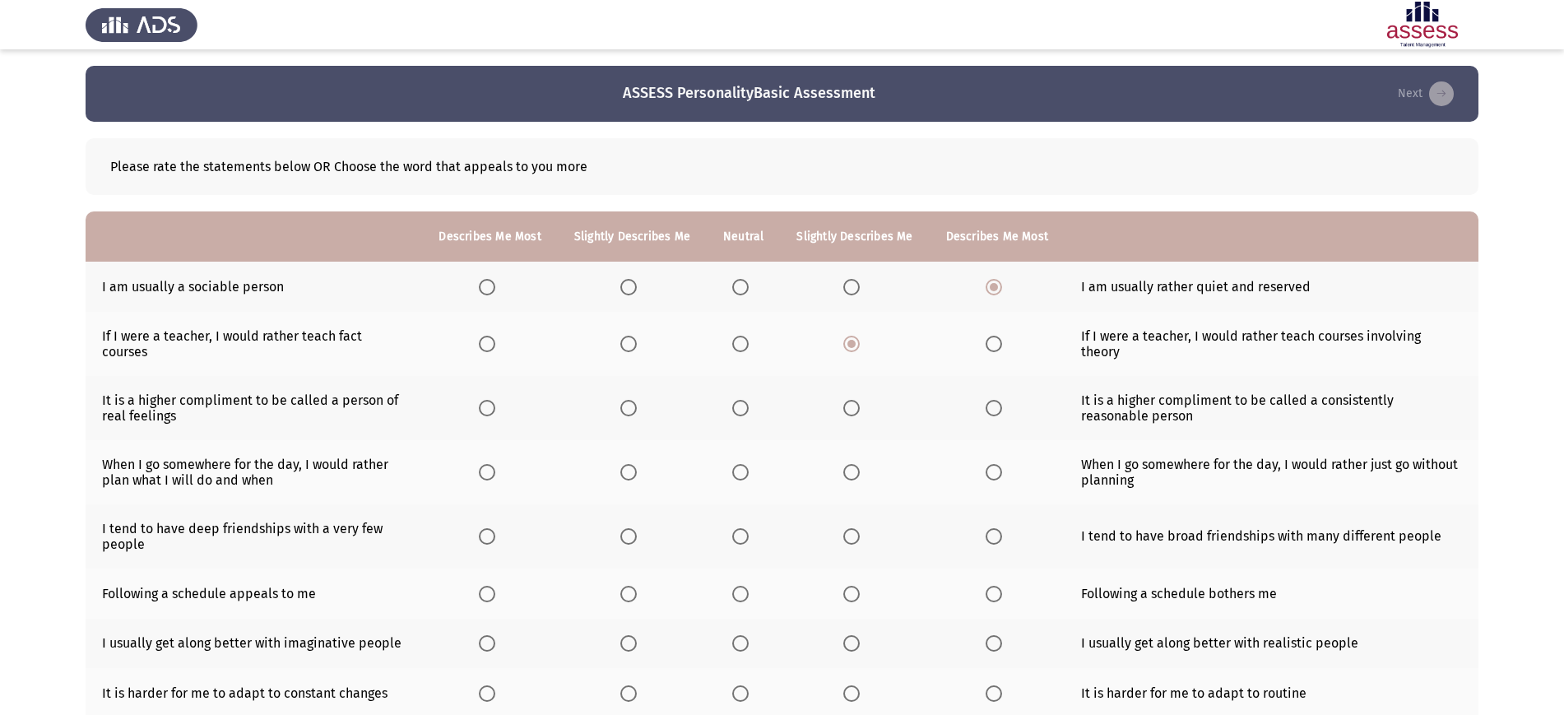
click at [739, 391] on th at bounding box center [743, 408] width 73 height 64
click at [739, 400] on span "Select an option" at bounding box center [740, 408] width 16 height 16
click at [739, 400] on input "Select an option" at bounding box center [740, 408] width 16 height 16
click at [627, 464] on span "Select an option" at bounding box center [628, 472] width 16 height 16
click at [627, 464] on input "Select an option" at bounding box center [628, 472] width 16 height 16
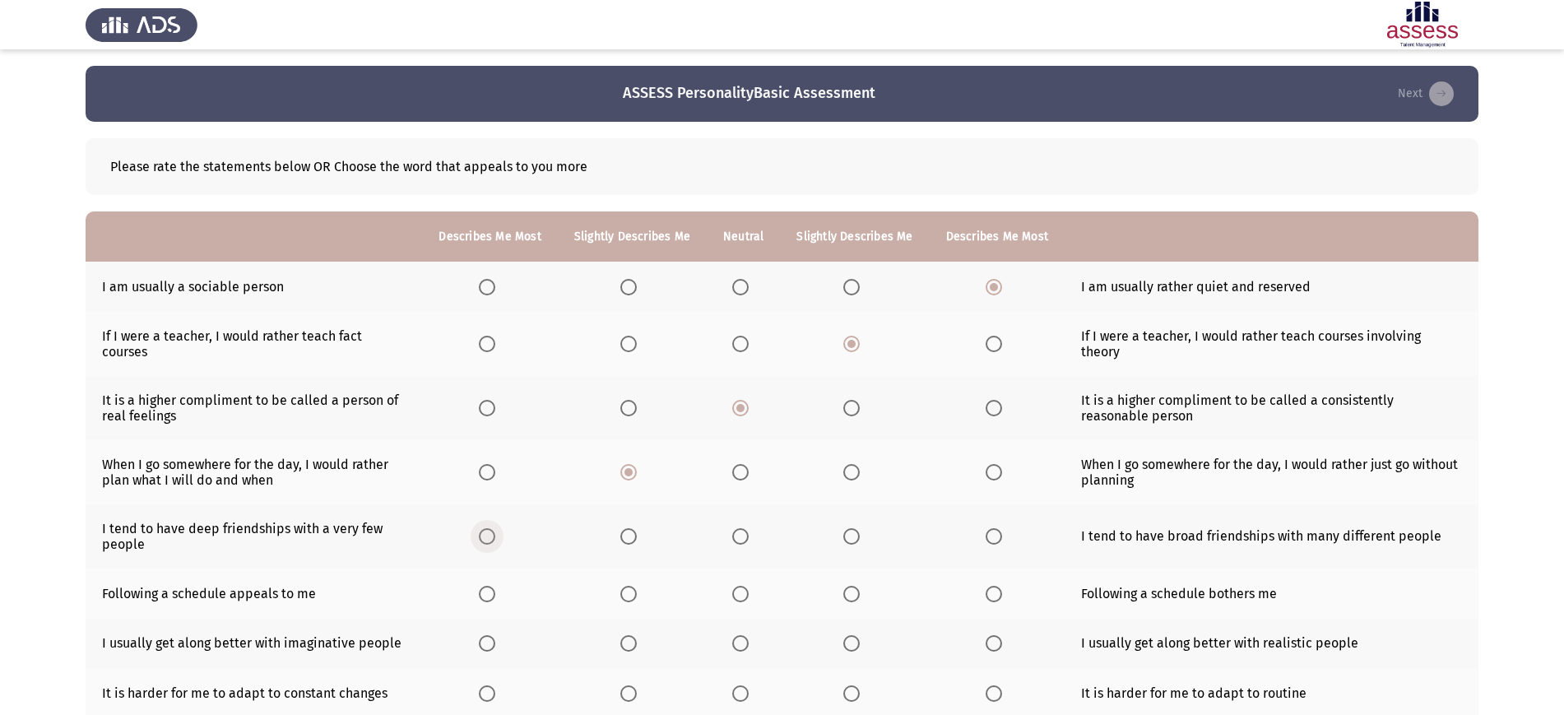
click at [484, 528] on span "Select an option" at bounding box center [487, 536] width 16 height 16
click at [484, 528] on input "Select an option" at bounding box center [487, 536] width 16 height 16
click at [486, 586] on span "Select an option" at bounding box center [487, 594] width 16 height 16
click at [486, 586] on input "Select an option" at bounding box center [487, 594] width 16 height 16
click at [489, 635] on span "Select an option" at bounding box center [487, 643] width 16 height 16
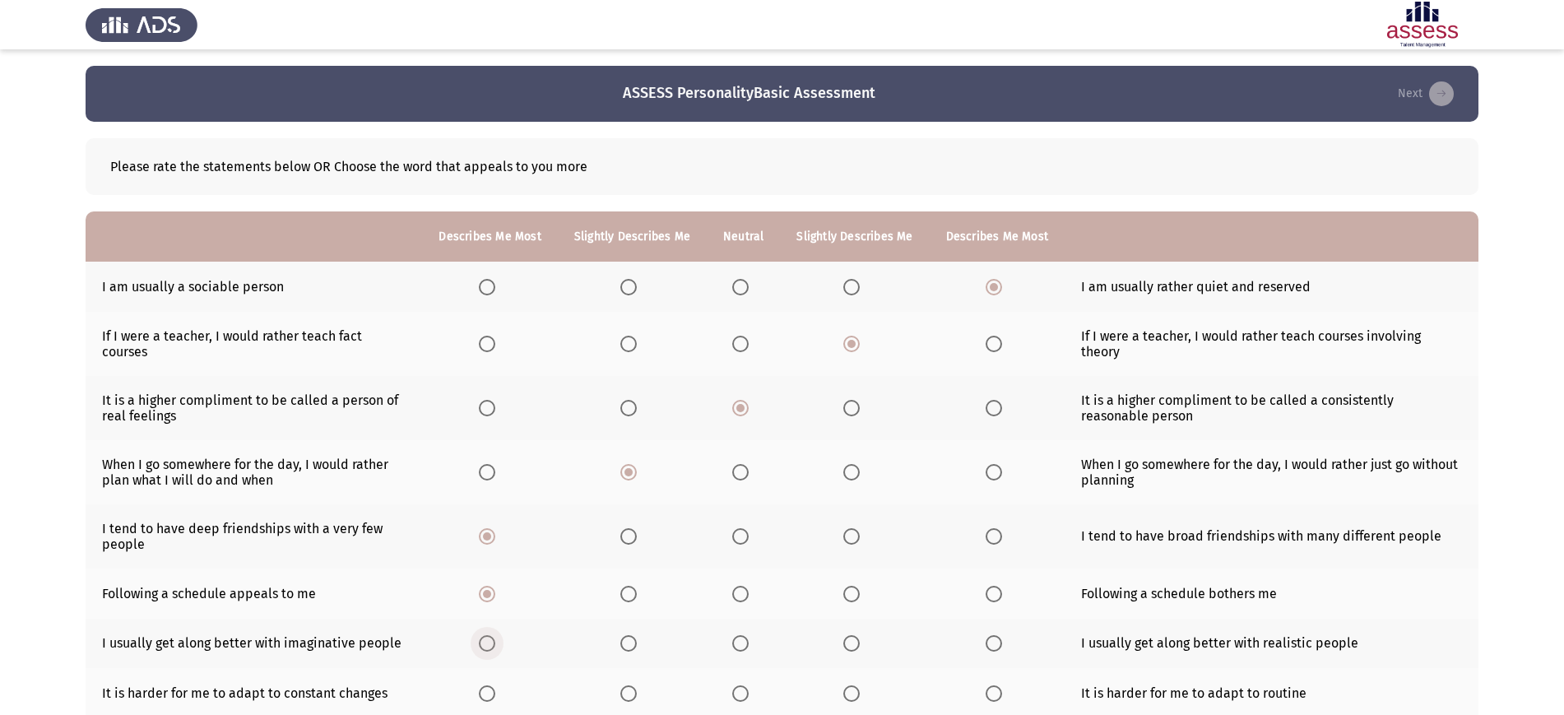
click at [489, 635] on input "Select an option" at bounding box center [487, 643] width 16 height 16
drag, startPoint x: 489, startPoint y: 633, endPoint x: 634, endPoint y: 546, distance: 169.3
click at [634, 546] on tbody "I am usually a sociable person I am usually rather quiet and reserved If I were…" at bounding box center [782, 547] width 1393 height 571
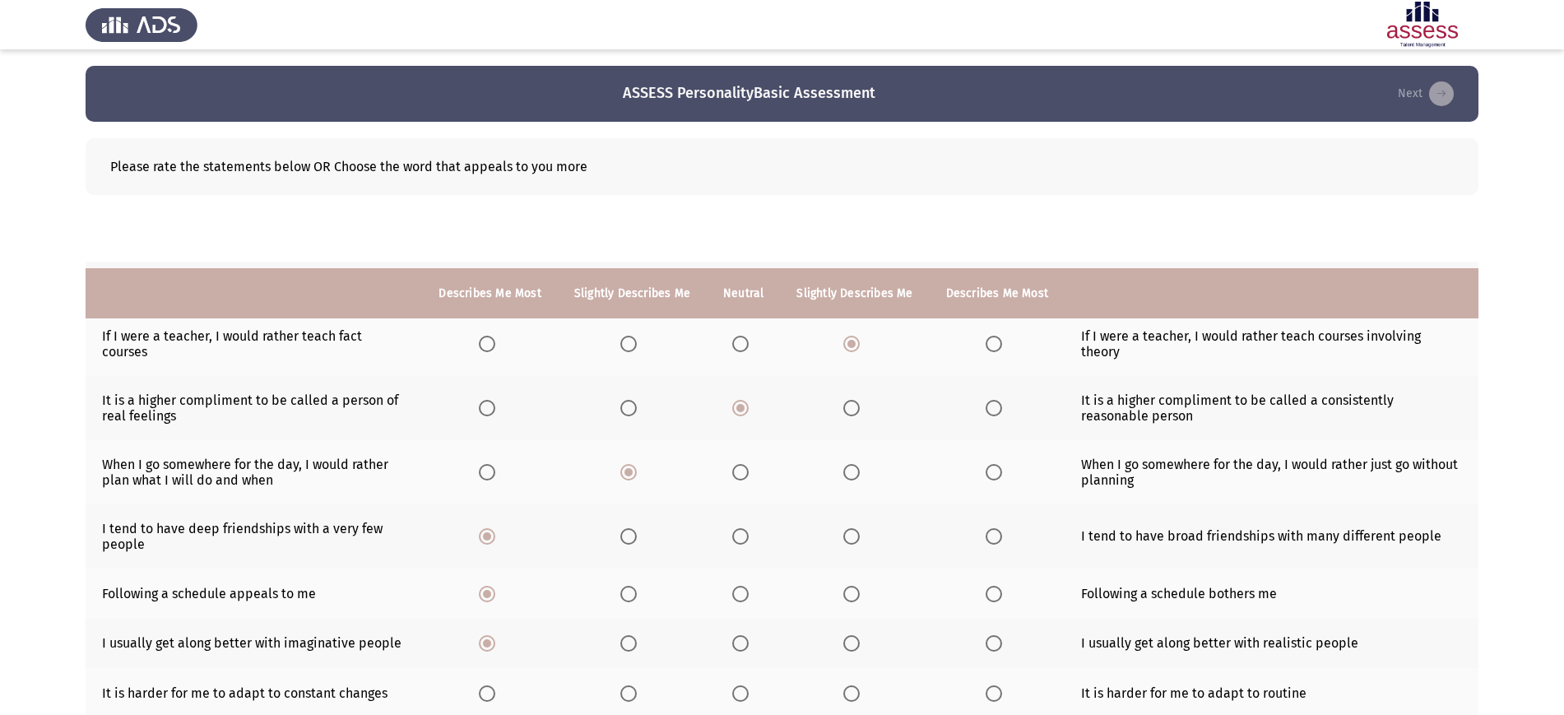
scroll to position [219, 0]
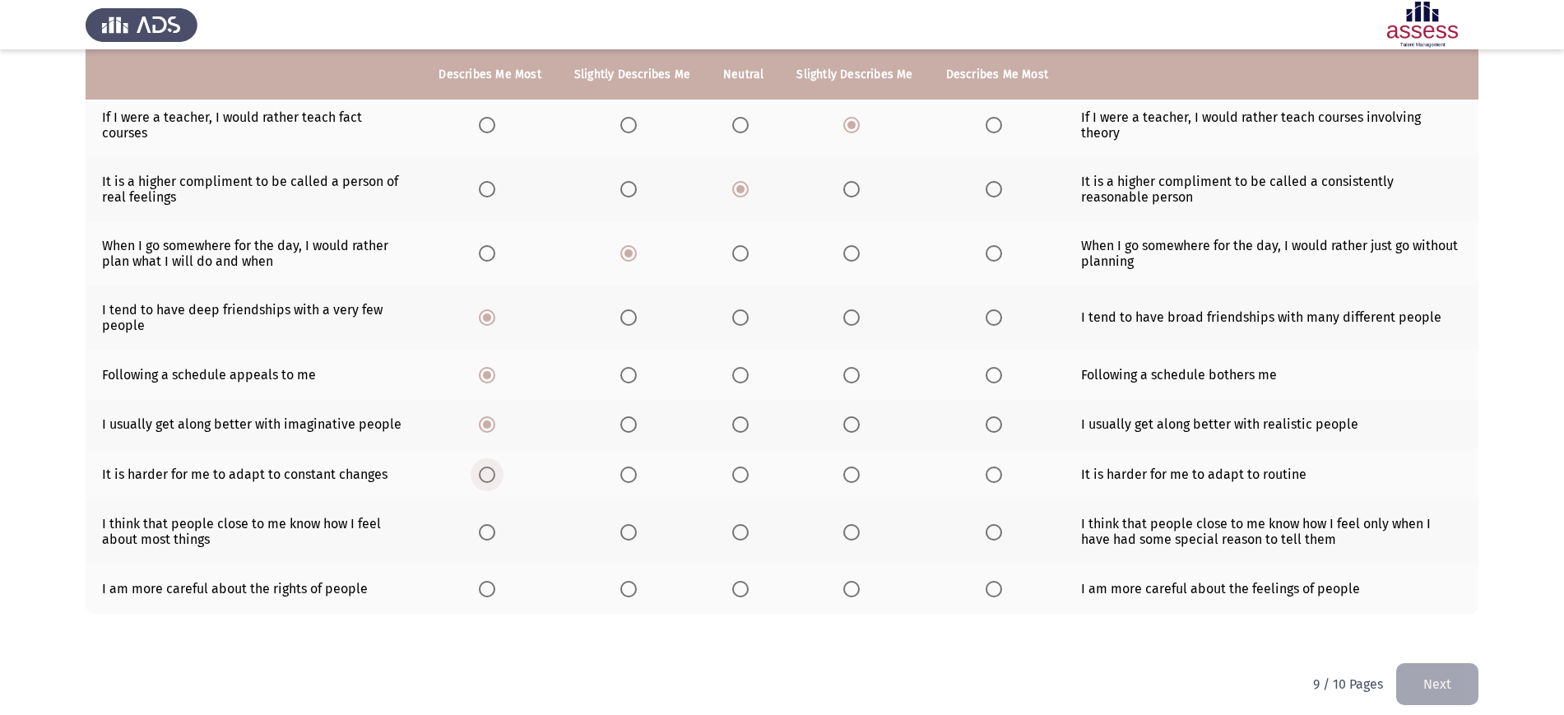
click at [495, 466] on span "Select an option" at bounding box center [487, 474] width 16 height 16
click at [495, 466] on input "Select an option" at bounding box center [487, 474] width 16 height 16
click at [629, 524] on span "Select an option" at bounding box center [628, 532] width 16 height 16
click at [629, 524] on input "Select an option" at bounding box center [628, 532] width 16 height 16
drag, startPoint x: 634, startPoint y: 539, endPoint x: 636, endPoint y: 568, distance: 28.8
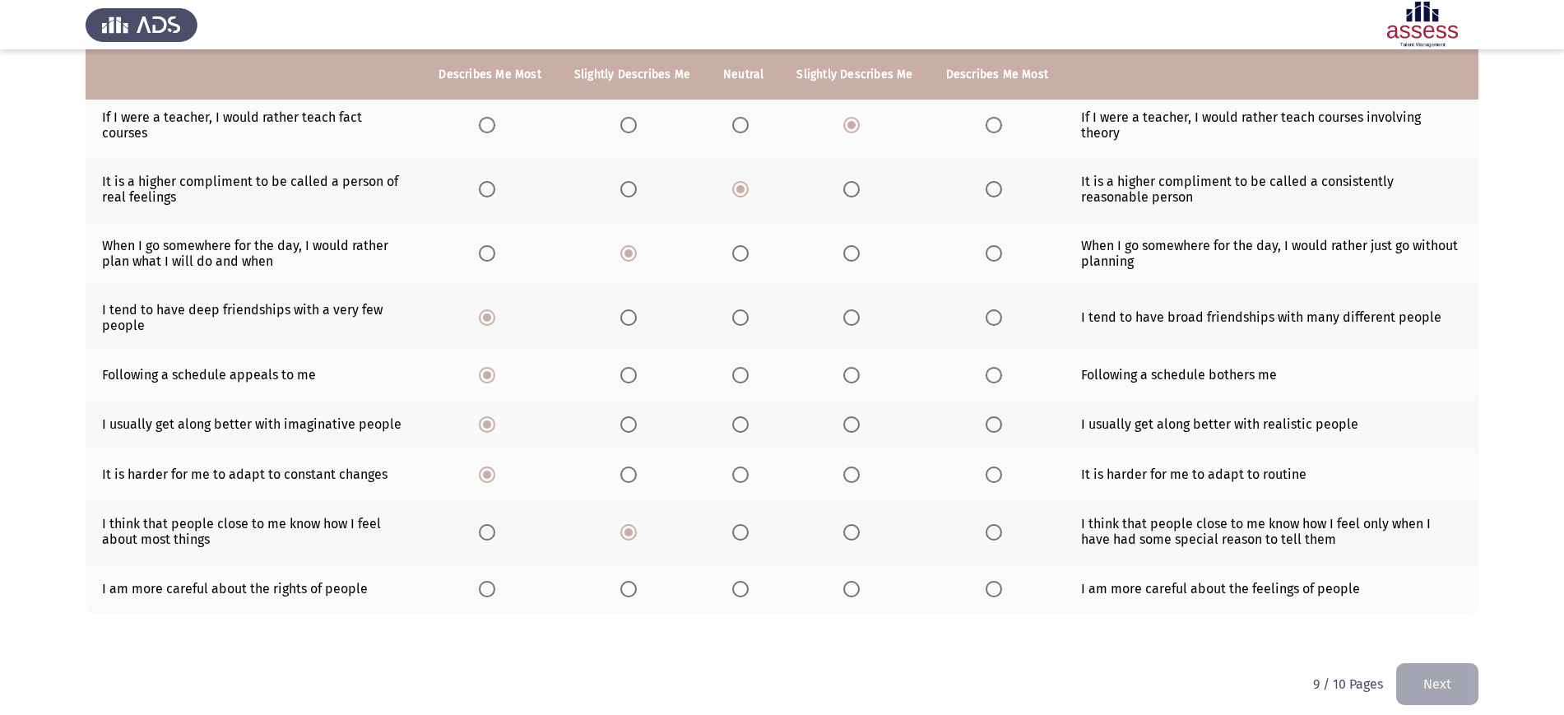
click at [636, 568] on th at bounding box center [632, 589] width 149 height 50
click at [636, 581] on span "Select an option" at bounding box center [628, 589] width 16 height 16
click at [636, 581] on input "Select an option" at bounding box center [628, 589] width 16 height 16
click at [1459, 682] on button "Next" at bounding box center [1437, 684] width 82 height 42
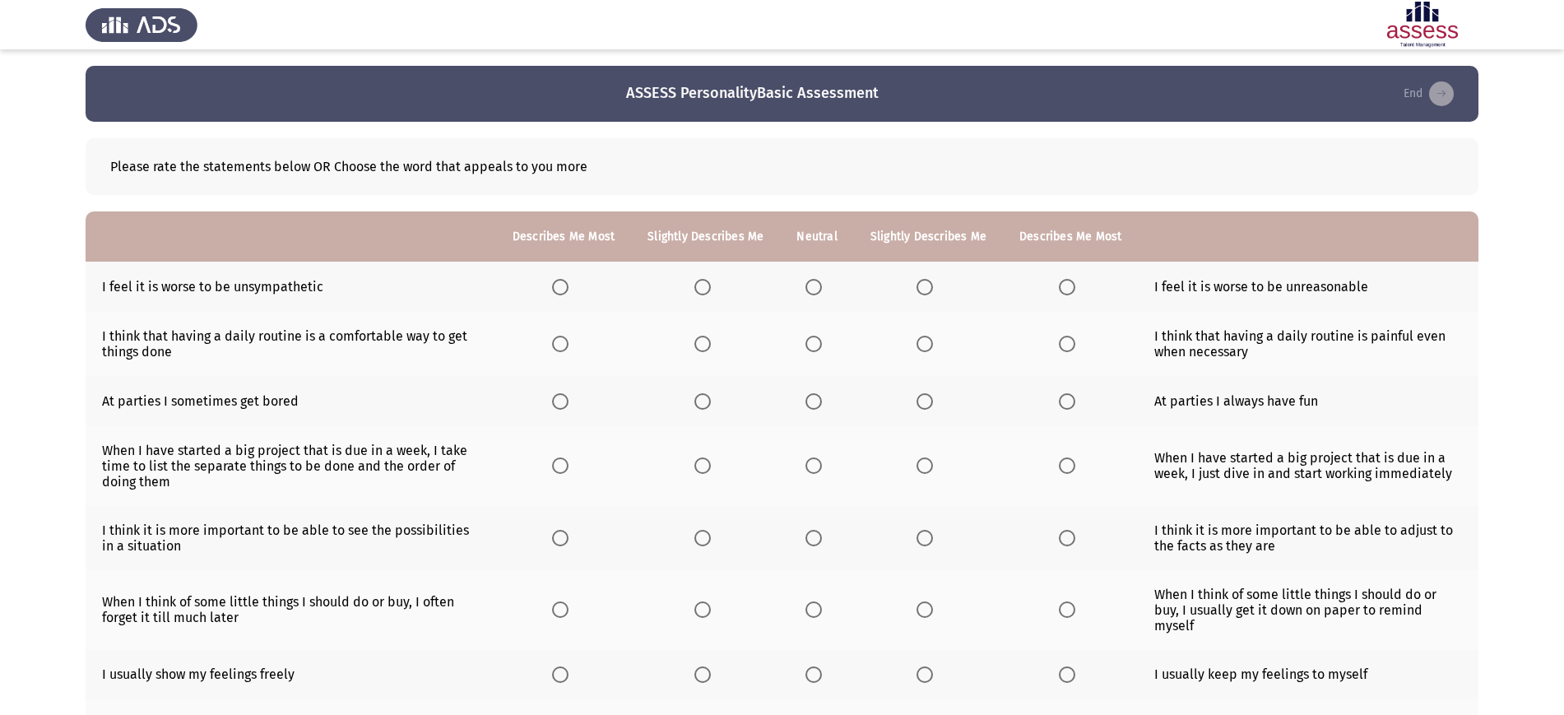
click at [927, 297] on th at bounding box center [928, 287] width 149 height 50
click at [926, 285] on span "Select an option" at bounding box center [925, 287] width 16 height 16
click at [926, 285] on input "Select an option" at bounding box center [925, 287] width 16 height 16
click at [824, 347] on label "Select an option" at bounding box center [816, 344] width 23 height 16
click at [822, 347] on input "Select an option" at bounding box center [813, 344] width 16 height 16
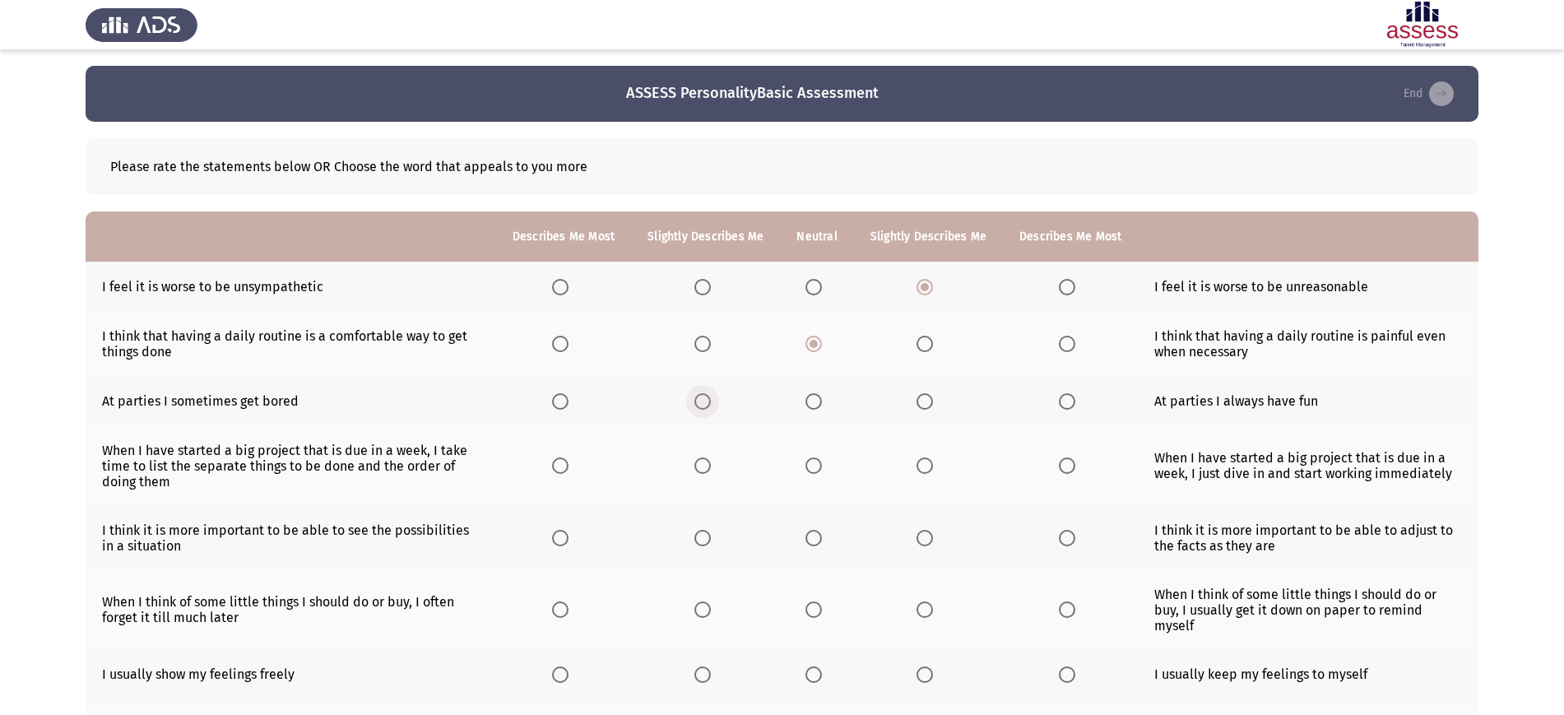
click at [713, 396] on label "Select an option" at bounding box center [705, 401] width 23 height 16
click at [711, 396] on input "Select an option" at bounding box center [702, 401] width 16 height 16
click at [552, 456] on th at bounding box center [563, 466] width 135 height 80
click at [568, 472] on span "Select an option" at bounding box center [560, 465] width 16 height 16
click at [568, 472] on input "Select an option" at bounding box center [560, 465] width 16 height 16
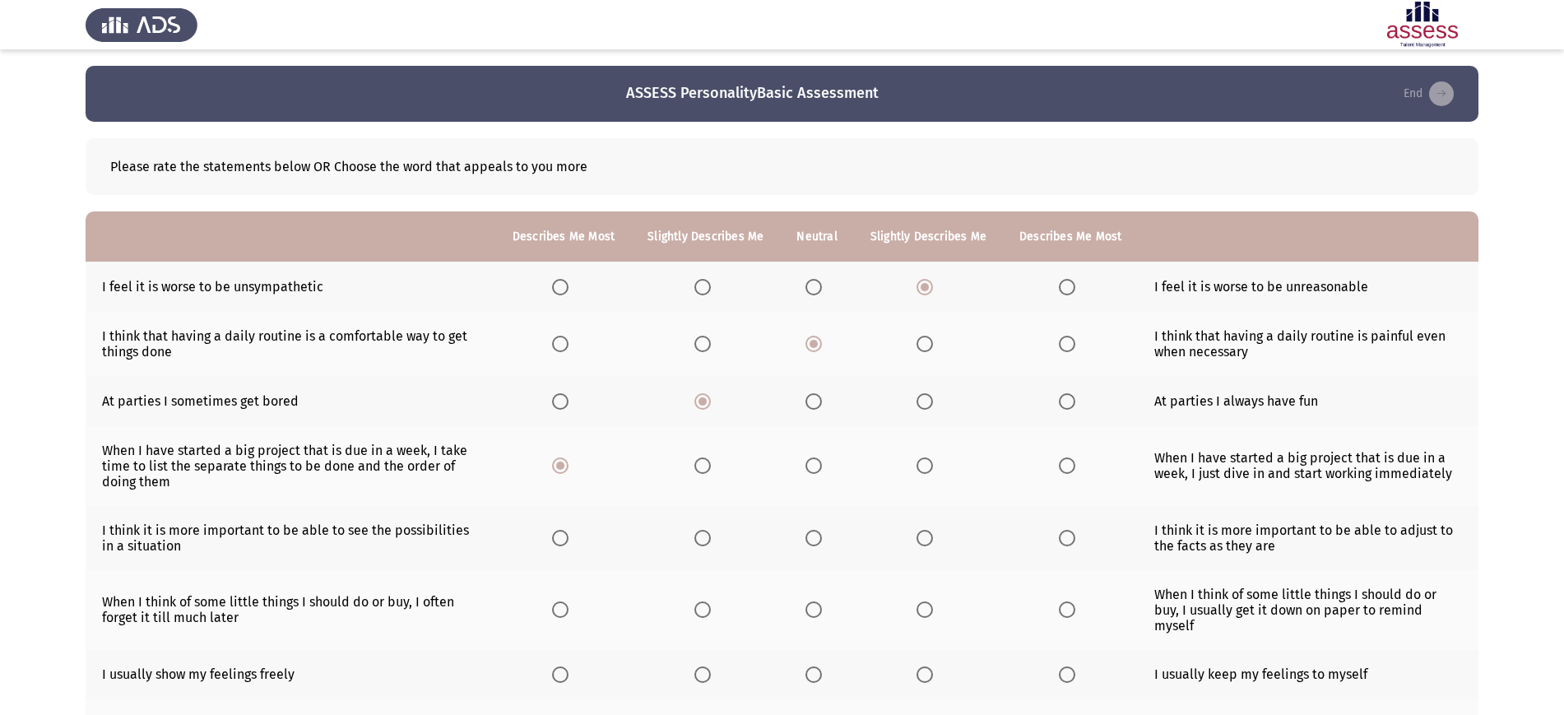
click at [562, 547] on th at bounding box center [563, 538] width 135 height 64
click at [559, 531] on span "Select an option" at bounding box center [560, 538] width 16 height 16
click at [559, 531] on input "Select an option" at bounding box center [560, 538] width 16 height 16
click at [564, 601] on span "Select an option" at bounding box center [560, 609] width 16 height 16
click at [564, 601] on input "Select an option" at bounding box center [560, 609] width 16 height 16
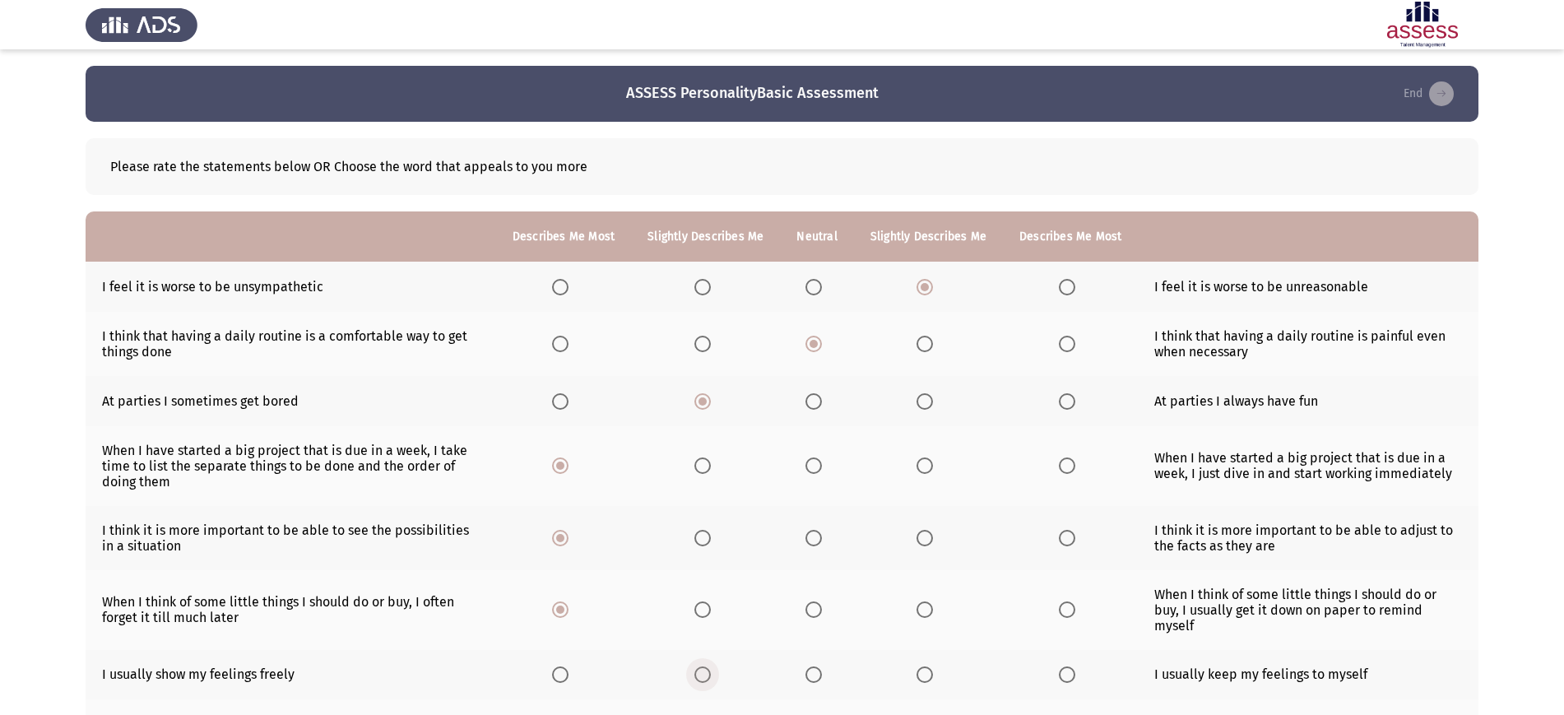
click at [702, 666] on span "Select an option" at bounding box center [702, 674] width 16 height 16
click at [702, 666] on input "Select an option" at bounding box center [702, 674] width 16 height 16
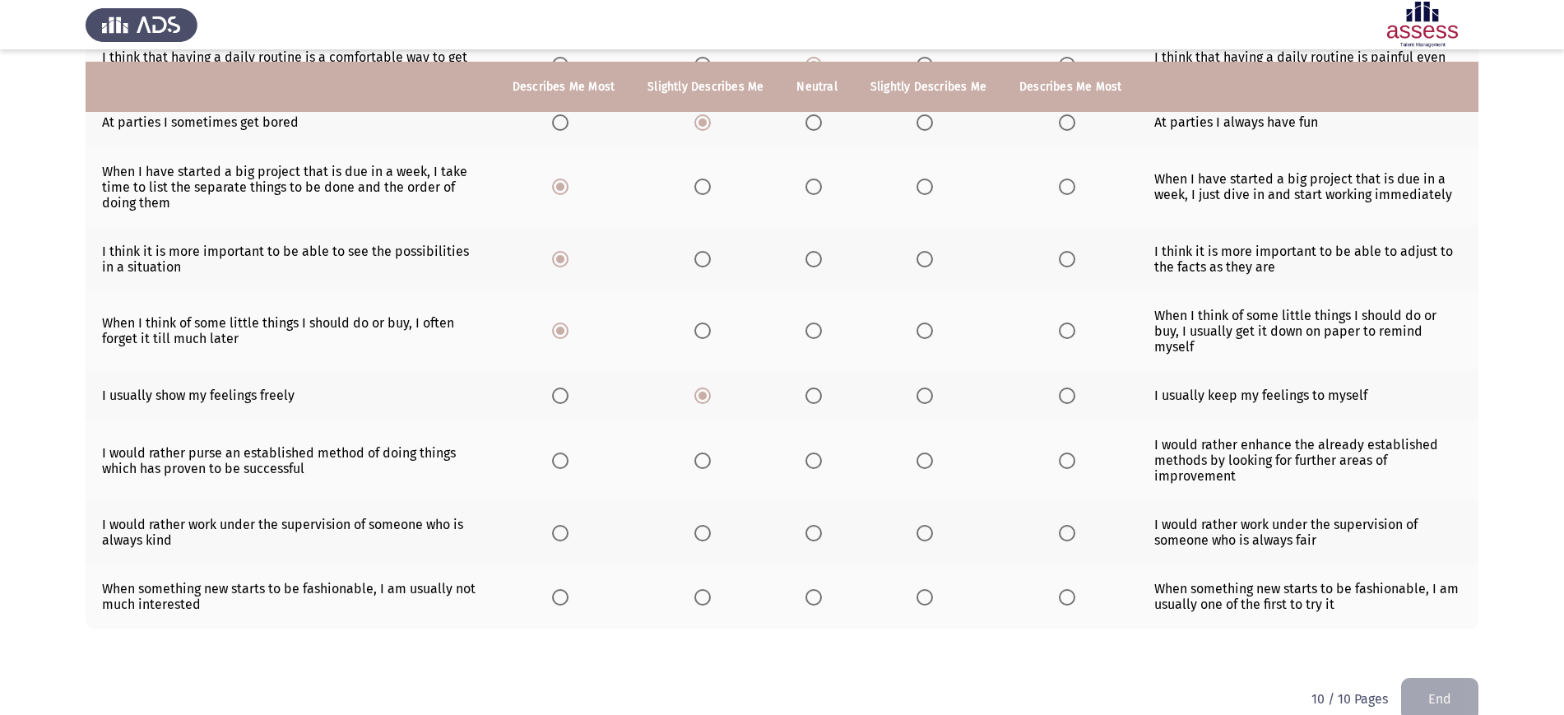
scroll to position [291, 0]
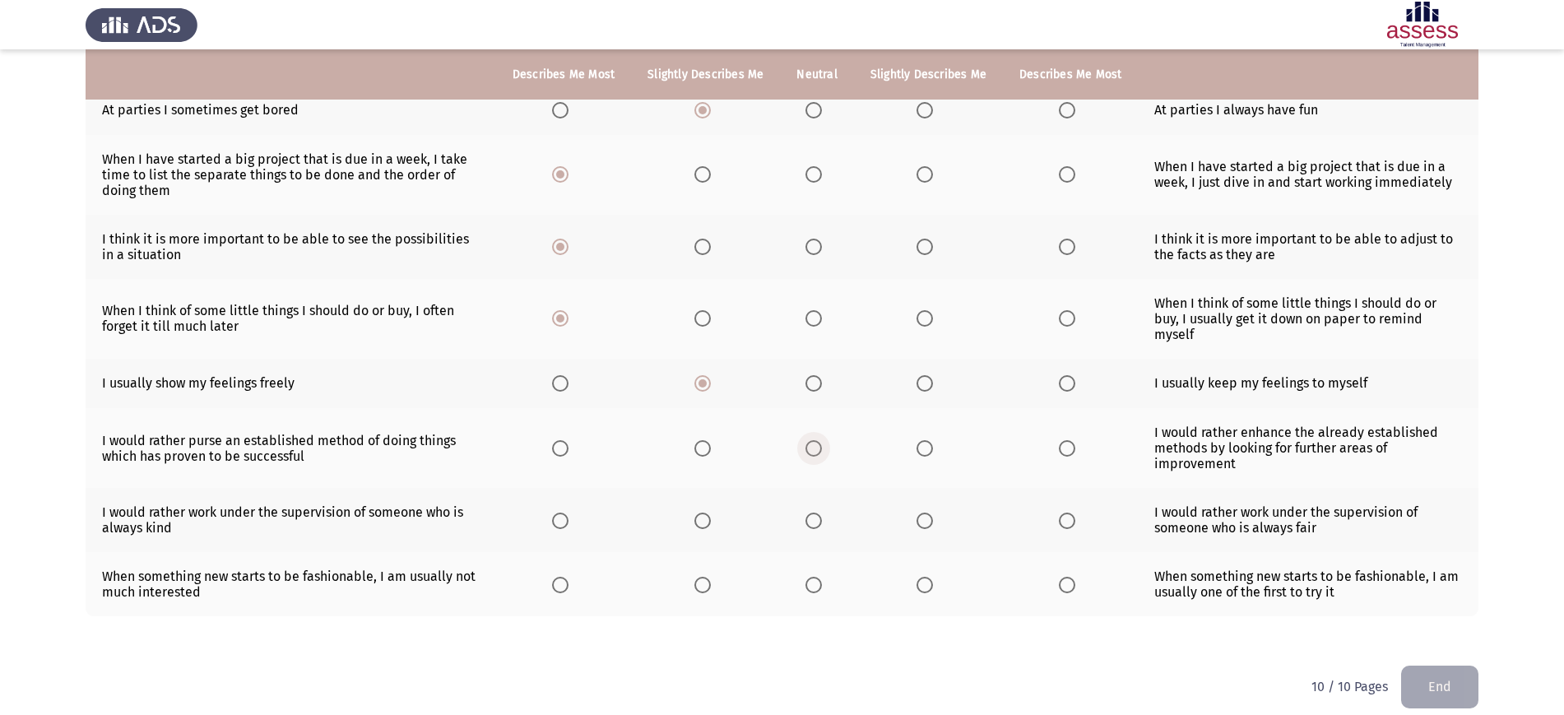
click at [818, 440] on span "Select an option" at bounding box center [813, 448] width 16 height 16
click at [818, 440] on input "Select an option" at bounding box center [813, 448] width 16 height 16
click at [811, 490] on th at bounding box center [816, 520] width 73 height 64
click at [812, 513] on span "Select an option" at bounding box center [813, 521] width 16 height 16
click at [812, 513] on input "Select an option" at bounding box center [813, 521] width 16 height 16
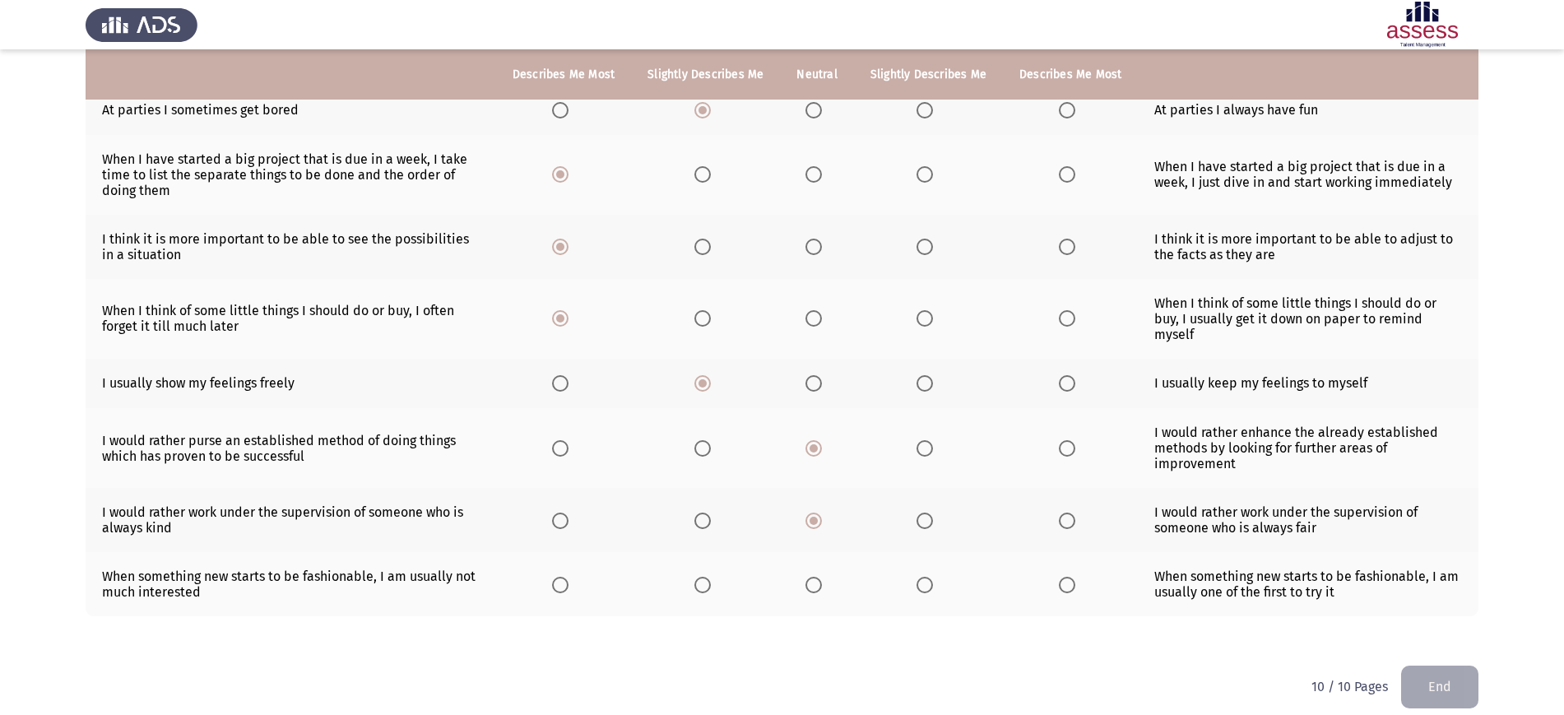
drag, startPoint x: 816, startPoint y: 584, endPoint x: 819, endPoint y: 552, distance: 32.3
click at [819, 552] on th at bounding box center [816, 584] width 73 height 64
click at [819, 577] on span "Select an option" at bounding box center [813, 585] width 16 height 16
click at [819, 577] on input "Select an option" at bounding box center [813, 585] width 16 height 16
click at [1434, 678] on button "End" at bounding box center [1439, 687] width 77 height 42
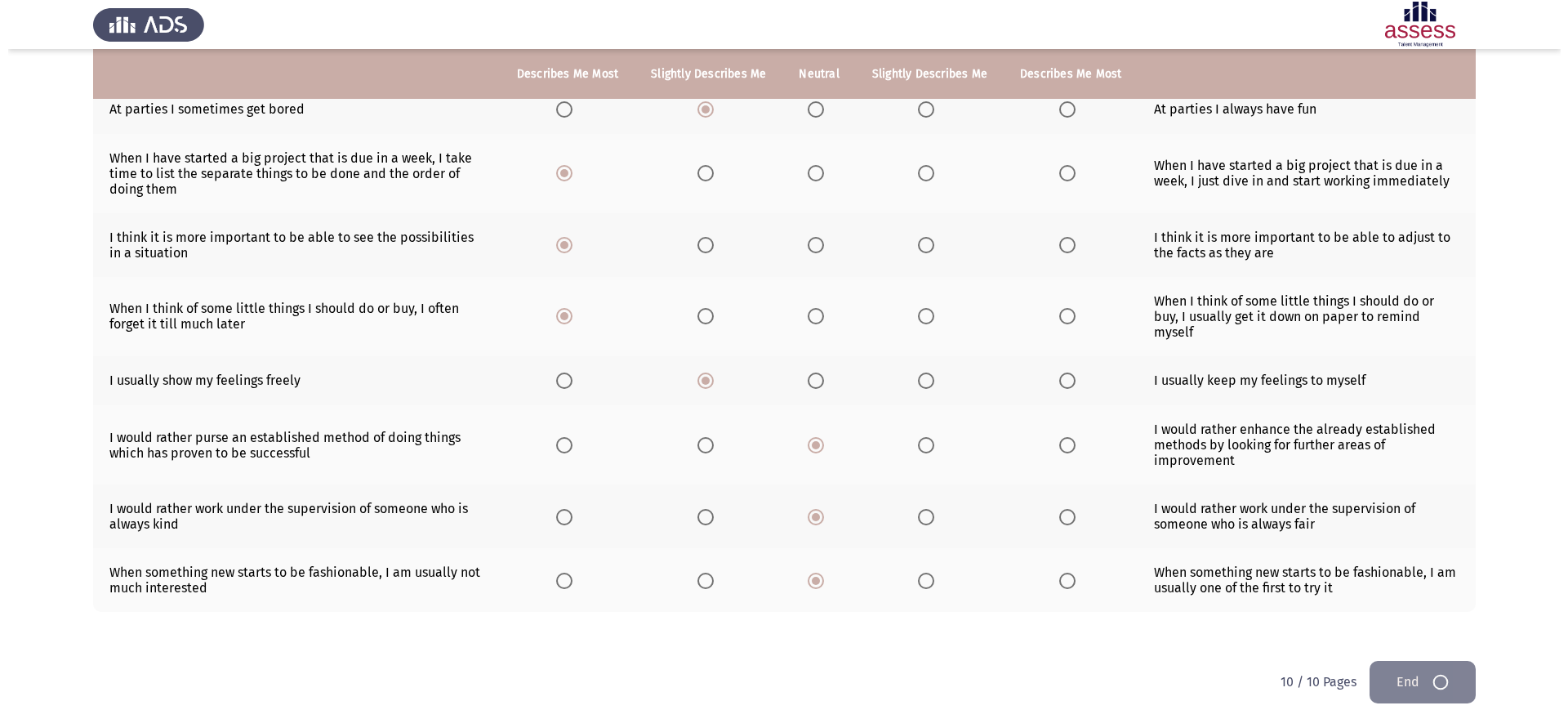
scroll to position [0, 0]
